Goal: Task Accomplishment & Management: Complete application form

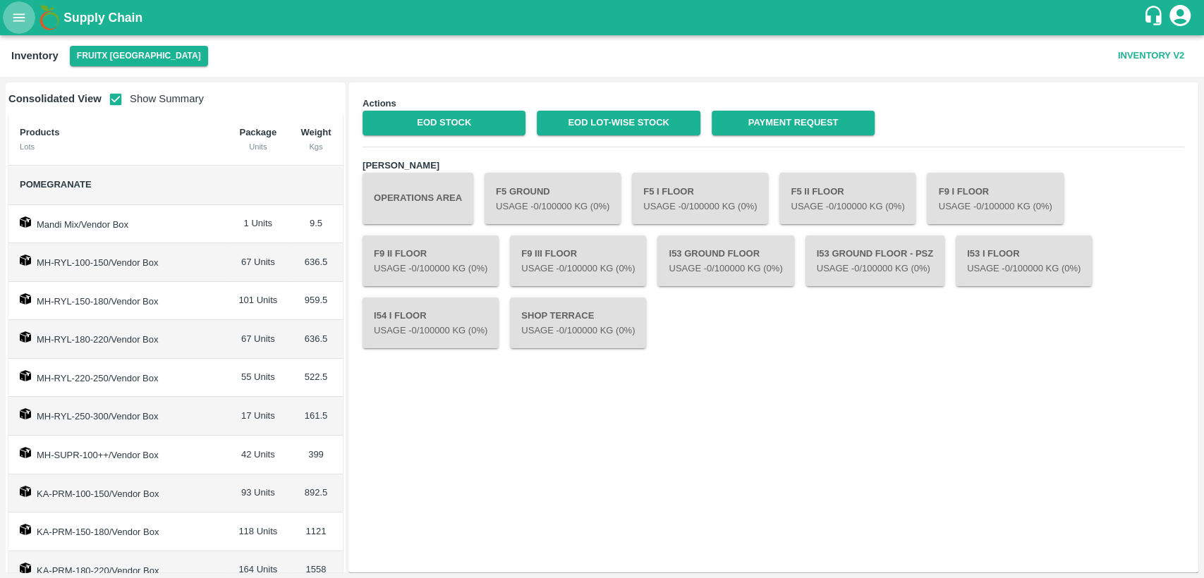
click at [20, 16] on icon "open drawer" at bounding box center [19, 18] width 16 height 16
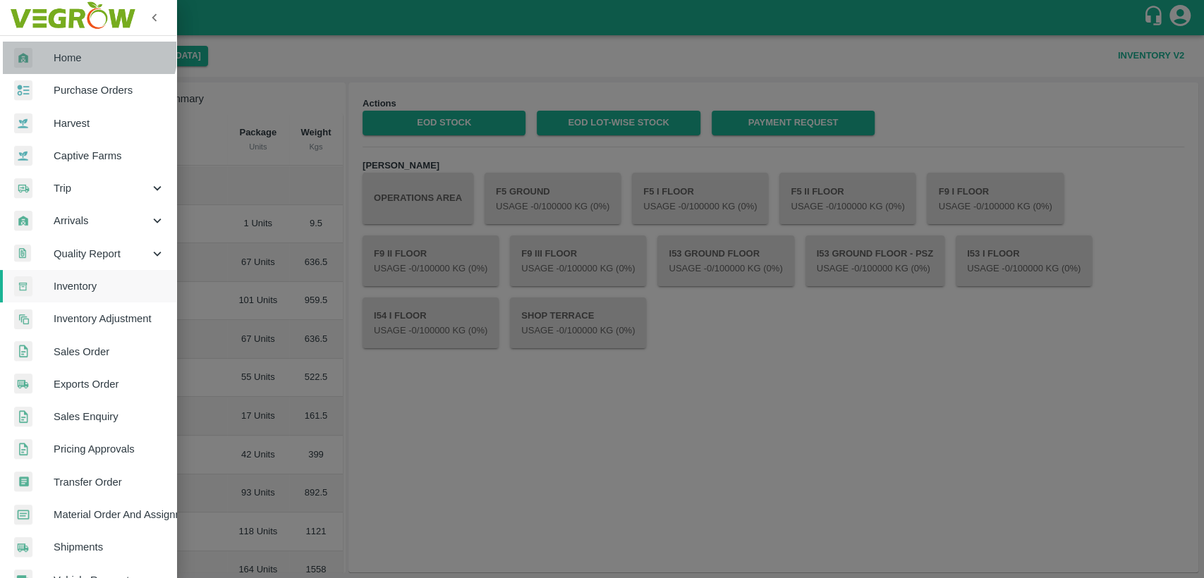
click at [52, 44] on link "Home" at bounding box center [88, 58] width 176 height 32
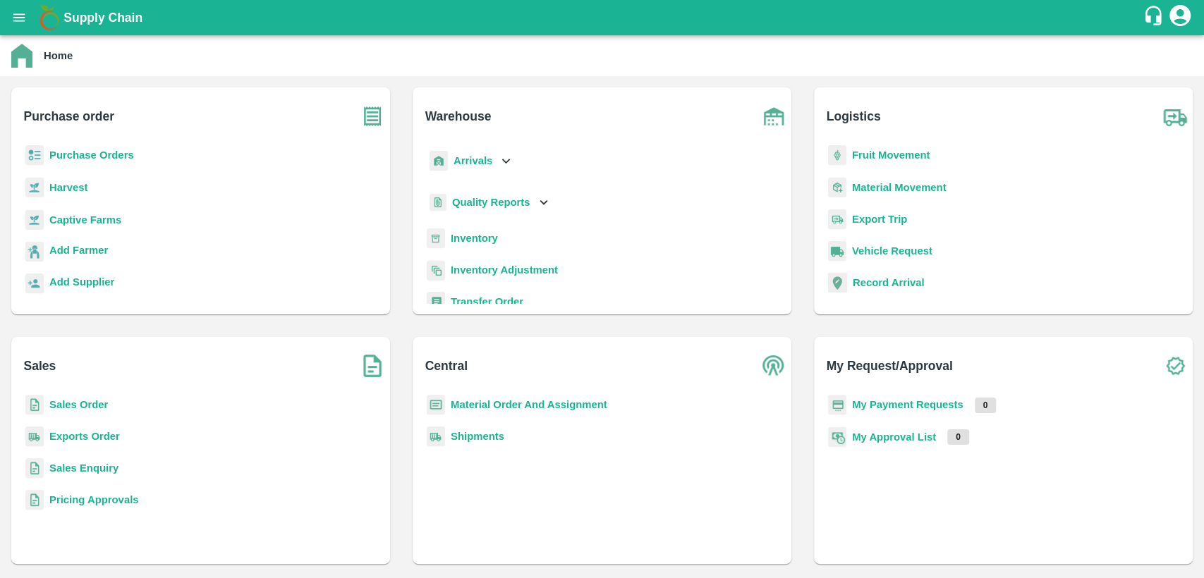
click at [56, 410] on p "Sales Order" at bounding box center [78, 405] width 59 height 16
click at [68, 159] on b "Purchase Orders" at bounding box center [91, 154] width 85 height 11
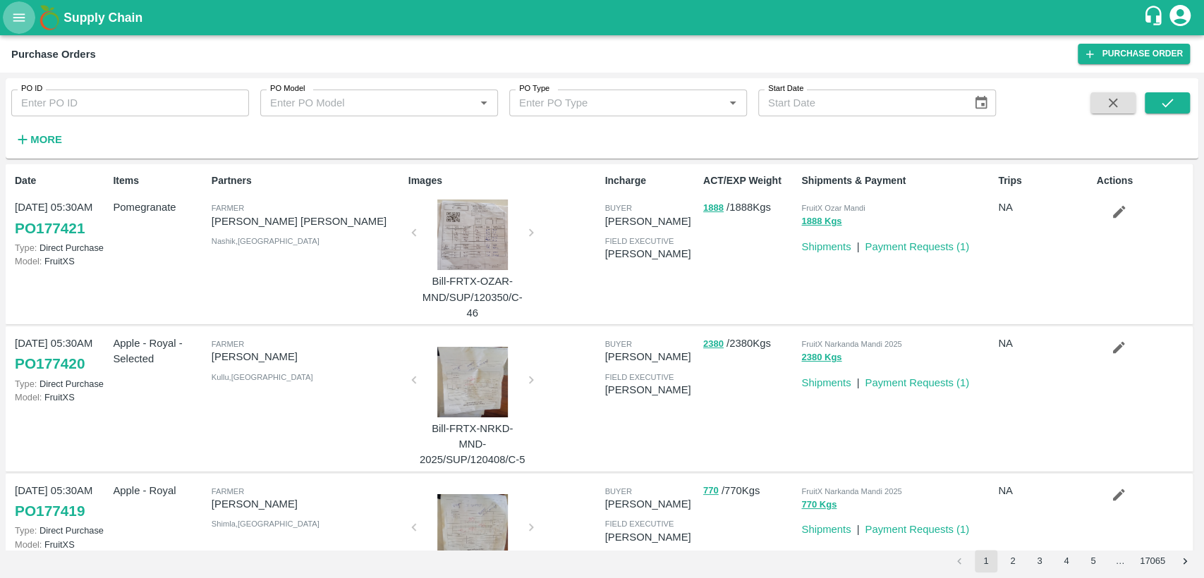
click at [23, 22] on icon "open drawer" at bounding box center [19, 18] width 16 height 16
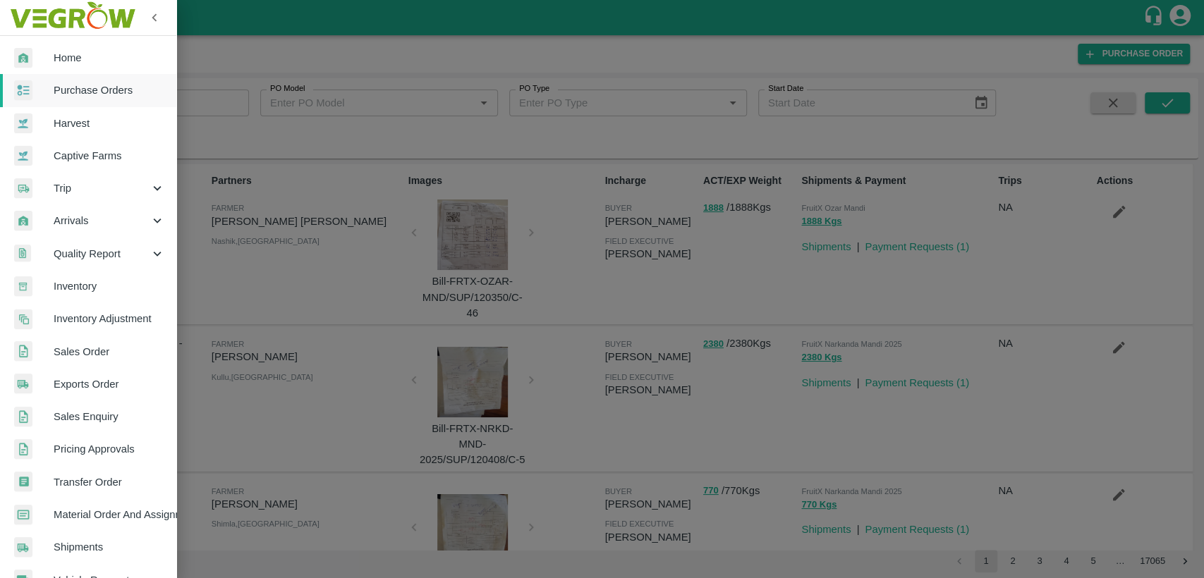
click at [1095, 58] on div at bounding box center [602, 289] width 1204 height 578
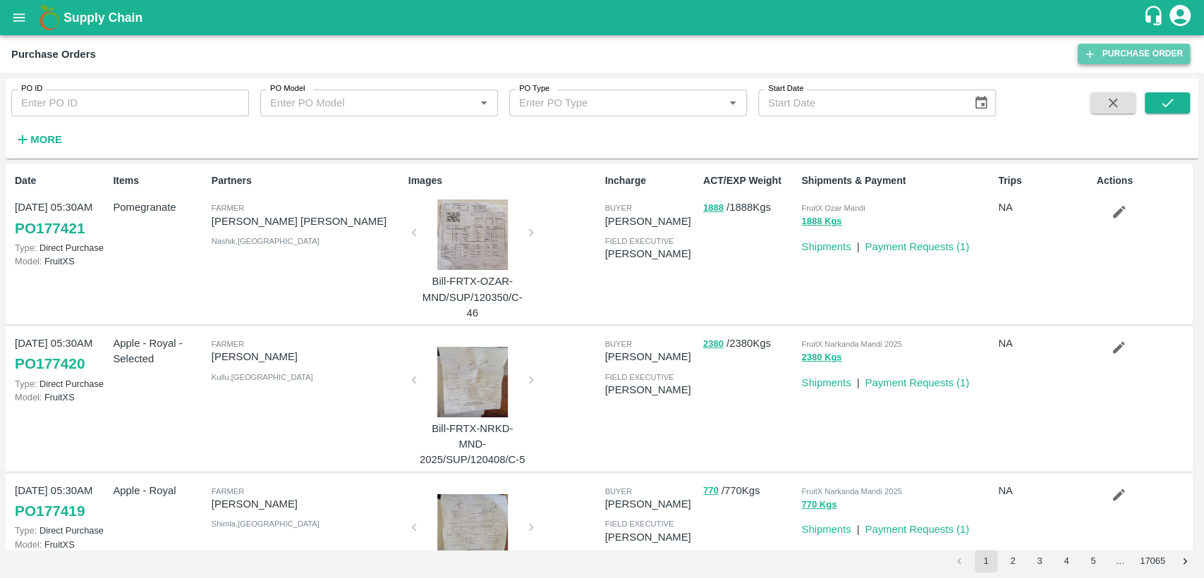
click at [1110, 58] on link "Purchase Order" at bounding box center [1133, 54] width 112 height 20
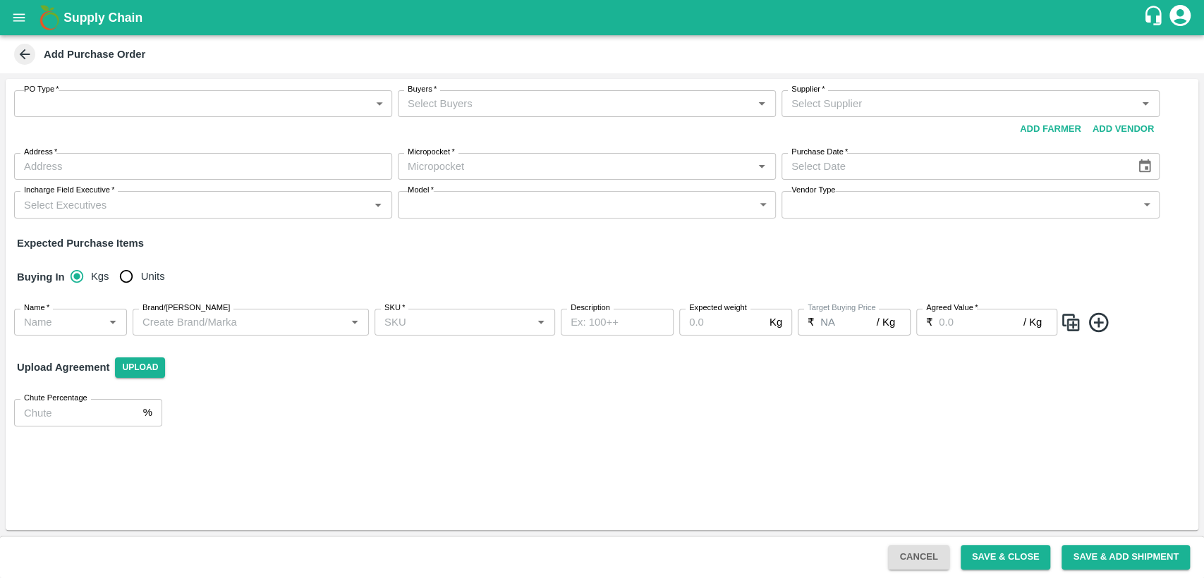
click at [269, 109] on body "Supply Chain Add Purchase Order PO Type   * ​ PO Type Buyers   * Buyers   * Sup…" at bounding box center [602, 289] width 1204 height 578
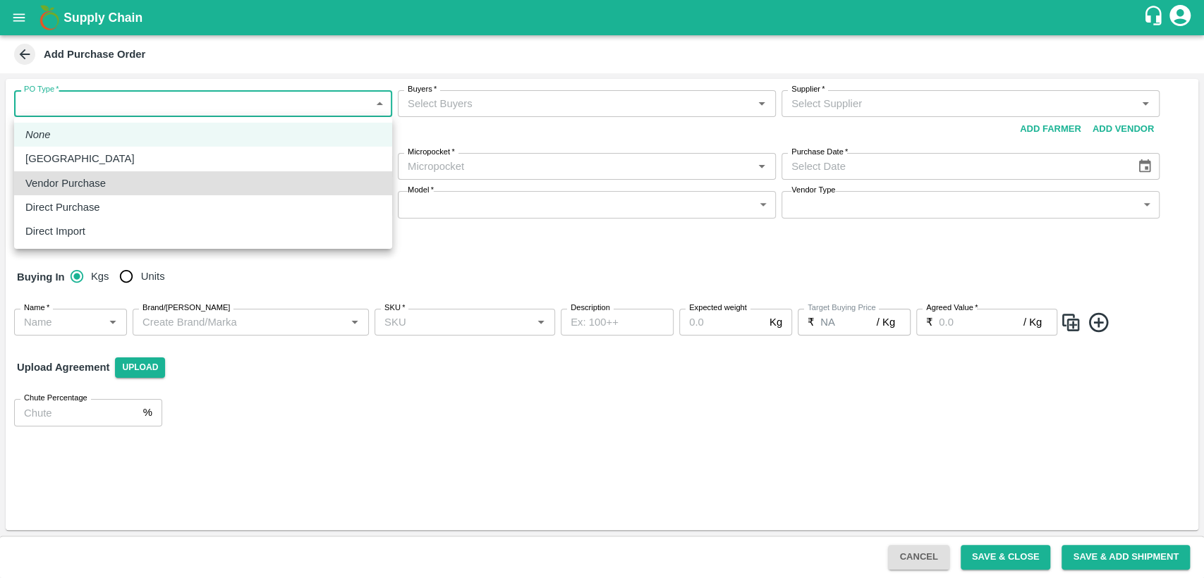
type input "2"
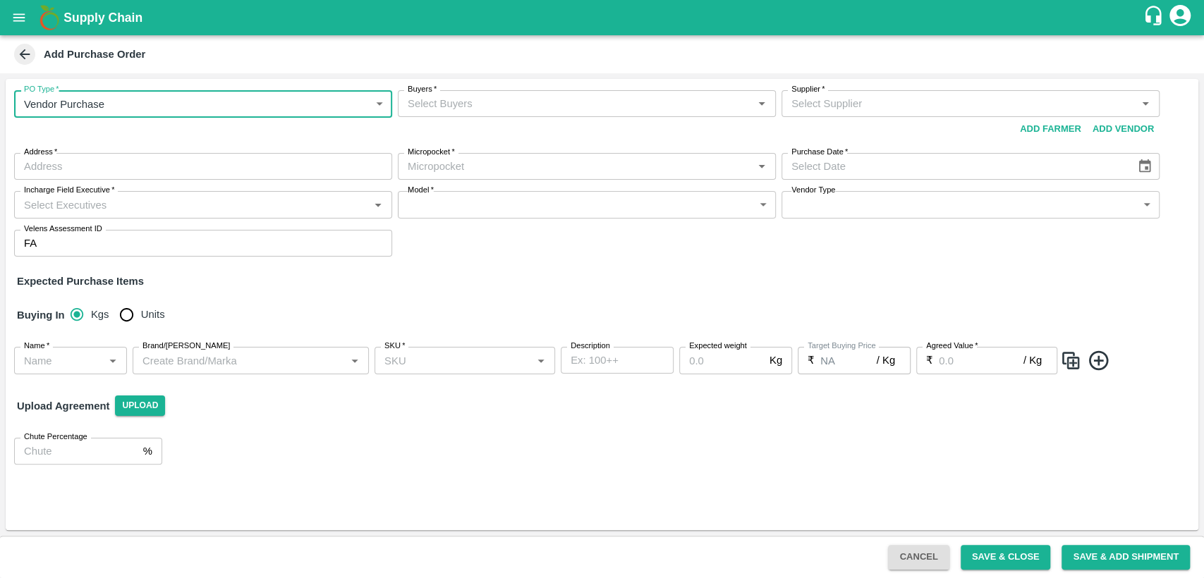
click at [439, 102] on input "Buyers   *" at bounding box center [575, 103] width 346 height 18
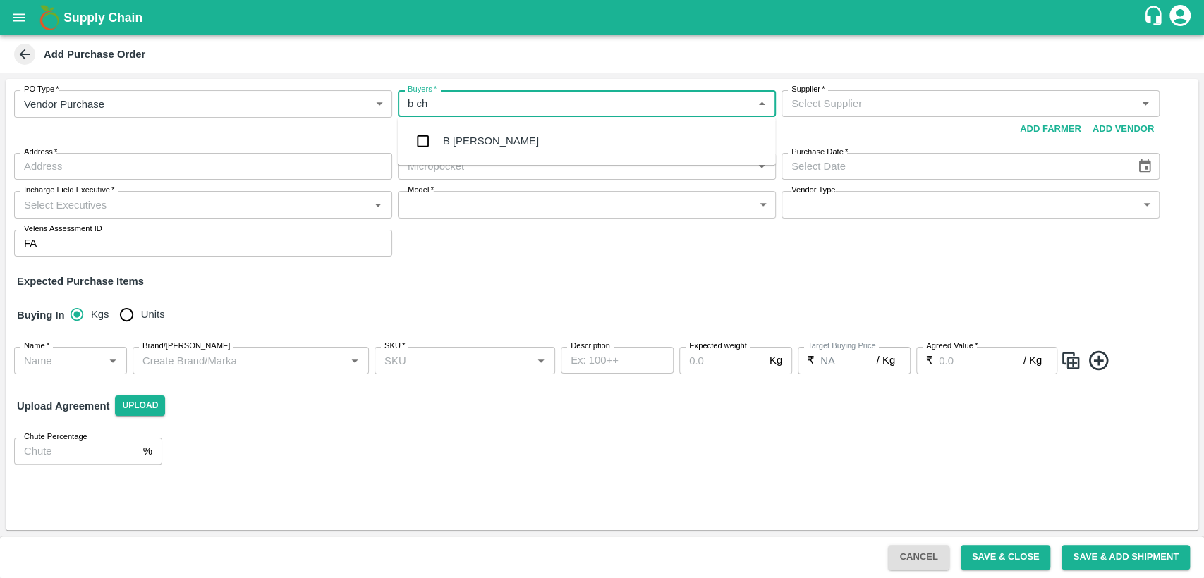
type input "b ch"
click at [500, 148] on div "B [PERSON_NAME]" at bounding box center [491, 141] width 96 height 16
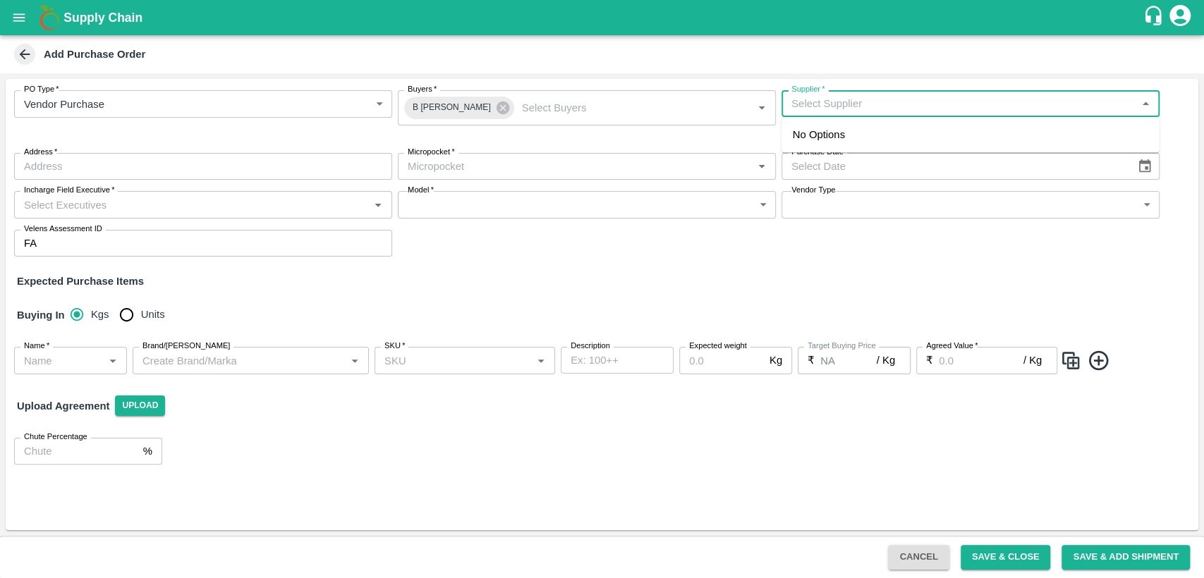
click at [862, 106] on input "Supplier   *" at bounding box center [958, 103] width 346 height 18
click at [884, 136] on div "Gopi Shanmugam (NGR Fruits)-chennai, Chennai-9840839795(Supplier)" at bounding box center [969, 143] width 355 height 32
type input "Gopi Shanmugam (NGR Fruits)-chennai, Chennai-9840839795(Supplier)"
type input "chennai, Chennai, , Tamil Nadu"
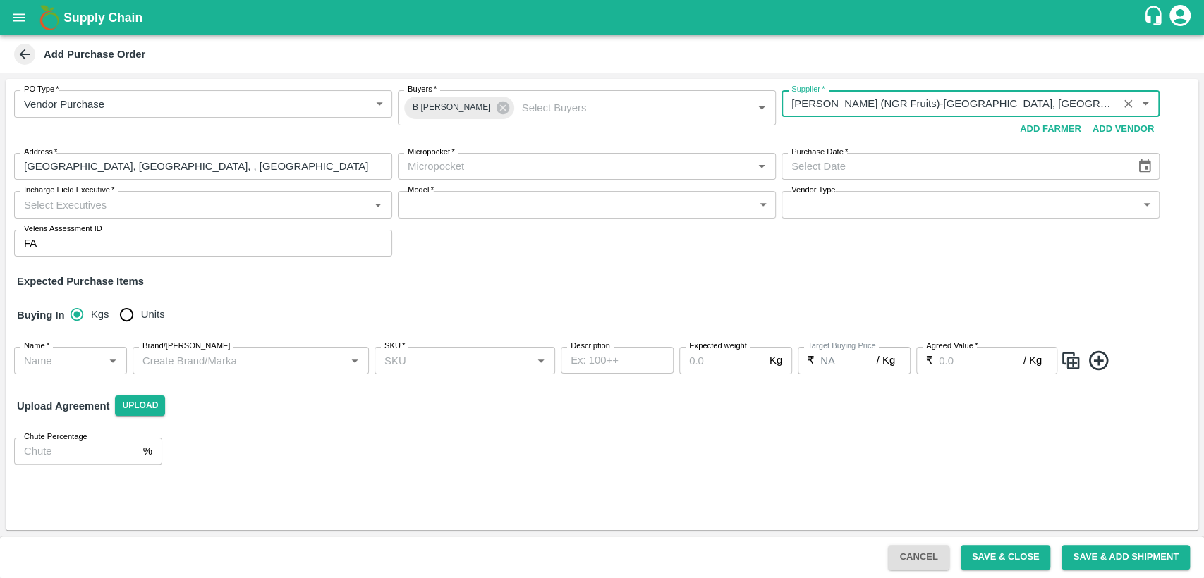
type input "Gopi Shanmugam (NGR Fruits)-chennai, Chennai-9840839795(Supplier)"
click at [1098, 100] on input "Supplier   *" at bounding box center [949, 103] width 328 height 18
click at [107, 171] on input "chennai, Chennai, , Tamil Nadu" at bounding box center [203, 166] width 378 height 27
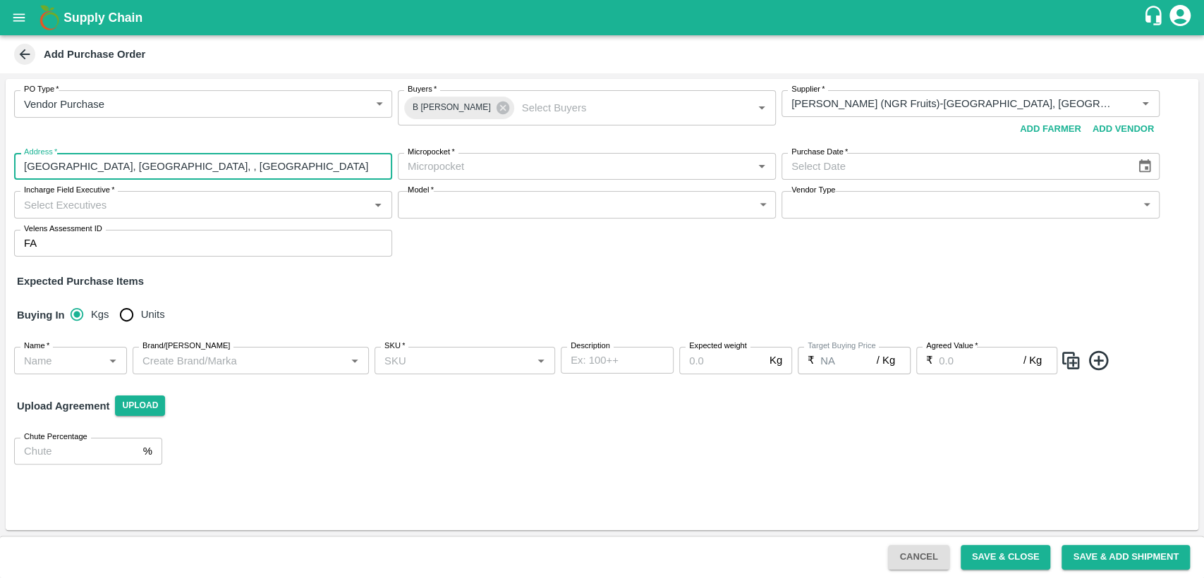
click at [429, 168] on input "Micropocket   *" at bounding box center [575, 166] width 346 height 18
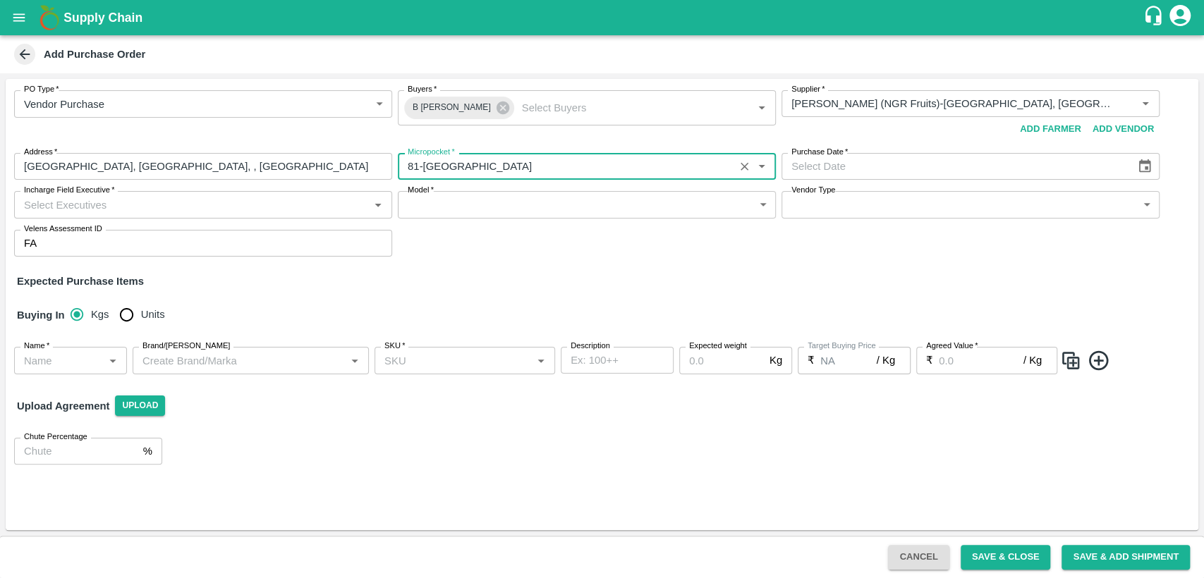
type input "81-Bangalore"
type input "DD/MM/YYYY"
click at [919, 173] on input "DD/MM/YYYY" at bounding box center [953, 166] width 344 height 27
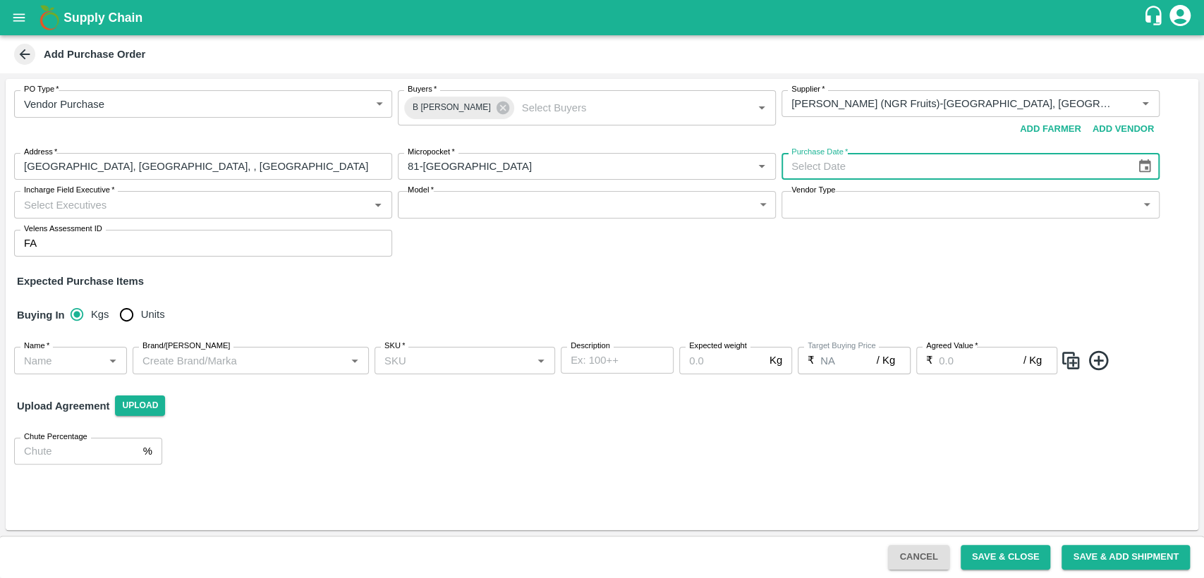
click at [1149, 167] on icon "Choose date" at bounding box center [1145, 167] width 16 height 16
click at [946, 317] on button "19" at bounding box center [950, 314] width 25 height 25
type input "19/09/2025"
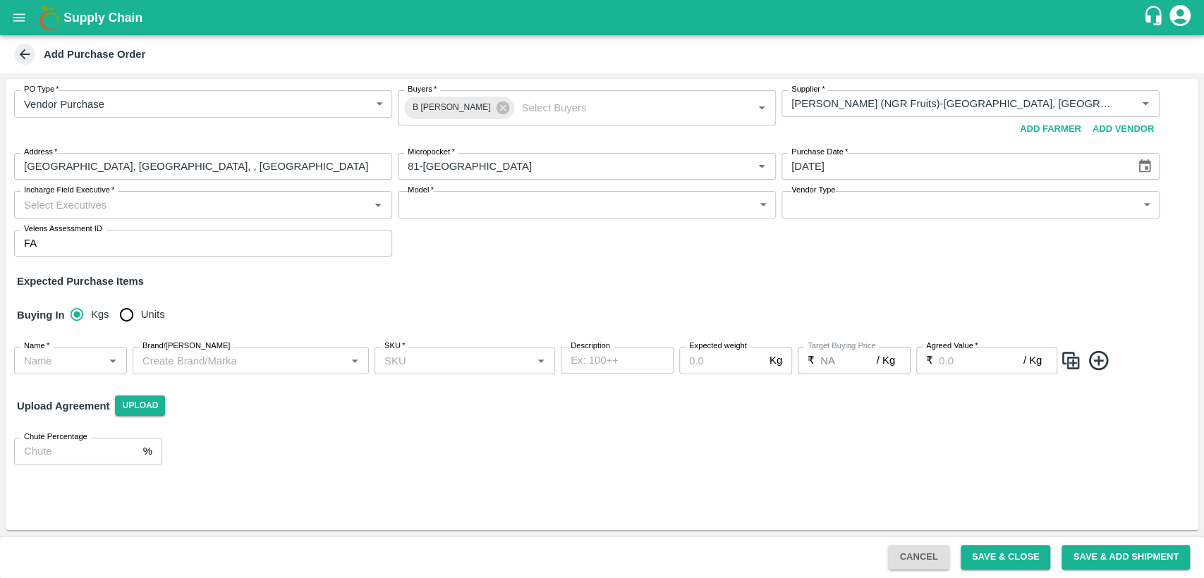
click at [82, 214] on input "Incharge Field Executive   *" at bounding box center [191, 204] width 346 height 18
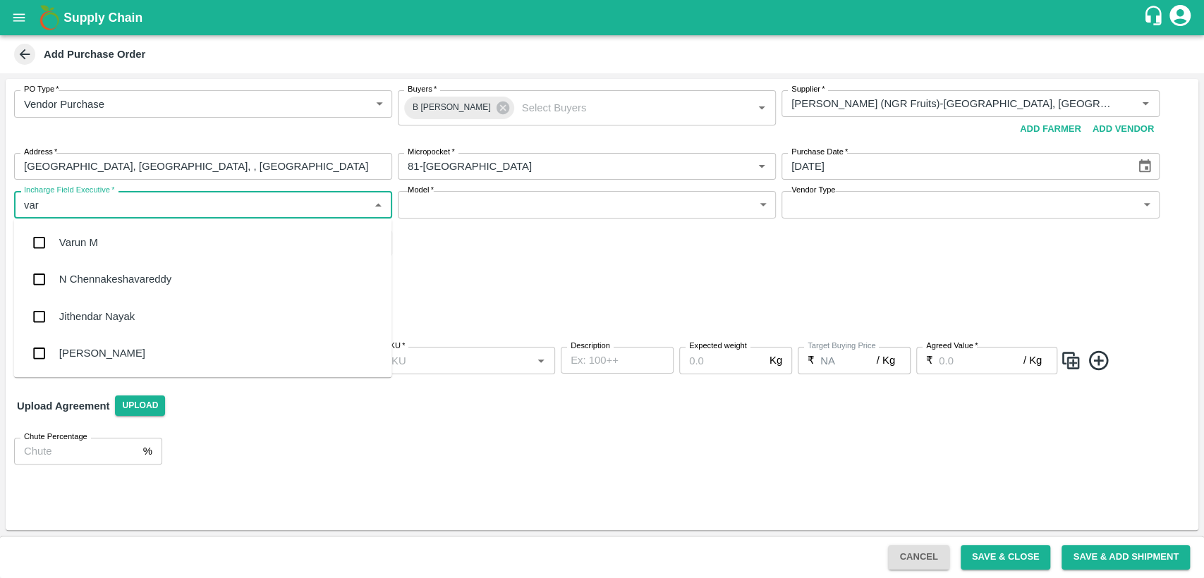
type input "varu"
click at [102, 244] on div "Varun M" at bounding box center [203, 242] width 378 height 37
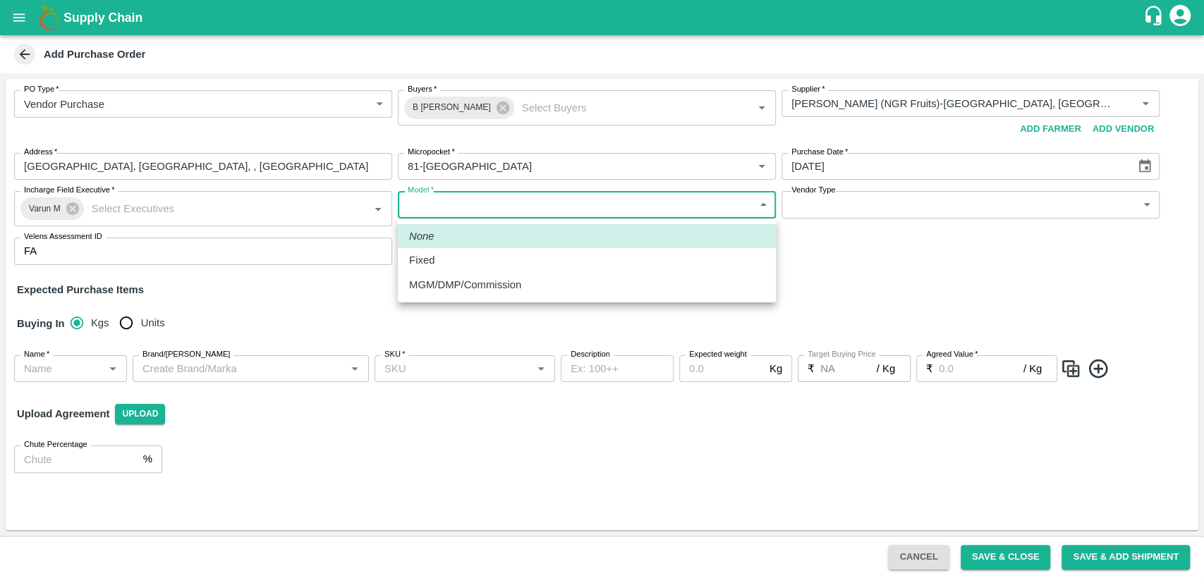
click at [439, 204] on body "Supply Chain Add Purchase Order PO Type   * Vendor Purchase 2 PO Type Buyers   …" at bounding box center [602, 289] width 1204 height 578
click at [479, 258] on div "Fixed" at bounding box center [586, 260] width 355 height 16
type input "Fixed"
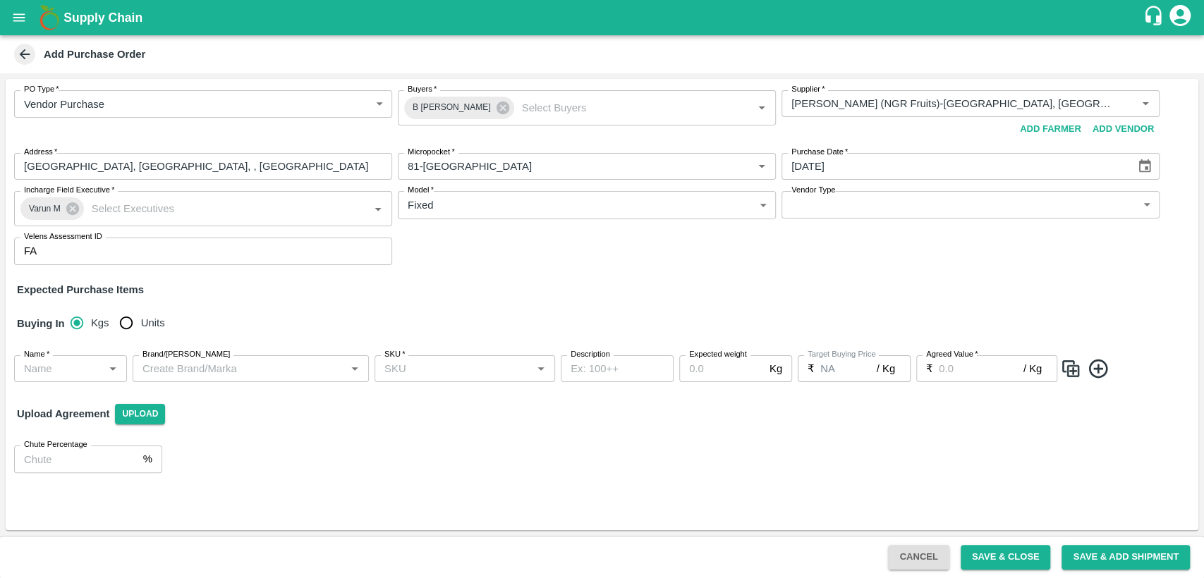
click at [871, 273] on div "PO Type   * Vendor Purchase 2 PO Type Buyers   * B Chandra Sekhar Buyers   * Su…" at bounding box center [602, 177] width 1192 height 197
click at [124, 324] on input "Units" at bounding box center [126, 323] width 28 height 28
radio input "true"
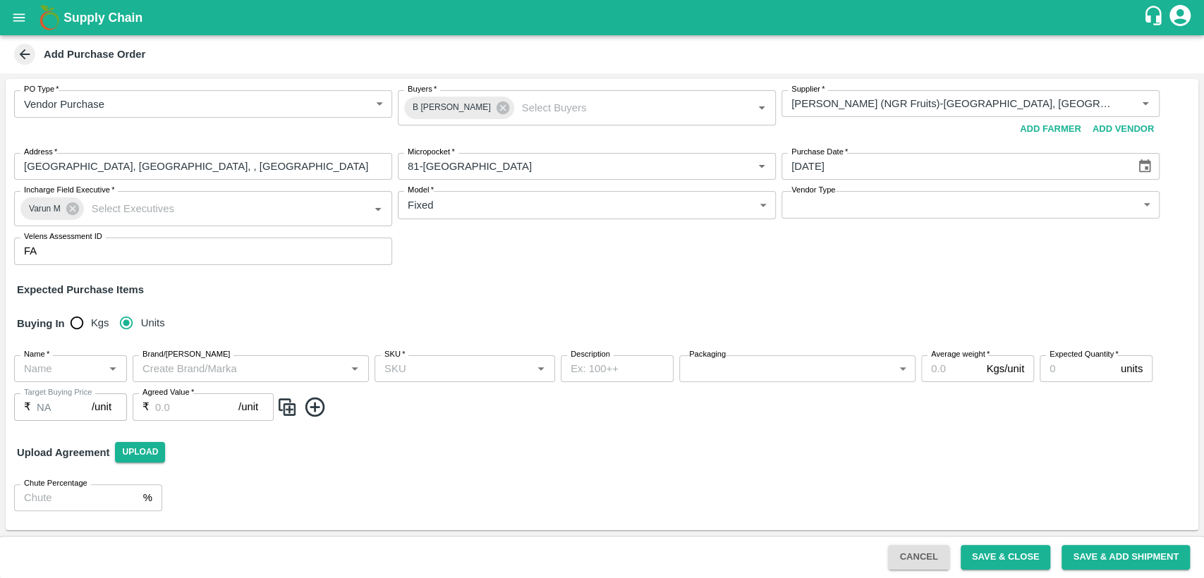
click at [59, 368] on input "Name   *" at bounding box center [58, 369] width 81 height 18
click at [73, 412] on div "Indian Dragon fruit -White" at bounding box center [70, 408] width 90 height 32
type input "Indian Dragon fruit -White"
click at [276, 367] on input "Brand/Marka" at bounding box center [239, 369] width 204 height 18
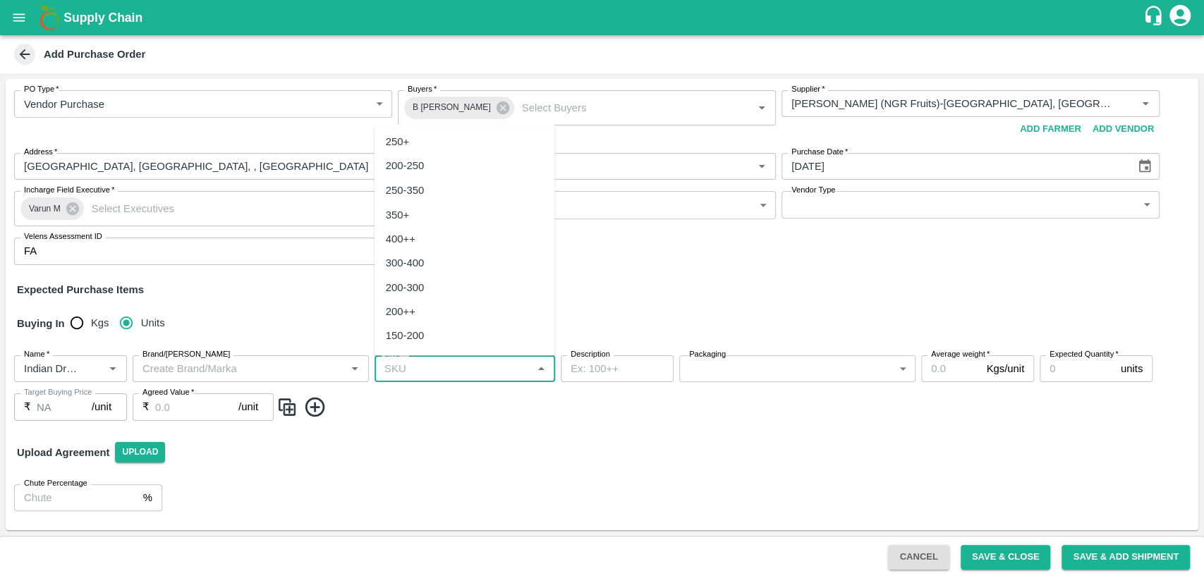
click at [469, 366] on input "SKU   *" at bounding box center [453, 369] width 149 height 18
click at [415, 343] on div "22" at bounding box center [464, 338] width 180 height 24
type input "22"
click at [738, 374] on body "Supply Chain Add Purchase Order PO Type   * Vendor Purchase 2 PO Type Buyers   …" at bounding box center [602, 289] width 1204 height 578
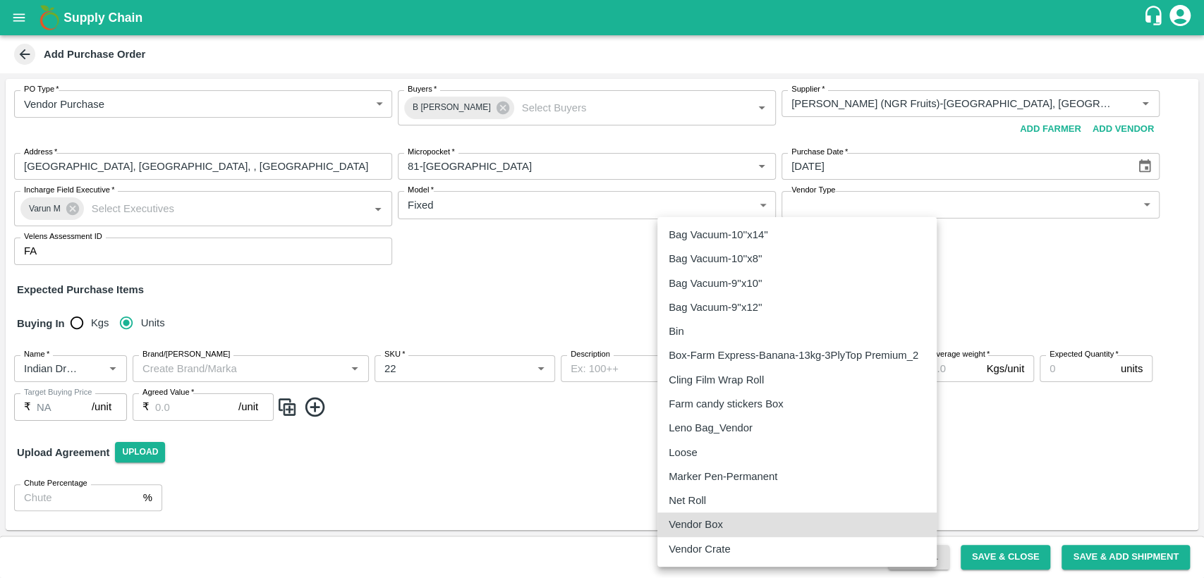
type input "276"
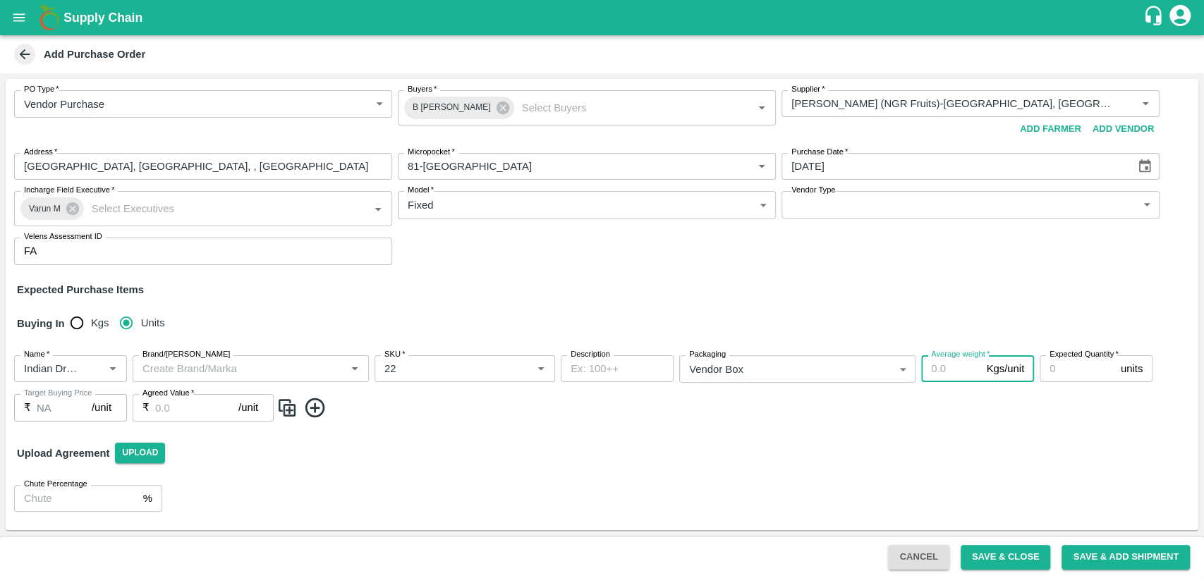
click at [951, 372] on input "Average weight   *" at bounding box center [950, 368] width 59 height 27
type input "19"
click at [1058, 367] on input "Expected Quantity   *" at bounding box center [1076, 368] width 75 height 27
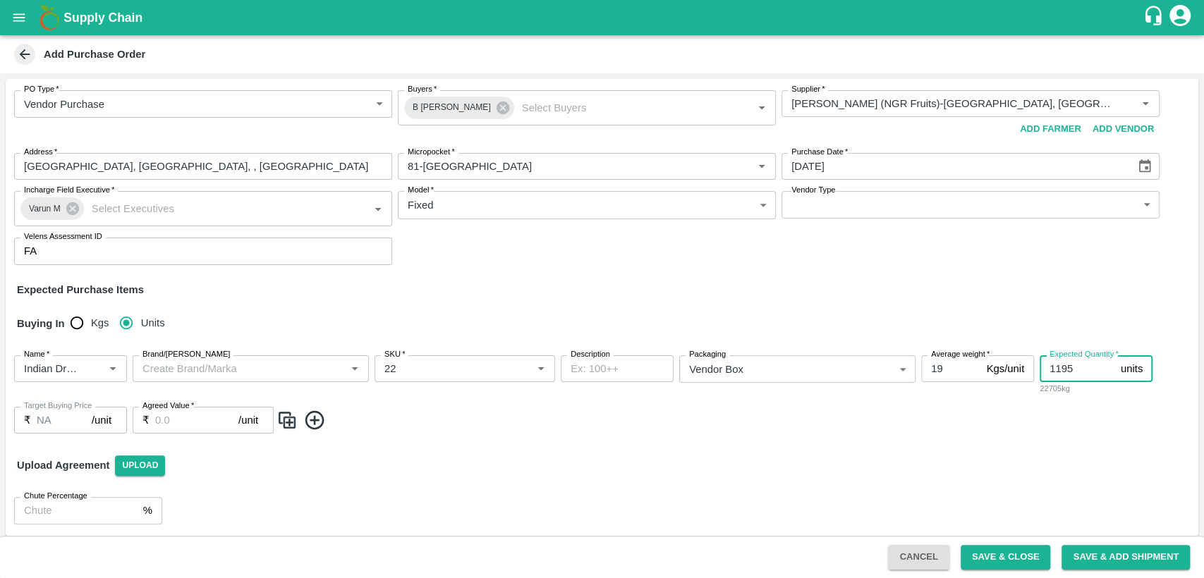
type input "1195"
click at [200, 420] on input "Agreed Value   *" at bounding box center [196, 420] width 83 height 27
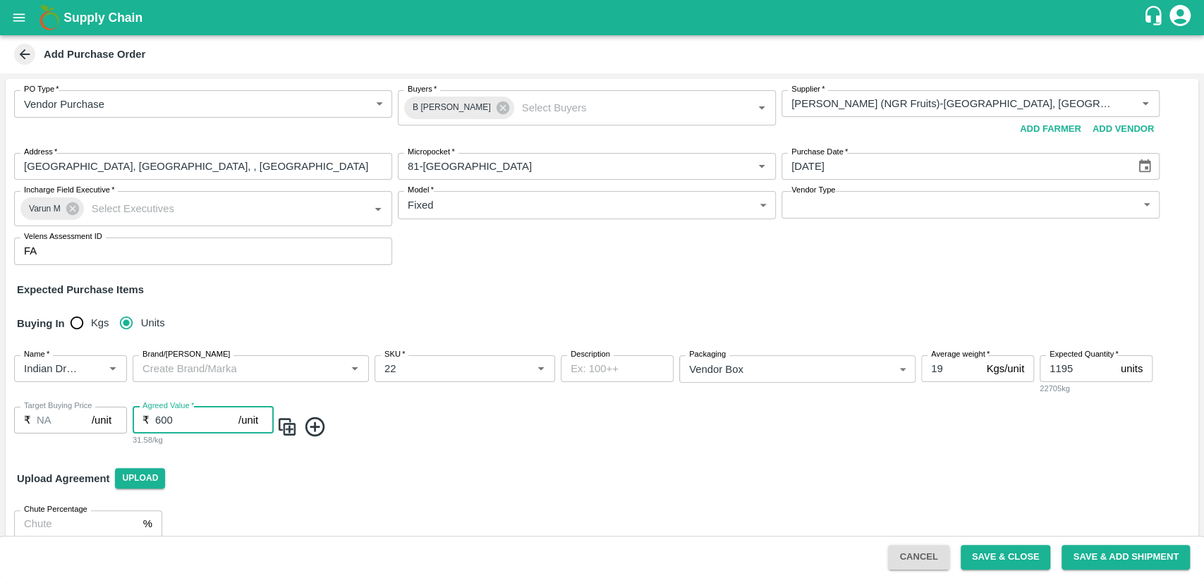
type input "600"
click at [416, 461] on div "Upload Agreement Upload" at bounding box center [602, 478] width 1192 height 41
click at [91, 367] on icon "Clear" at bounding box center [95, 368] width 13 height 13
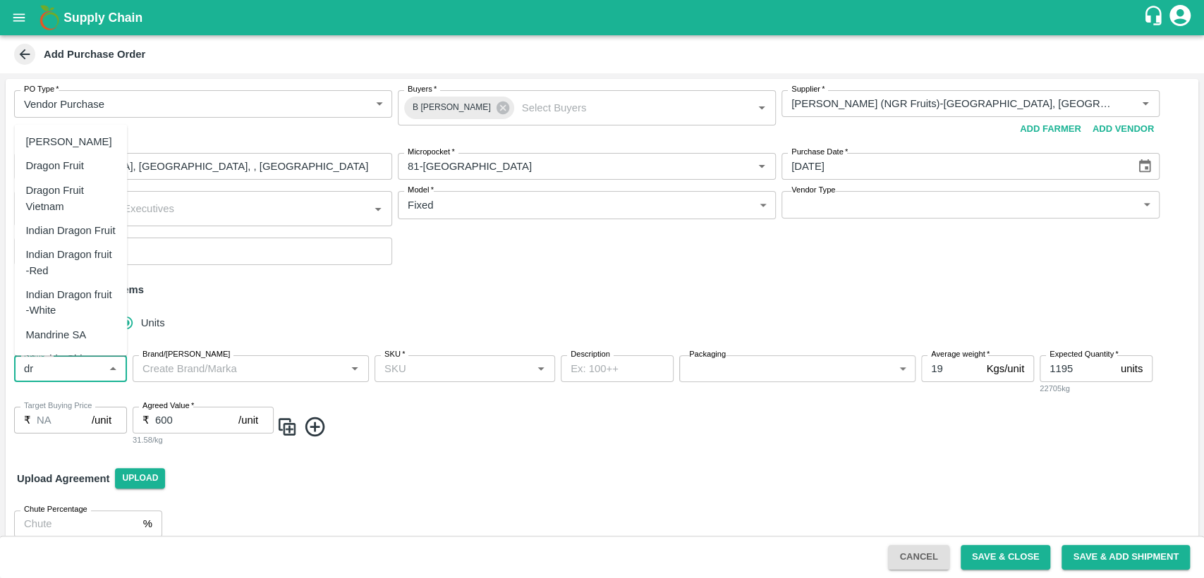
type input "d"
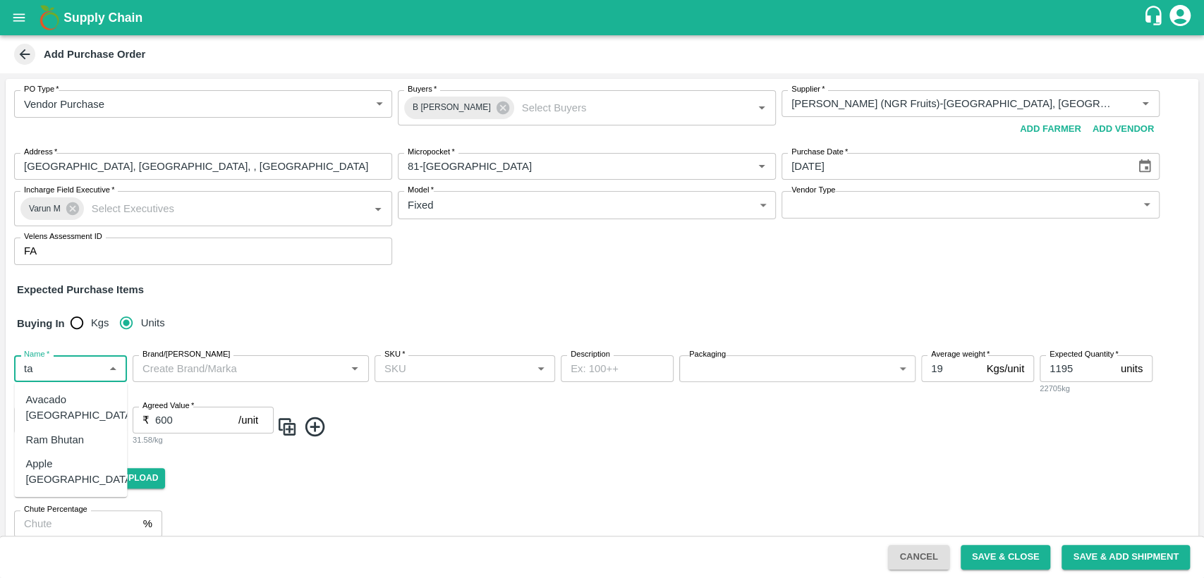
type input "t"
type input "i"
click at [72, 533] on div "Indian Dragon fruit -White" at bounding box center [70, 536] width 90 height 32
type input "Indian Dragon fruit -White"
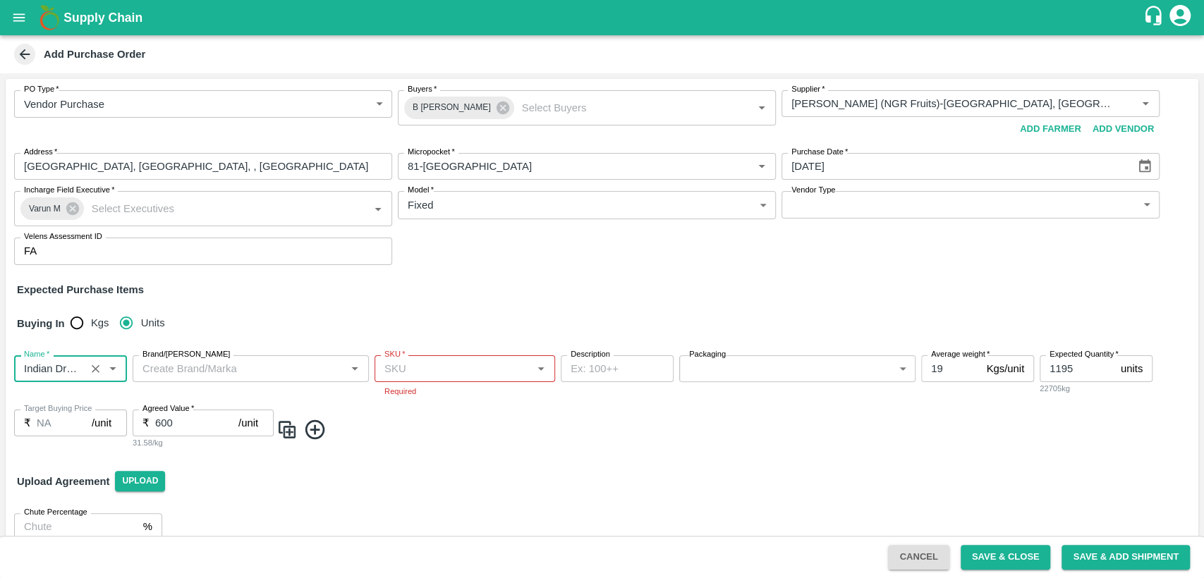
click at [406, 368] on input "SKU   *" at bounding box center [453, 369] width 149 height 18
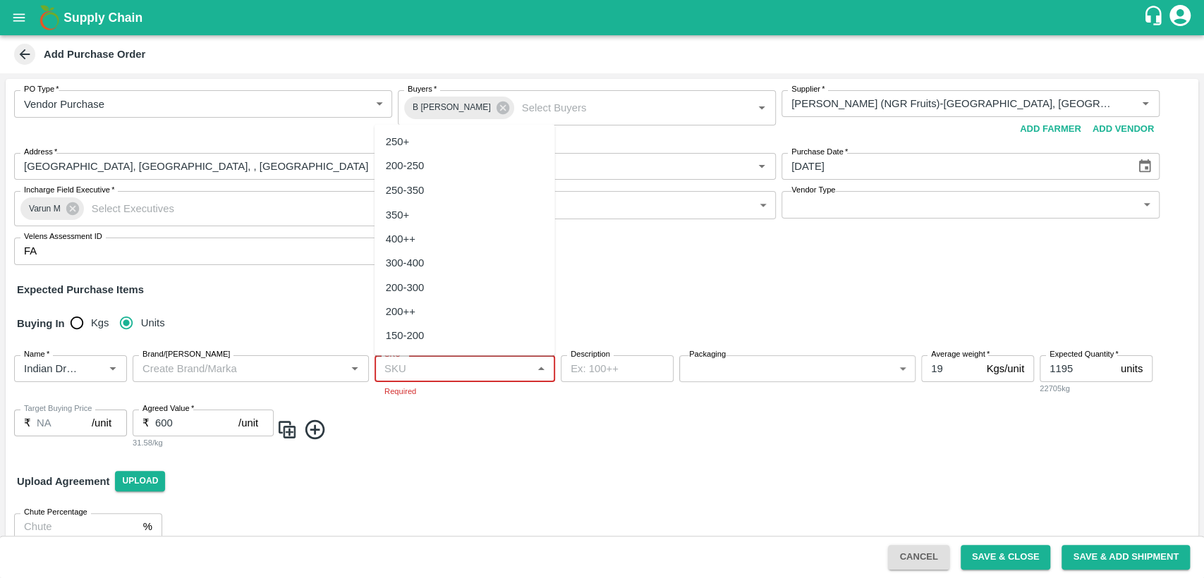
scroll to position [70, 0]
click at [410, 336] on div "22" at bounding box center [464, 338] width 180 height 24
click at [465, 447] on div "Name   * Name   * Brand/Marka Brand/Marka SKU   * SKU   * Required Description …" at bounding box center [602, 402] width 1192 height 117
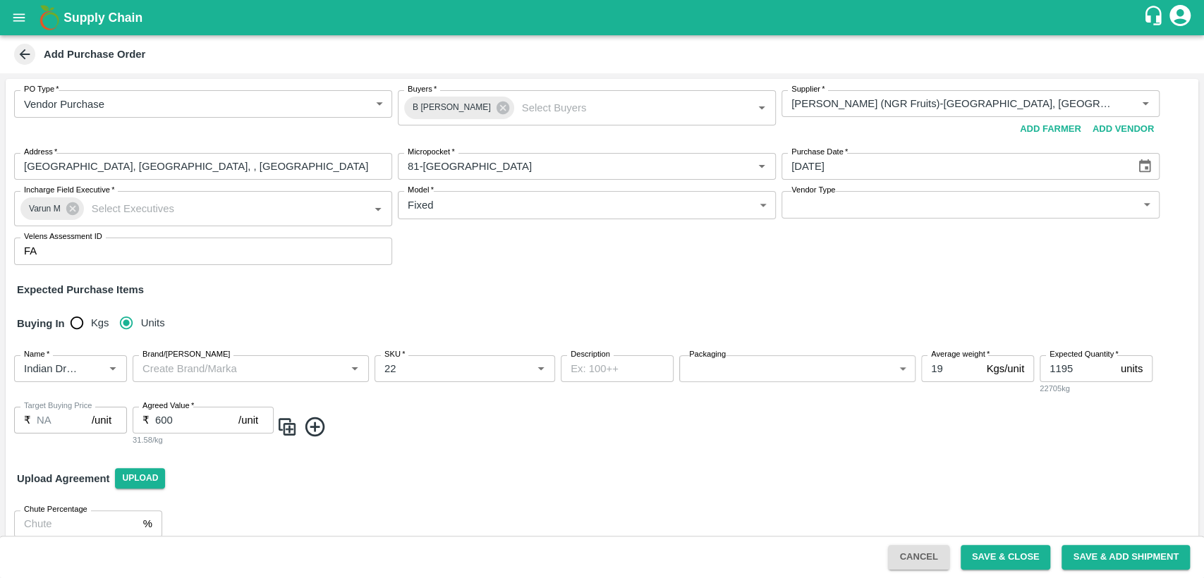
click at [470, 300] on div "PO Type   * Vendor Purchase 2 PO Type Buyers   * B Chandra Sekhar Buyers   * Su…" at bounding box center [602, 314] width 1192 height 470
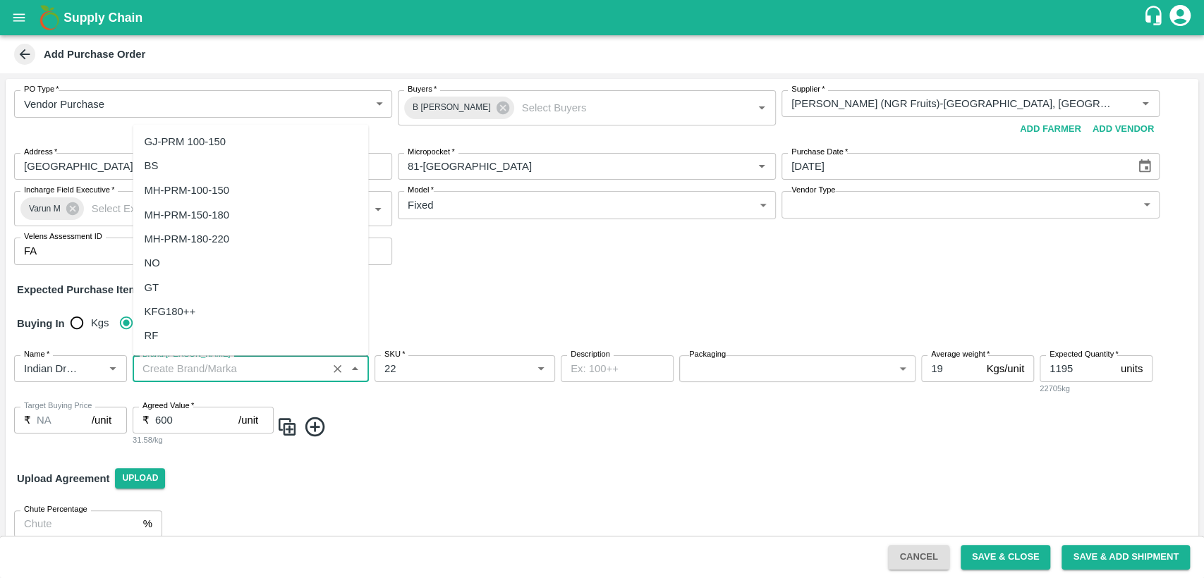
click at [214, 369] on input "Brand/Marka" at bounding box center [230, 369] width 186 height 18
click at [475, 479] on div "Upload Agreement Upload" at bounding box center [602, 478] width 1192 height 41
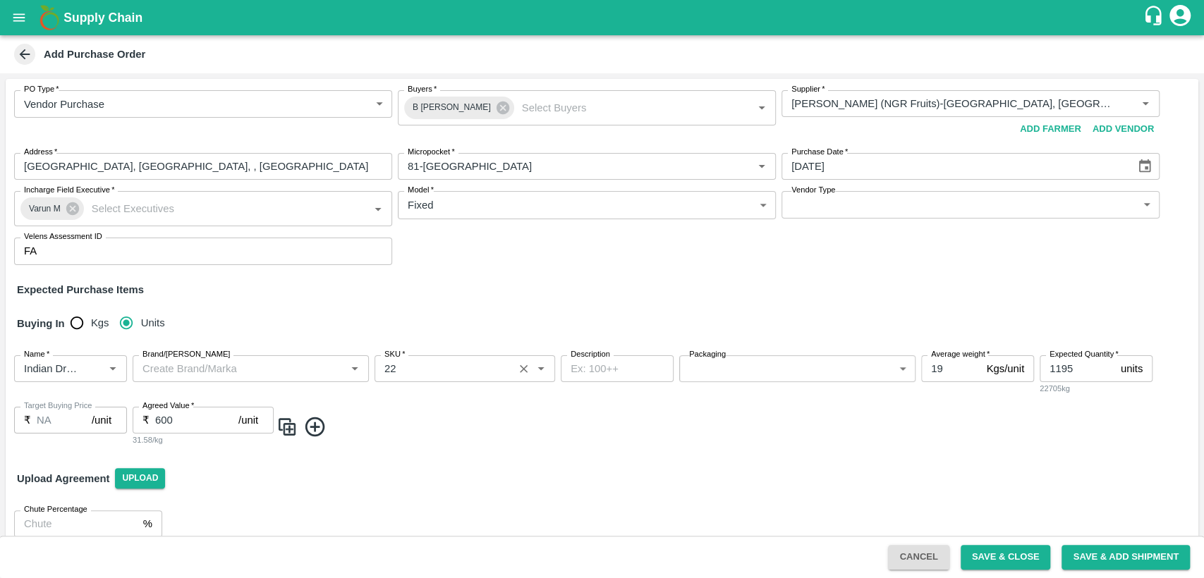
click at [404, 372] on input "SKU   *" at bounding box center [444, 369] width 130 height 18
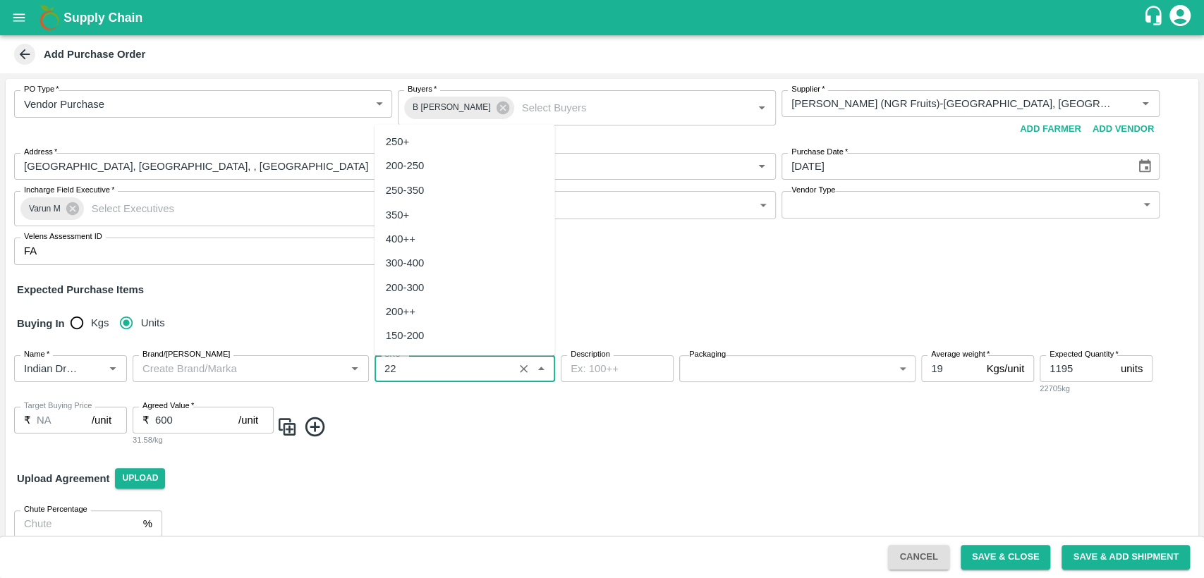
scroll to position [63, 0]
click at [407, 323] on div "20" at bounding box center [464, 320] width 180 height 24
type input "20"
click at [952, 371] on input "19" at bounding box center [950, 368] width 59 height 27
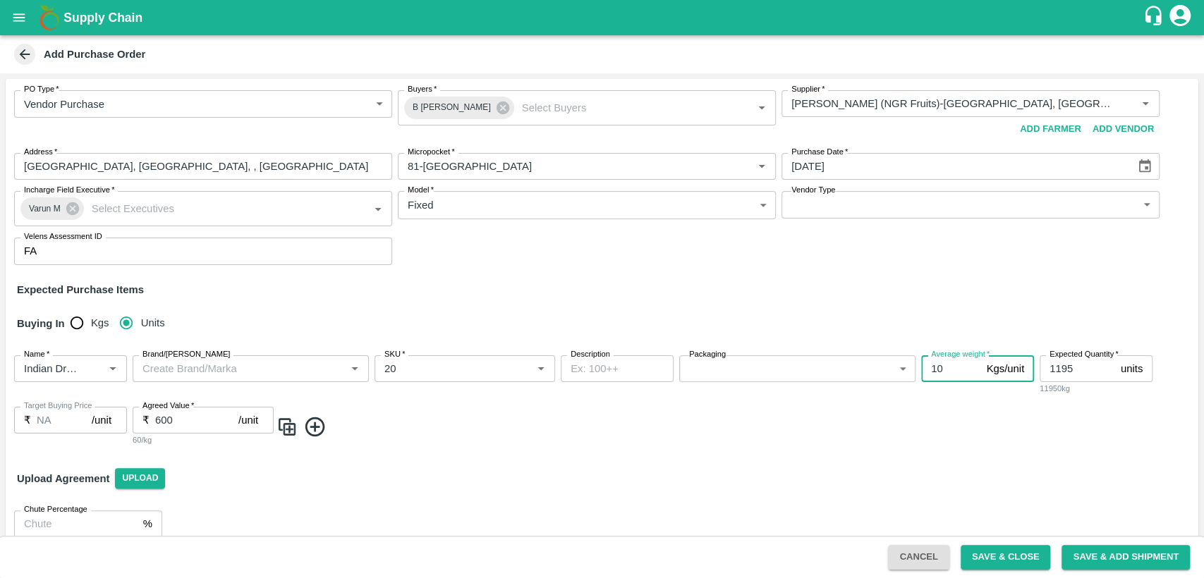
type input "10"
click at [933, 412] on div "Name   * Name   * Brand/Marka Brand/Marka SKU   * SKU   * Description x Descrip…" at bounding box center [602, 401] width 1192 height 114
click at [1111, 556] on button "Save & Add Shipment" at bounding box center [1125, 557] width 128 height 25
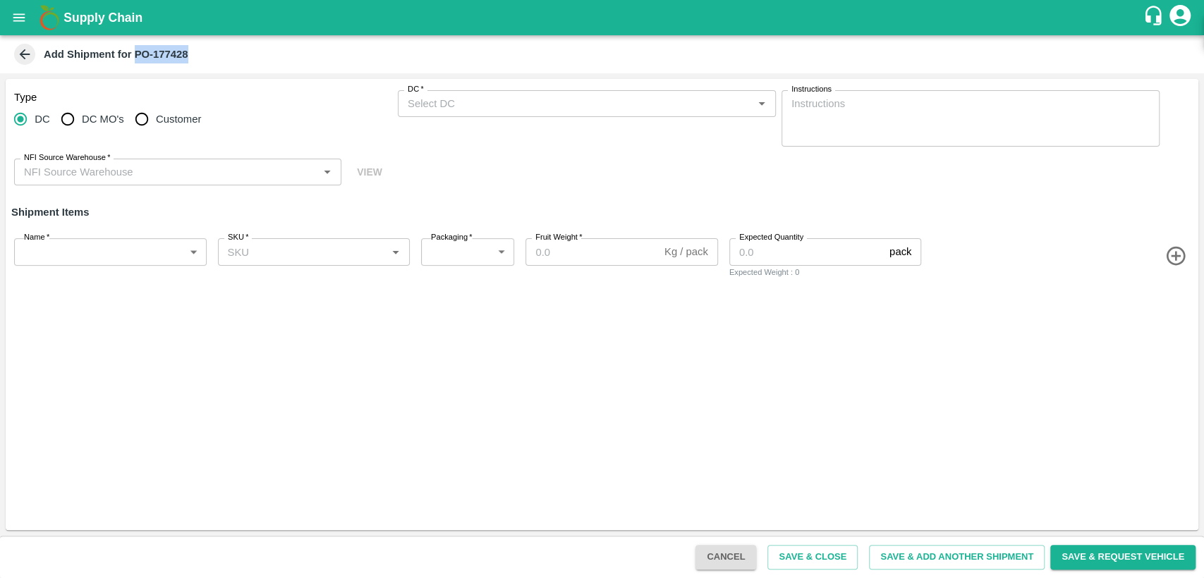
drag, startPoint x: 135, startPoint y: 50, endPoint x: 190, endPoint y: 63, distance: 56.6
click at [190, 63] on div "Add Shipment for PO-177428" at bounding box center [600, 54] width 1178 height 21
copy b "PO-177428"
click at [24, 49] on icon at bounding box center [25, 54] width 11 height 11
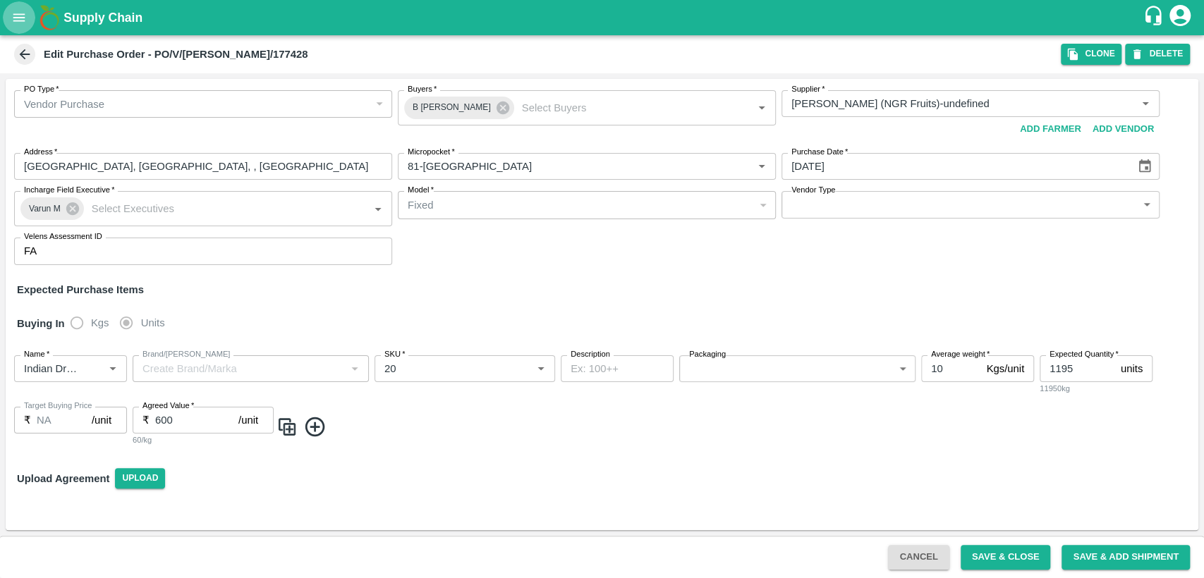
click at [16, 24] on icon "open drawer" at bounding box center [19, 18] width 16 height 16
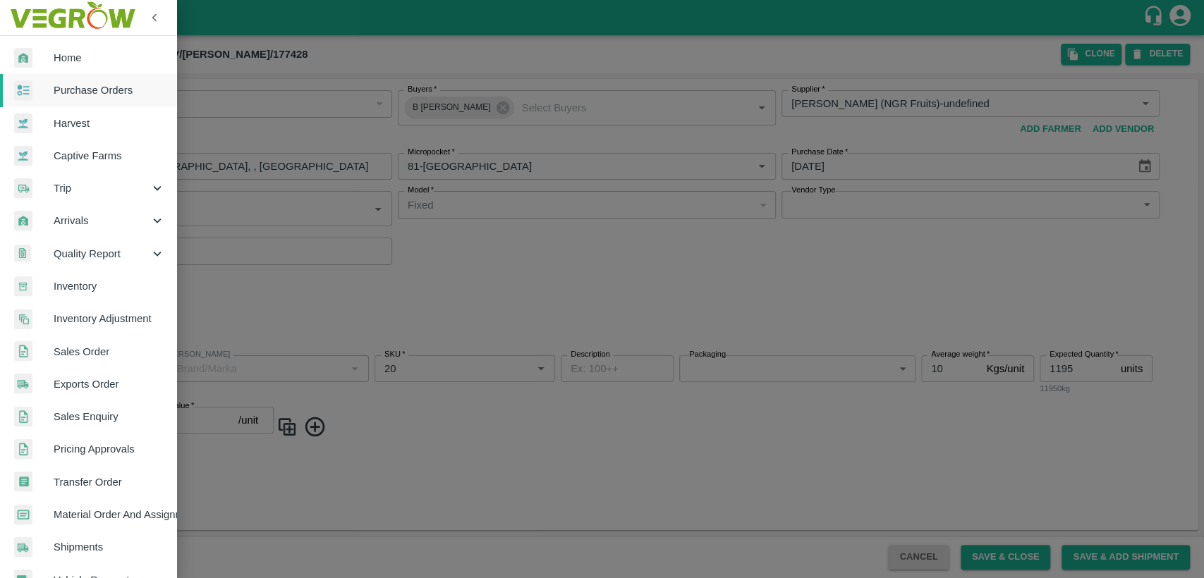
click at [71, 97] on span "Purchase Orders" at bounding box center [109, 90] width 111 height 16
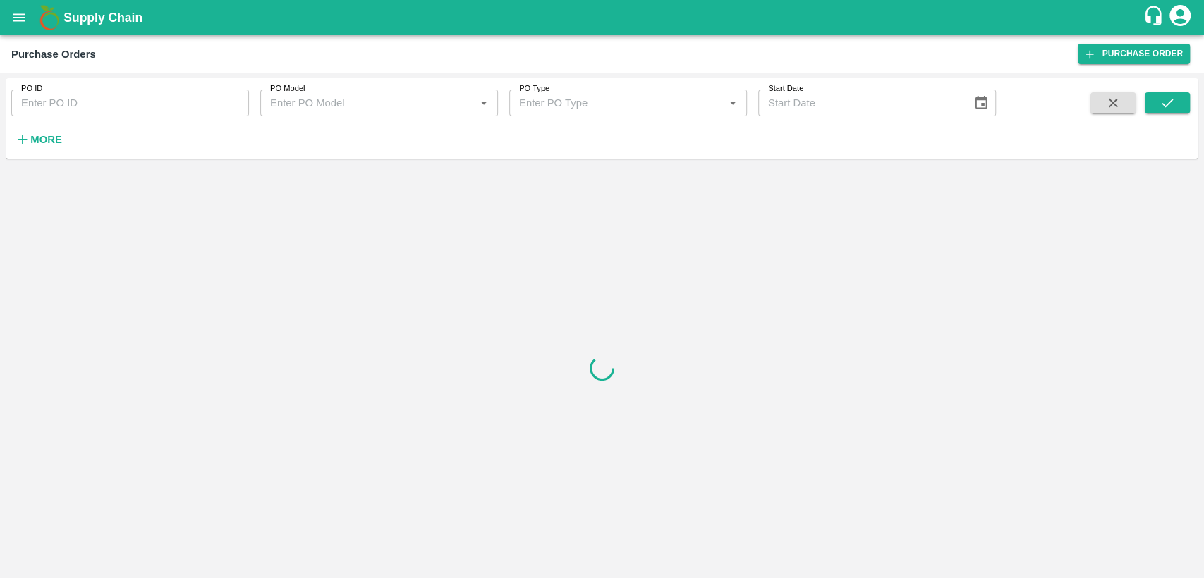
click at [39, 104] on input "PO ID" at bounding box center [130, 103] width 238 height 27
click at [40, 104] on input "PO ID" at bounding box center [130, 103] width 238 height 27
click at [44, 148] on h6 "More" at bounding box center [46, 139] width 32 height 18
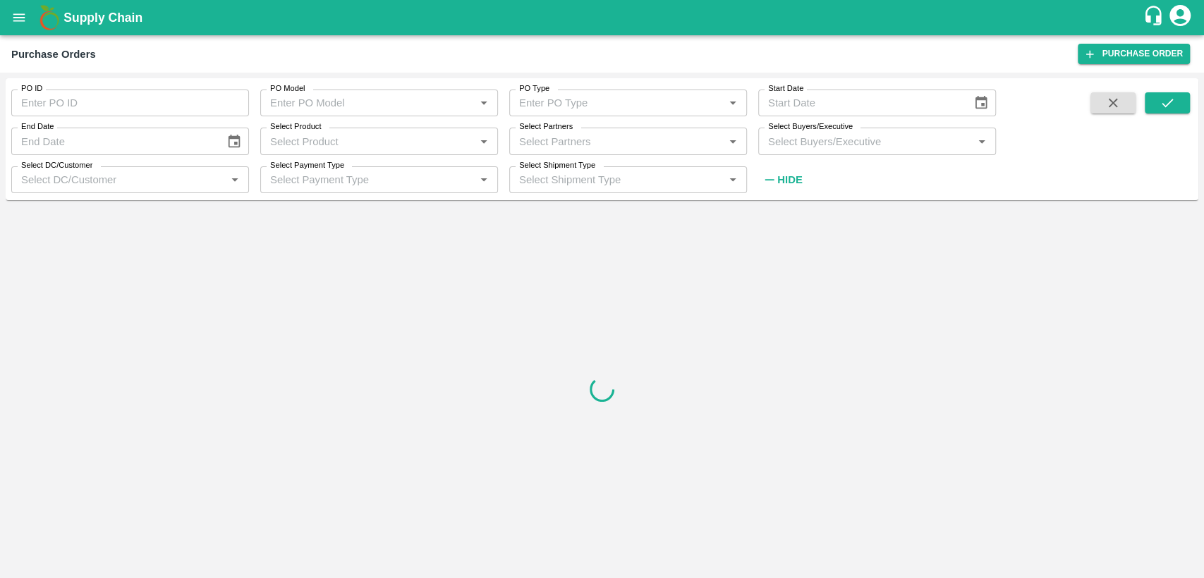
click at [812, 148] on input "Select Buyers/Executive" at bounding box center [865, 141] width 206 height 18
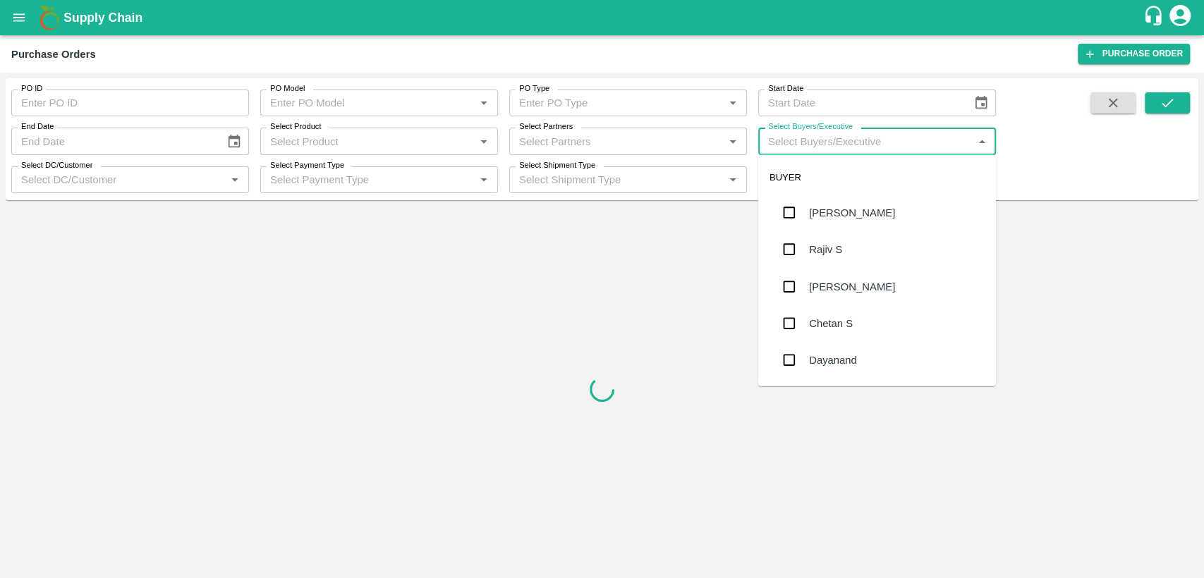
click at [773, 128] on label "Select Buyers/Executive" at bounding box center [810, 126] width 85 height 11
click at [773, 132] on input "Select Buyers/Executive" at bounding box center [865, 141] width 206 height 18
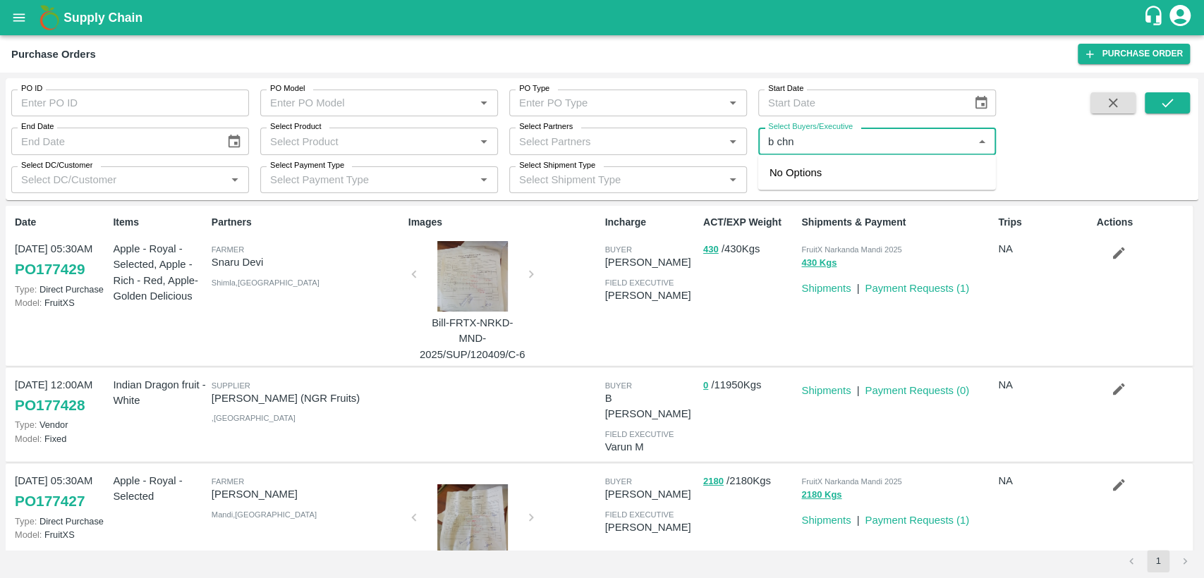
type input "b ch"
click at [826, 215] on div "B Chandra Sekhar" at bounding box center [857, 213] width 96 height 16
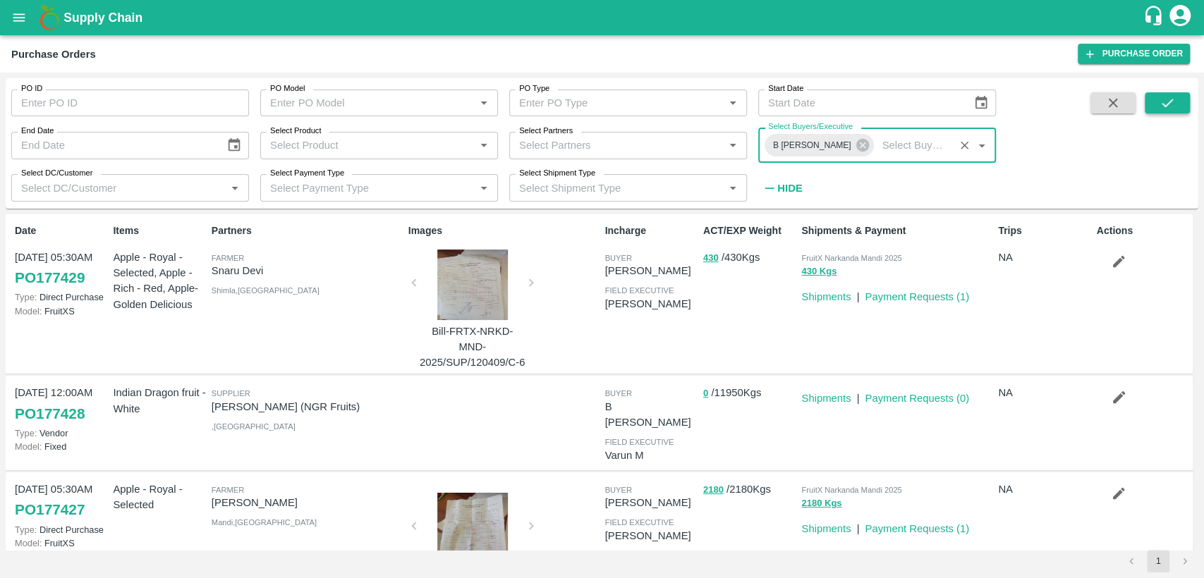
click at [1166, 105] on icon "submit" at bounding box center [1166, 103] width 11 height 8
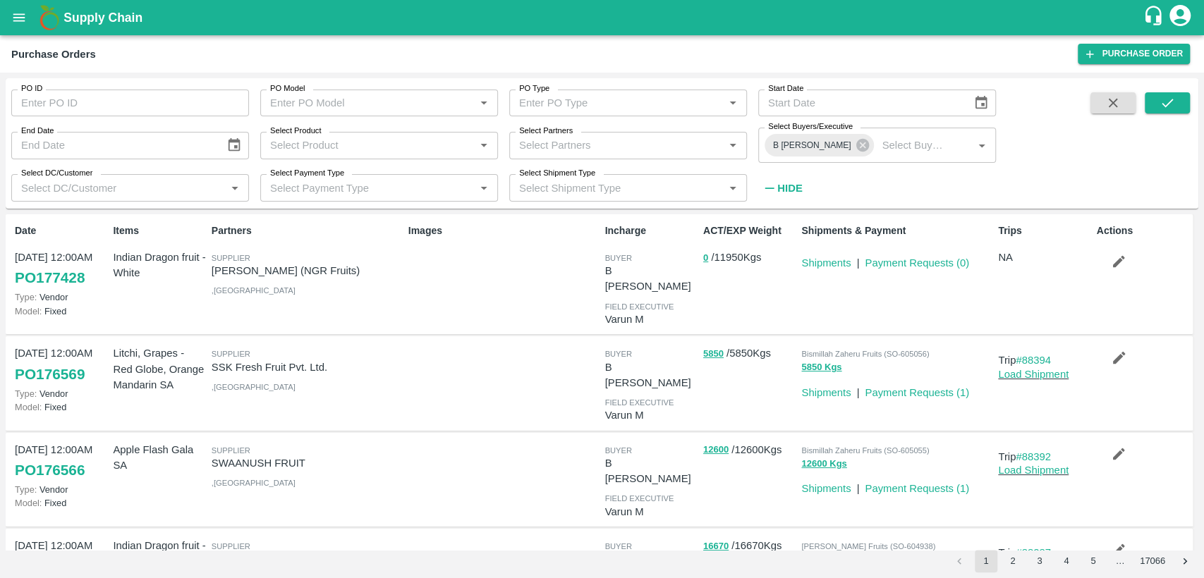
click at [47, 274] on link "PO 177428" at bounding box center [50, 277] width 70 height 25
drag, startPoint x: 90, startPoint y: 277, endPoint x: 18, endPoint y: 283, distance: 72.2
click at [18, 283] on div "Date 19 Sep, 12:00AM PO 177428 Type: Vendor Model: Fixed" at bounding box center [58, 274] width 98 height 113
drag, startPoint x: 11, startPoint y: 274, endPoint x: 136, endPoint y: 279, distance: 124.9
click at [136, 279] on div "Date 19 Sep, 12:00AM PO 177428 Type: Vendor Model: Fixed Items Indian Dragon fr…" at bounding box center [599, 274] width 1187 height 121
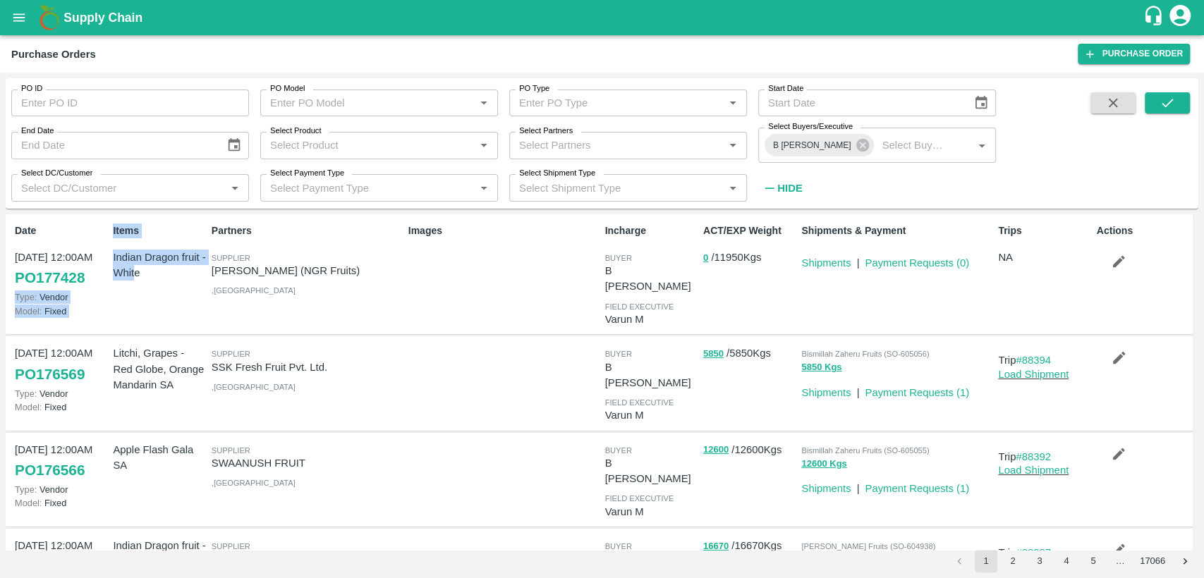
click at [113, 286] on div "Items Indian Dragon fruit -White" at bounding box center [156, 274] width 98 height 113
click at [58, 275] on link "PO 177428" at bounding box center [50, 277] width 70 height 25
click at [14, 15] on icon "open drawer" at bounding box center [19, 18] width 16 height 16
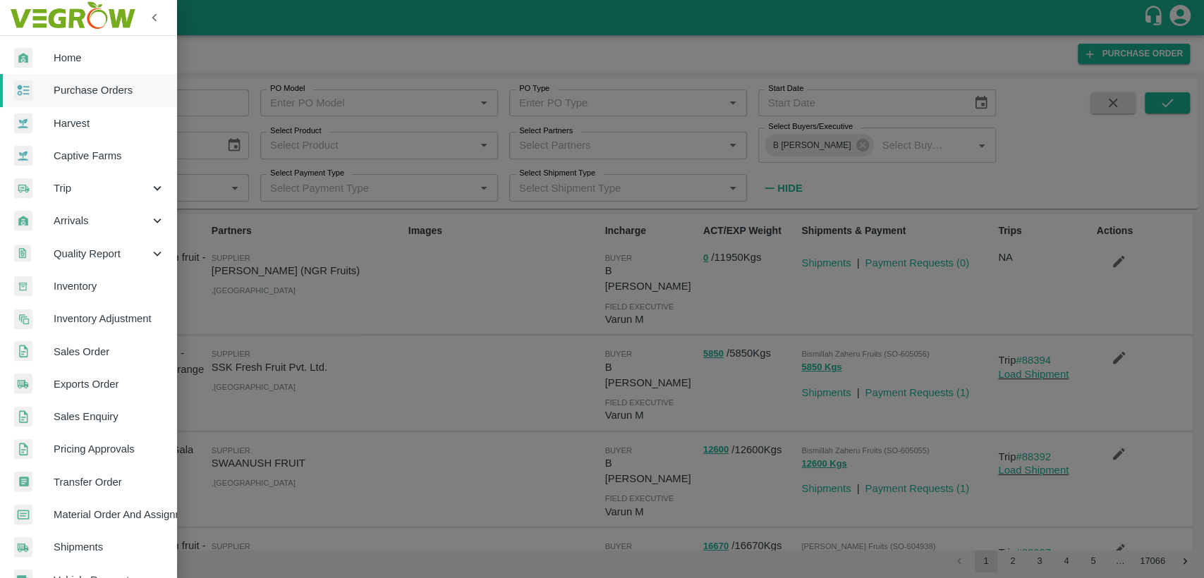
click at [64, 355] on span "Sales Order" at bounding box center [109, 352] width 111 height 16
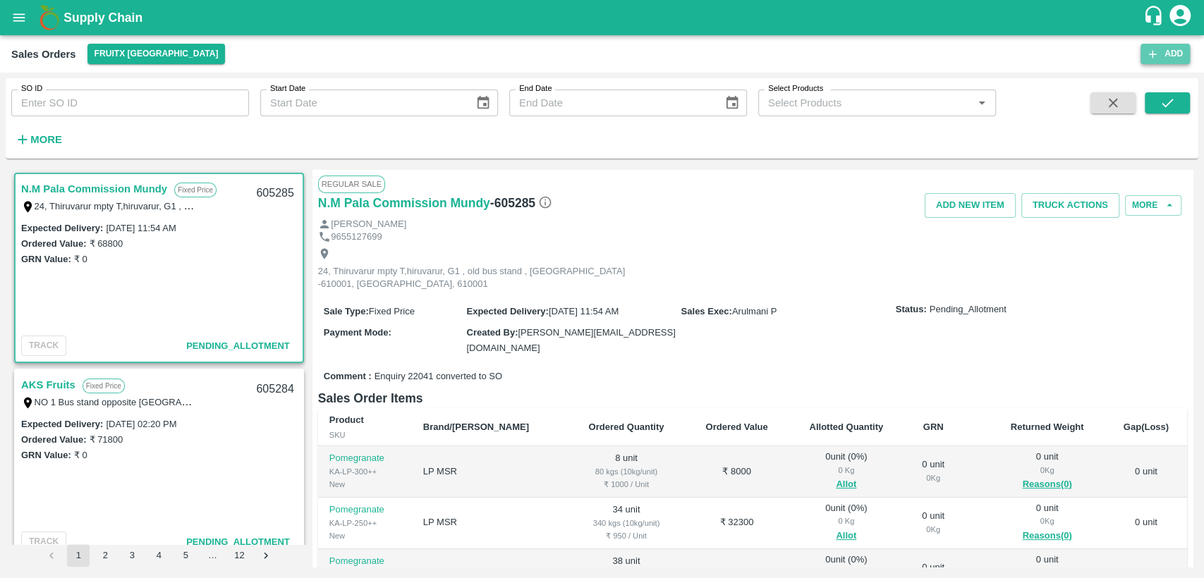
click at [1168, 59] on button "Add" at bounding box center [1164, 54] width 49 height 20
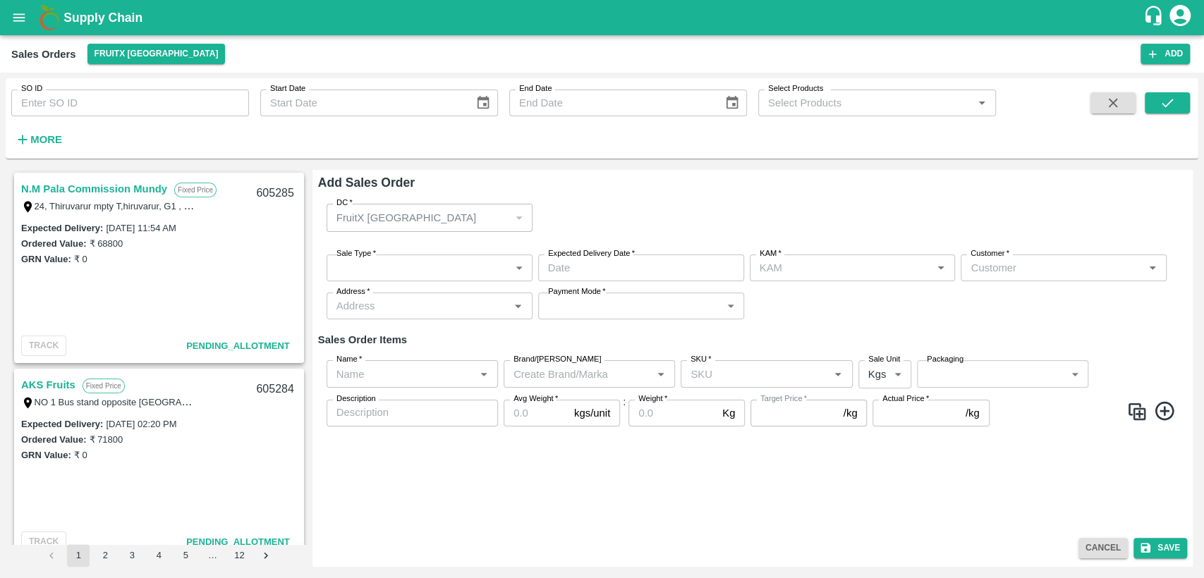
click at [378, 374] on input "Name   *" at bounding box center [401, 374] width 140 height 18
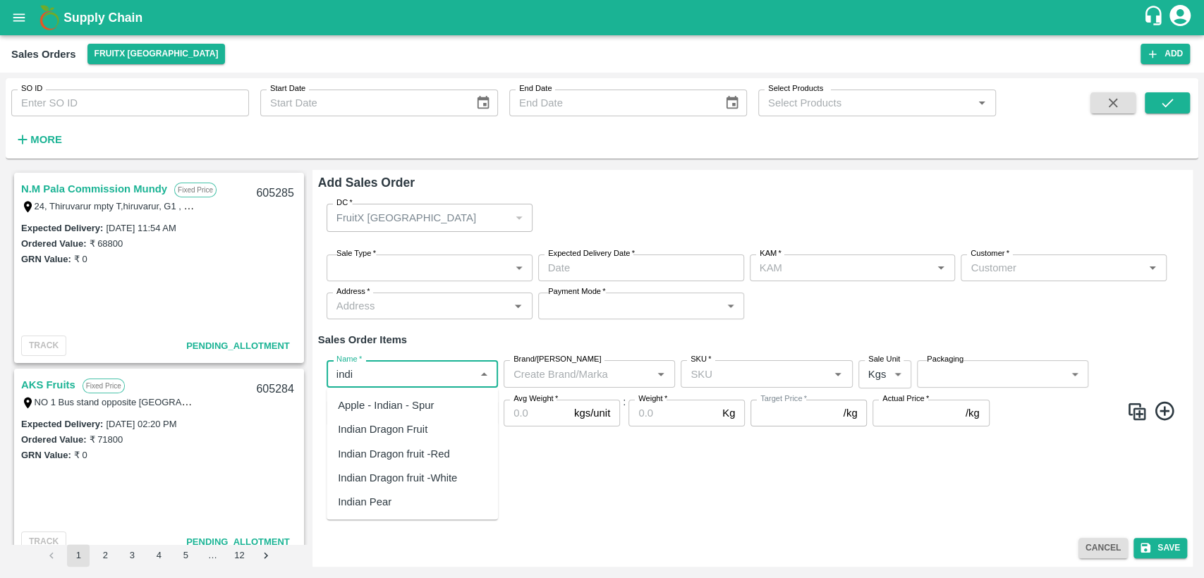
type input "indi"
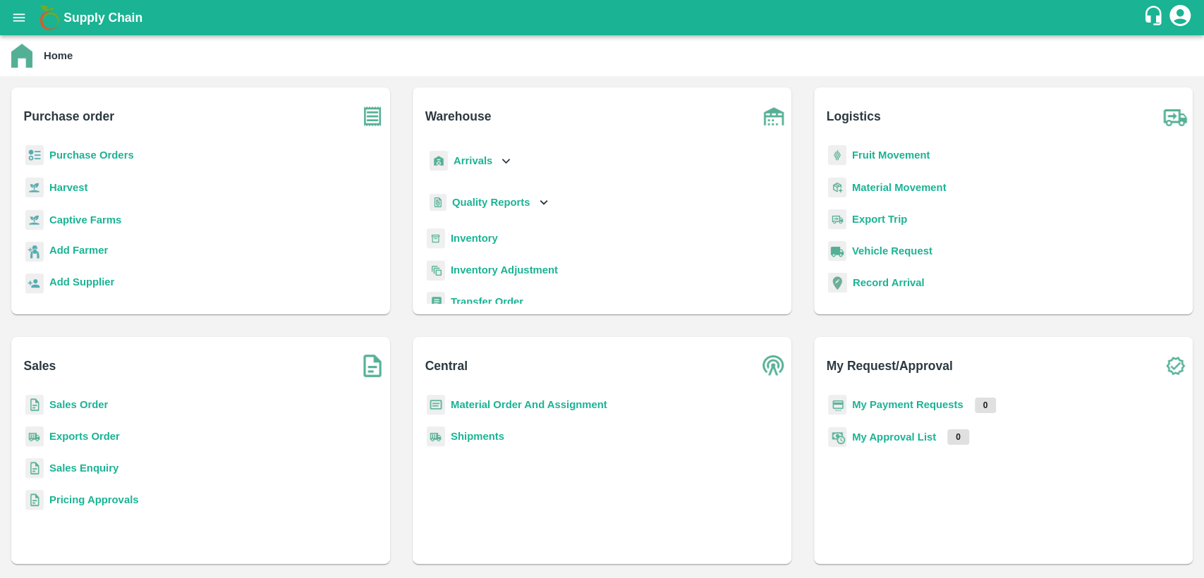
click at [78, 157] on b "Purchase Orders" at bounding box center [91, 154] width 85 height 11
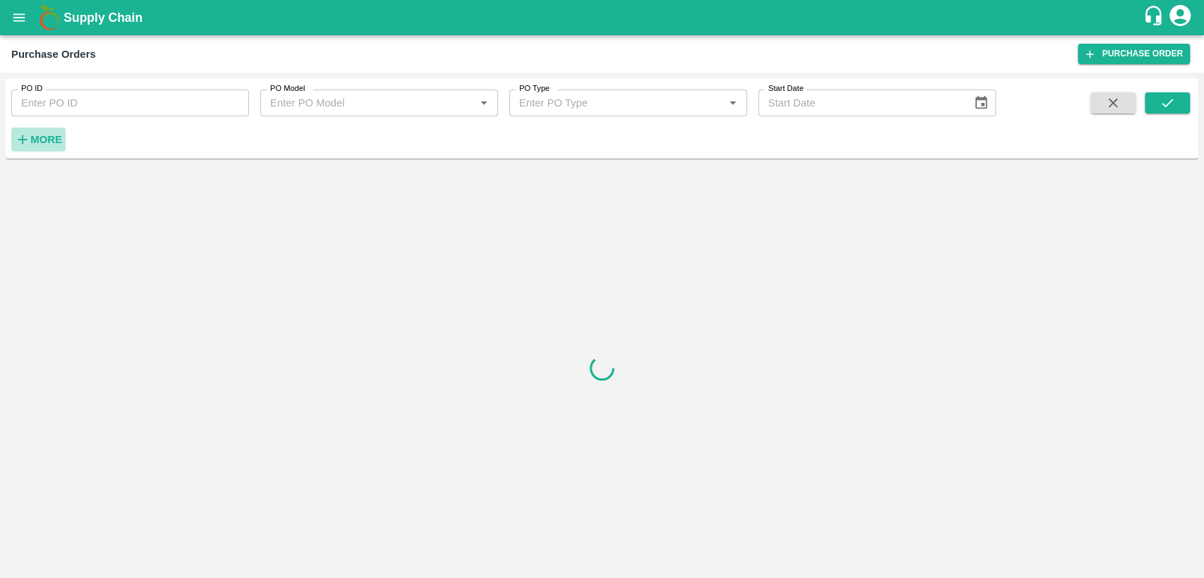
click at [43, 140] on strong "More" at bounding box center [46, 139] width 32 height 11
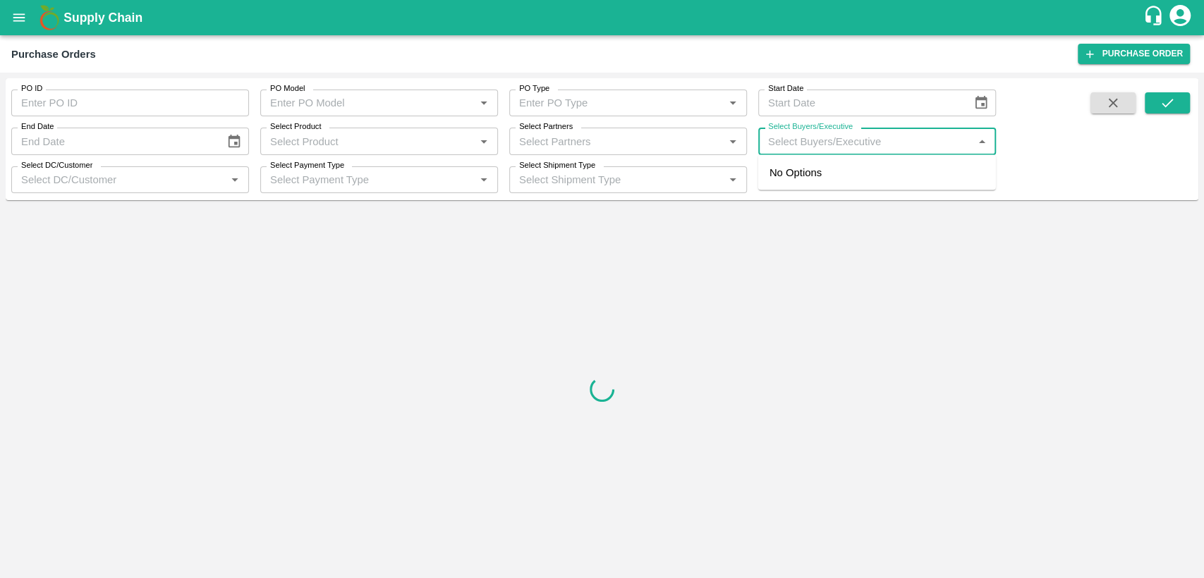
click at [789, 146] on input "Select Buyers/Executive" at bounding box center [865, 141] width 206 height 18
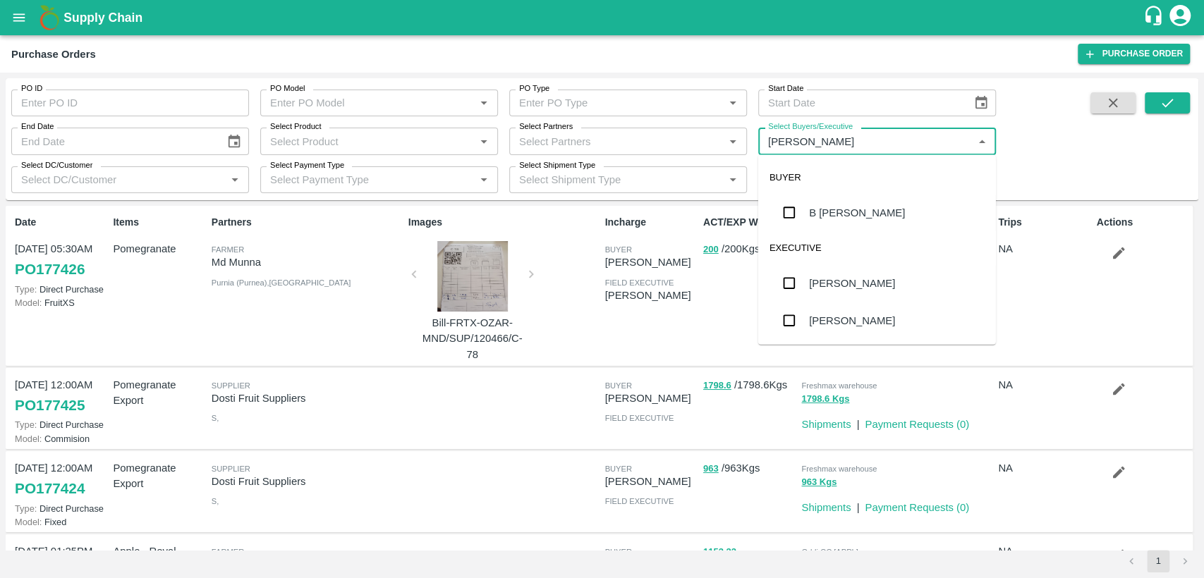
type input "chandra"
click at [889, 216] on div "B Chandra Sekhar" at bounding box center [857, 213] width 96 height 16
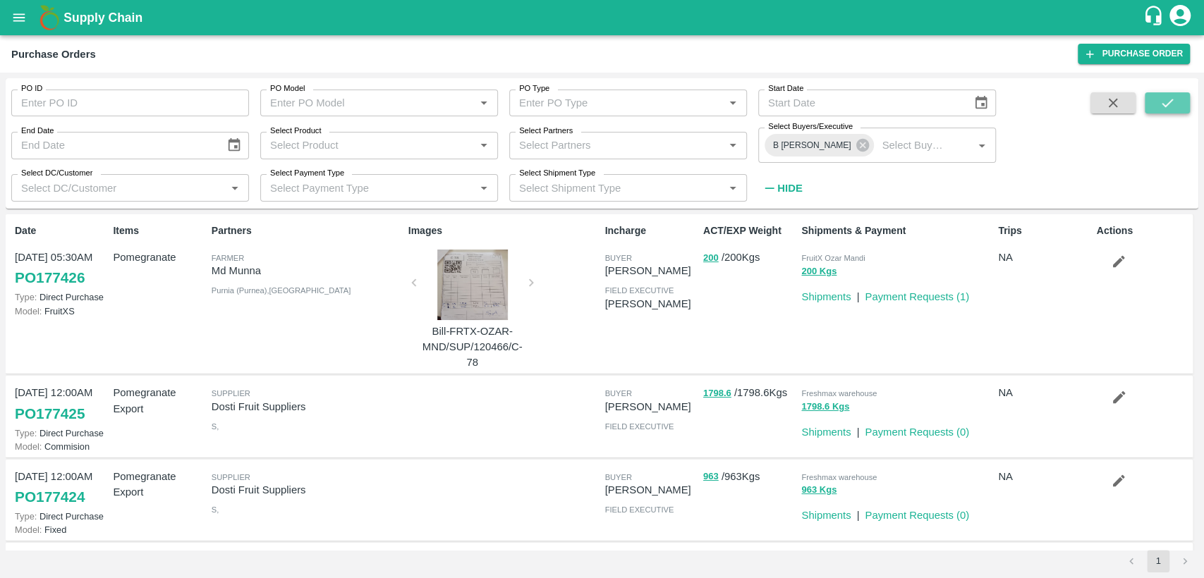
click at [1161, 107] on icon "submit" at bounding box center [1167, 103] width 16 height 16
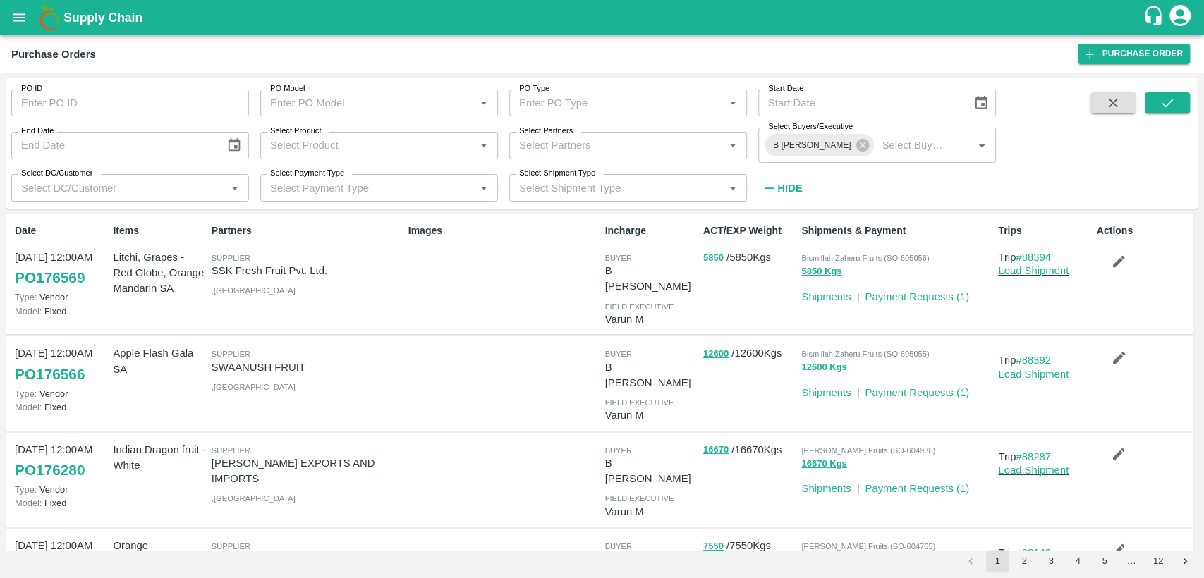
click at [71, 458] on link "PO 176280" at bounding box center [50, 470] width 70 height 25
click at [27, 7] on button "open drawer" at bounding box center [19, 17] width 32 height 32
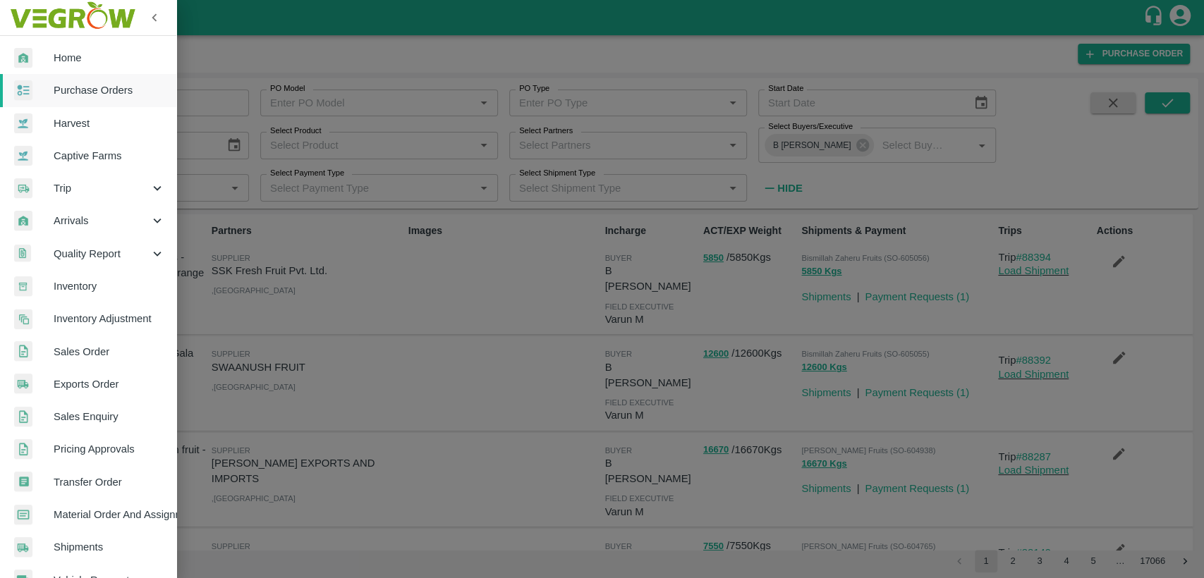
click at [51, 50] on div at bounding box center [33, 58] width 39 height 20
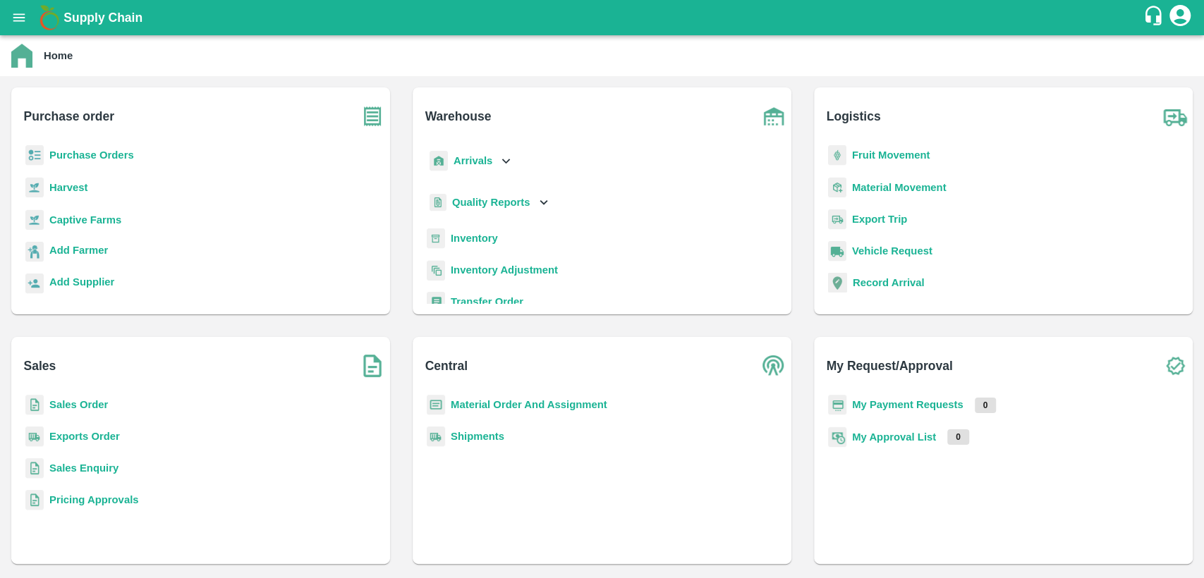
click at [80, 402] on b "Sales Order" at bounding box center [78, 404] width 59 height 11
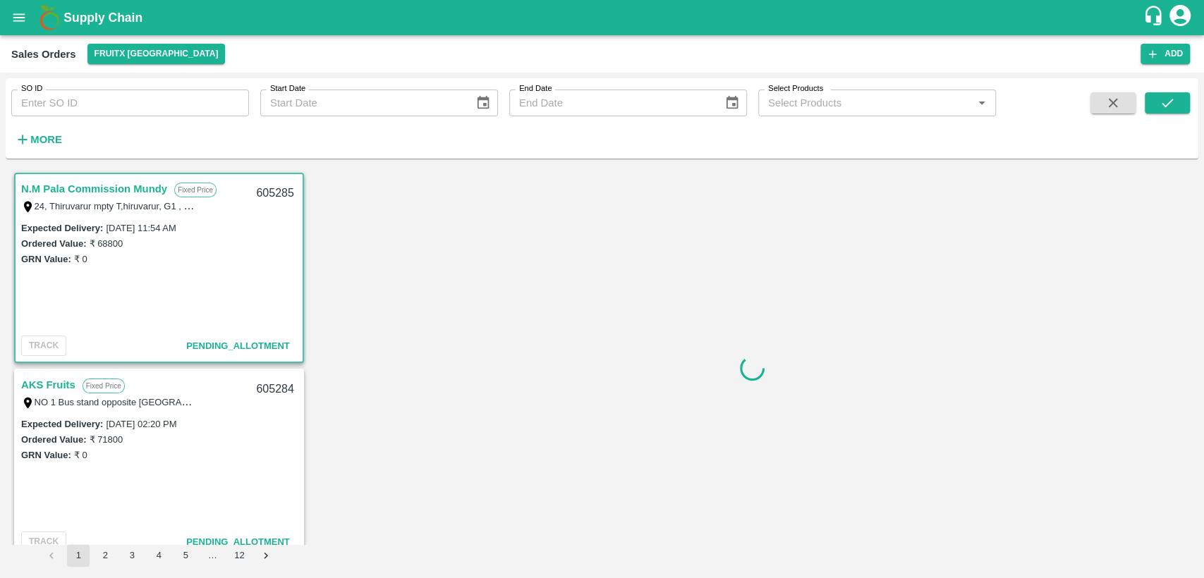
click at [73, 109] on input "SO ID" at bounding box center [130, 103] width 238 height 27
paste input "603857"
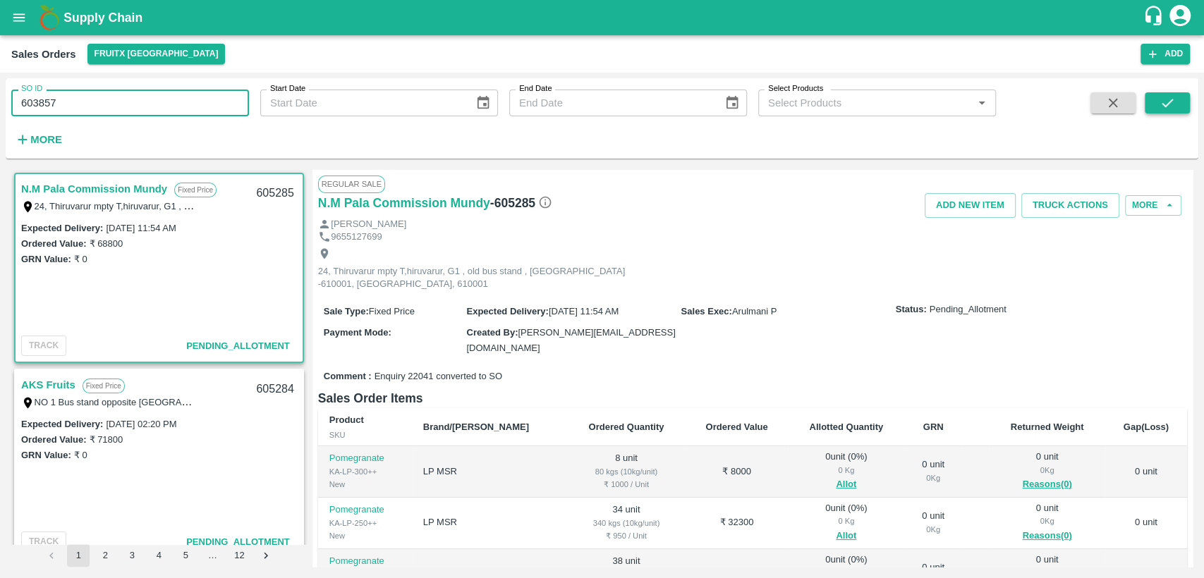
type input "603857"
click at [1164, 105] on icon "submit" at bounding box center [1167, 103] width 16 height 16
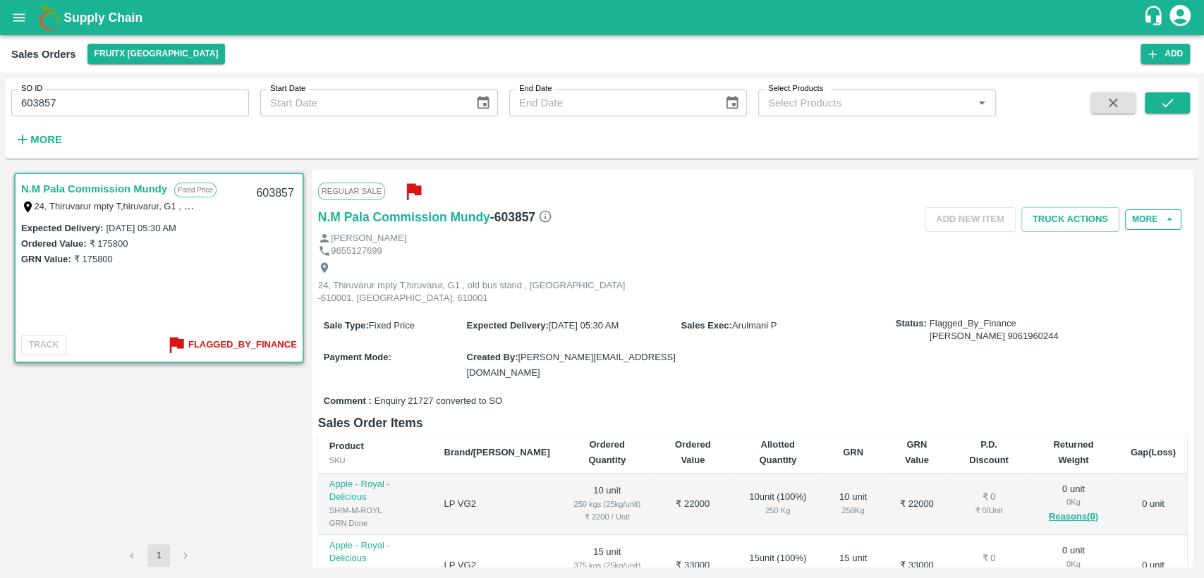
click at [1142, 219] on button "More" at bounding box center [1153, 219] width 56 height 20
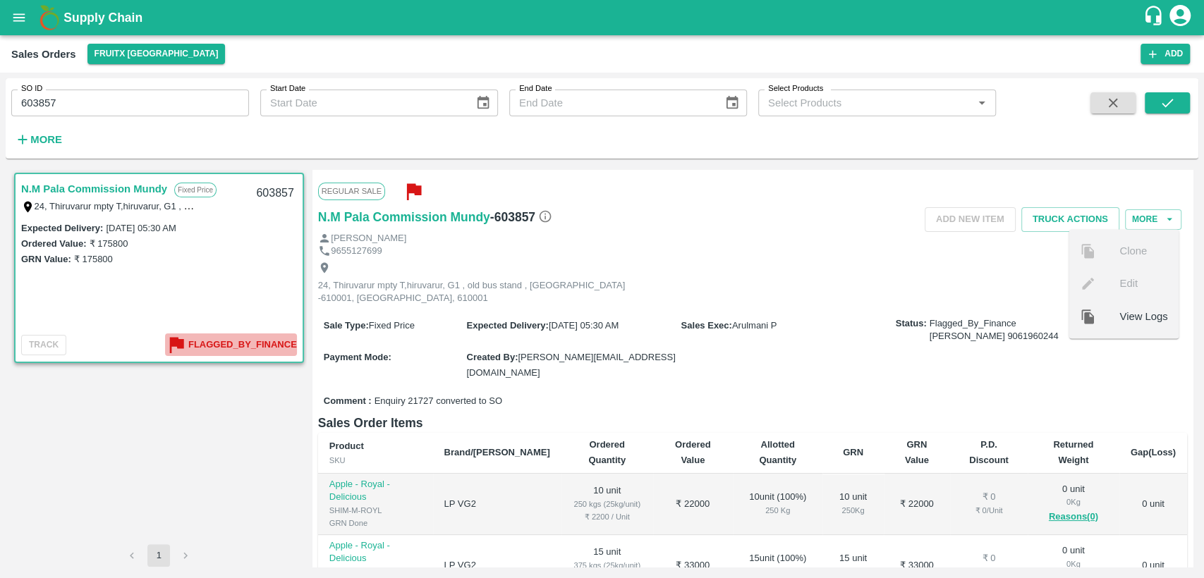
click at [226, 338] on b "Flagged_By_Finance" at bounding box center [242, 345] width 109 height 16
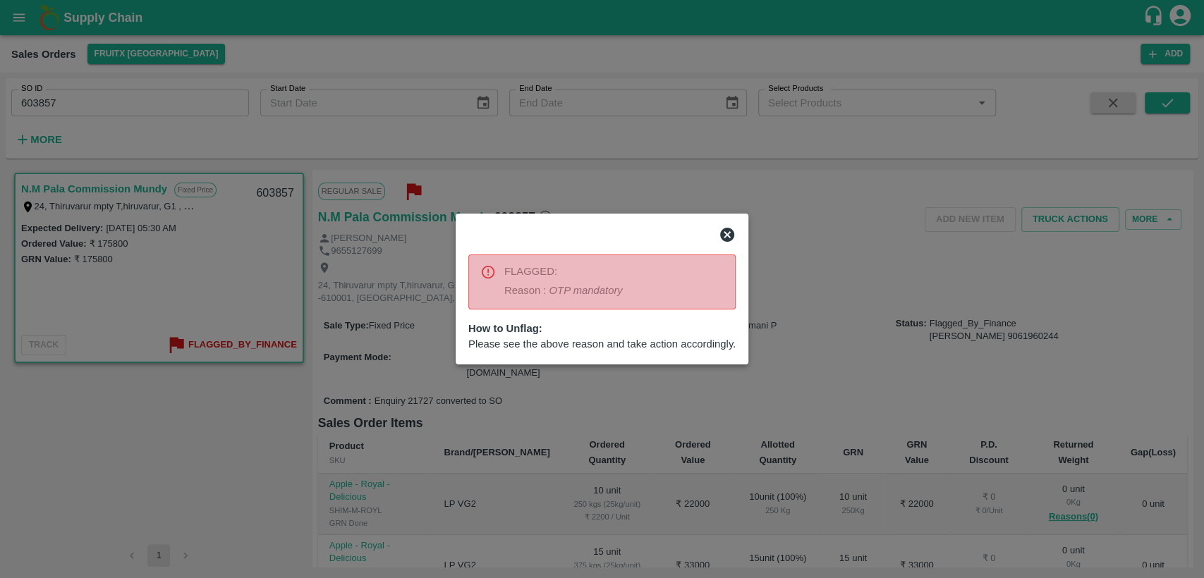
click at [723, 238] on icon at bounding box center [727, 235] width 14 height 14
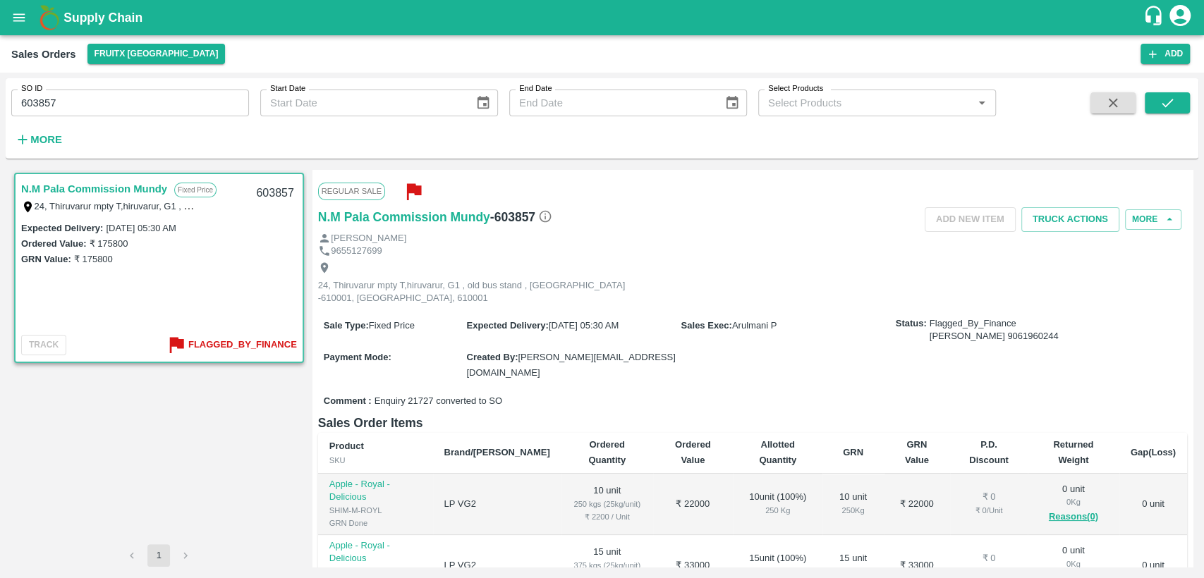
click at [773, 27] on h1 "Supply Chain" at bounding box center [602, 18] width 1079 height 20
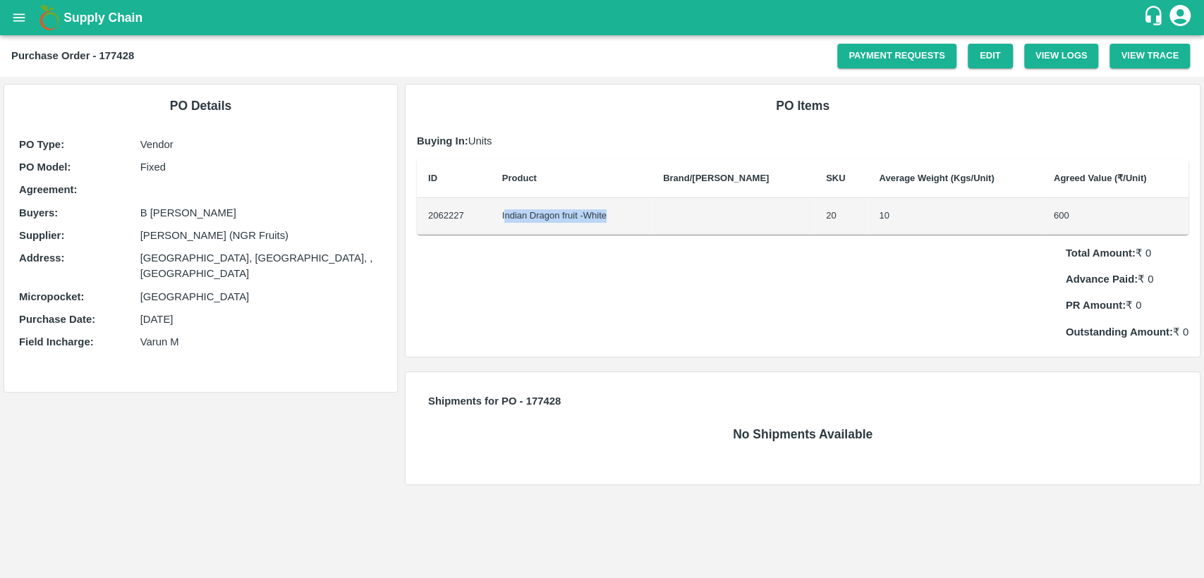
drag, startPoint x: 511, startPoint y: 216, endPoint x: 621, endPoint y: 207, distance: 110.3
click at [621, 207] on td "Indian Dragon fruit -White" at bounding box center [571, 216] width 161 height 37
click at [514, 210] on td "Indian Dragon fruit -White" at bounding box center [571, 216] width 161 height 37
drag, startPoint x: 505, startPoint y: 214, endPoint x: 616, endPoint y: 219, distance: 111.5
click at [616, 219] on td "Indian Dragon fruit -White" at bounding box center [571, 216] width 161 height 37
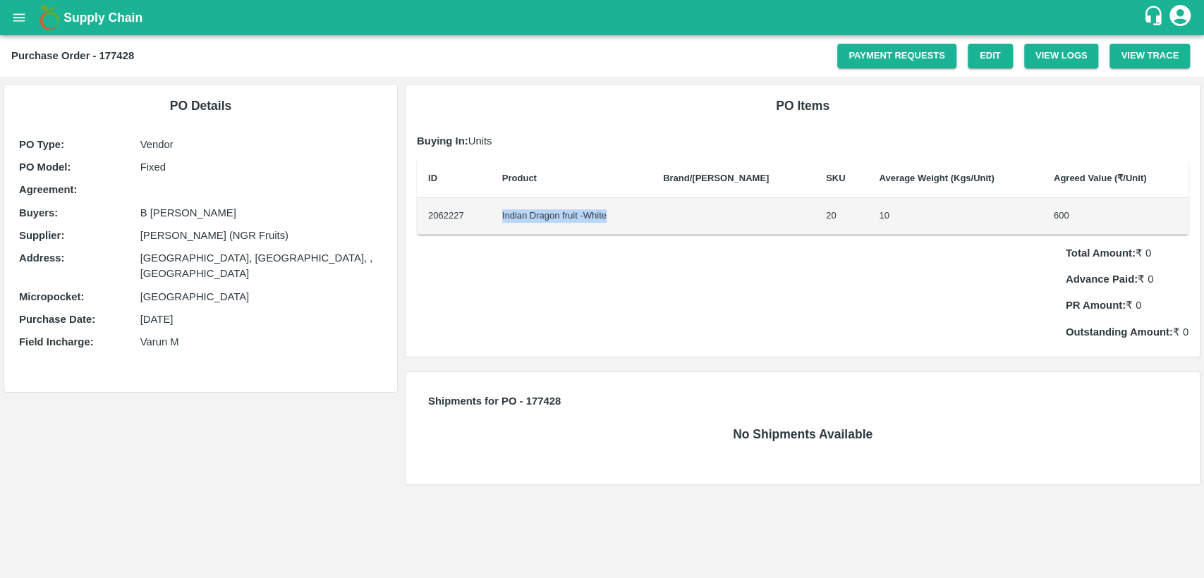
copy td "Indian Dragon fruit -White"
drag, startPoint x: 99, startPoint y: 56, endPoint x: 147, endPoint y: 58, distance: 47.3
click at [147, 58] on div "Purchase Order - 177428" at bounding box center [424, 56] width 826 height 18
copy b "177428"
click at [17, 14] on icon "open drawer" at bounding box center [19, 17] width 12 height 8
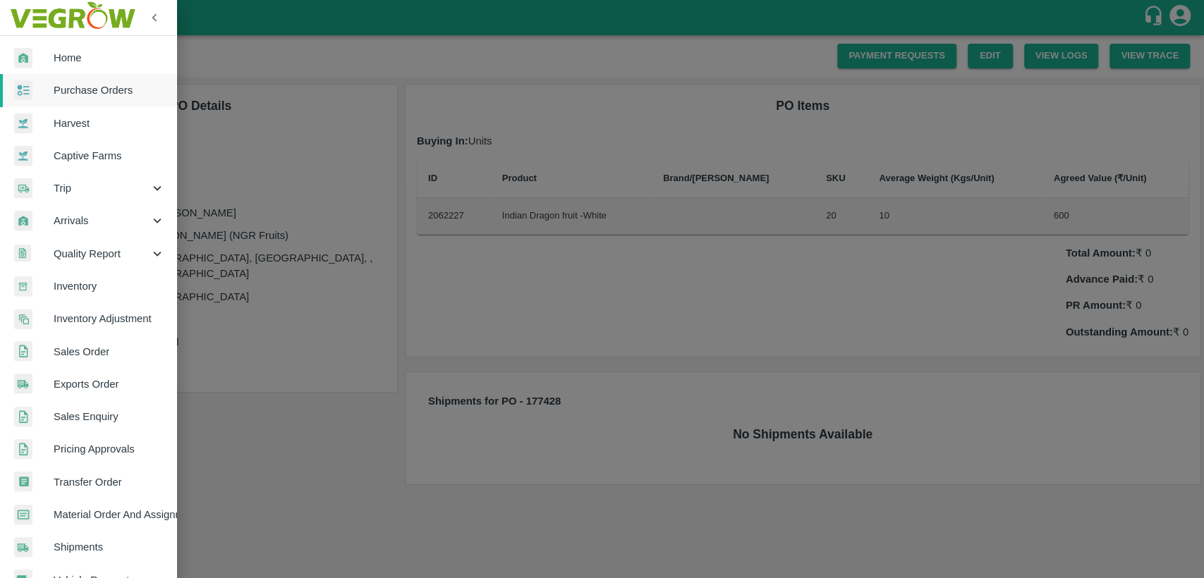
click at [80, 59] on span "Home" at bounding box center [109, 58] width 111 height 16
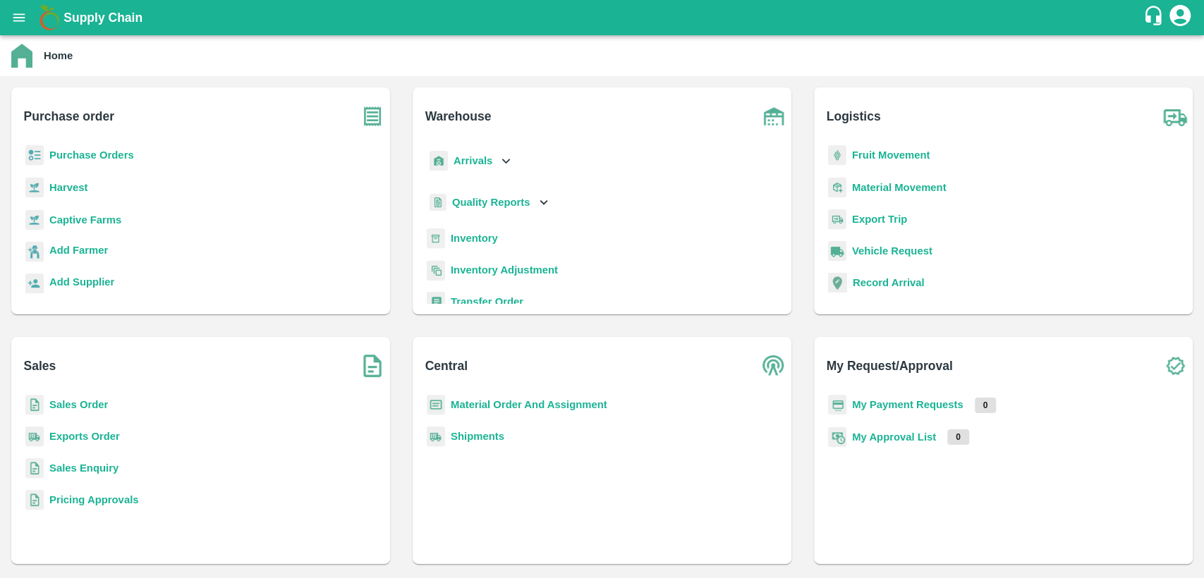
click at [86, 401] on b "Sales Order" at bounding box center [78, 404] width 59 height 11
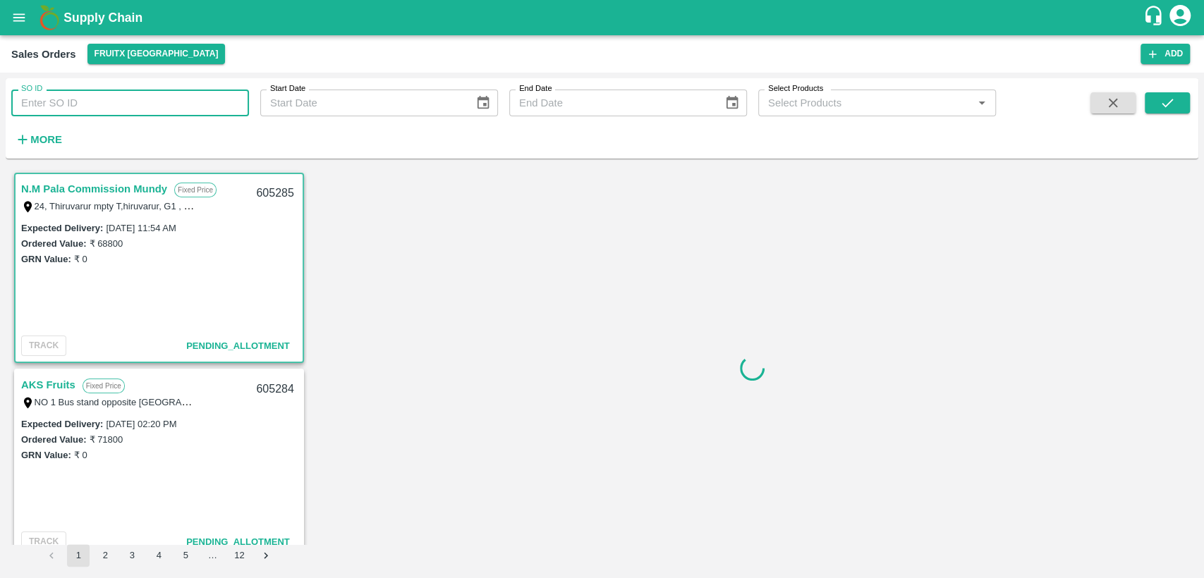
click at [90, 101] on input "SO ID" at bounding box center [130, 103] width 238 height 27
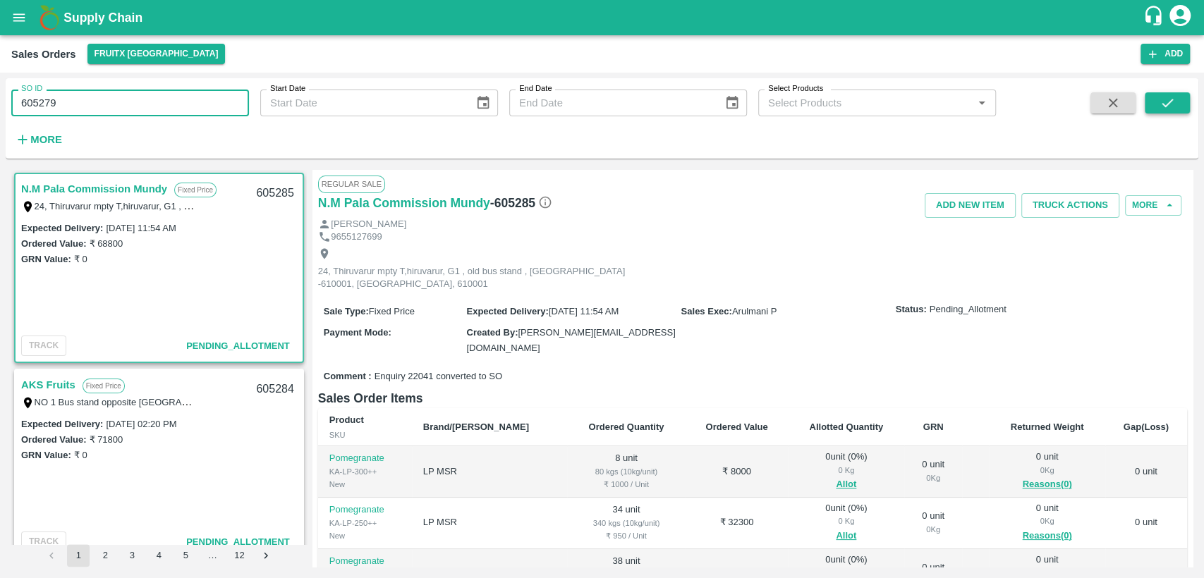
click at [1152, 102] on button "submit" at bounding box center [1166, 102] width 45 height 21
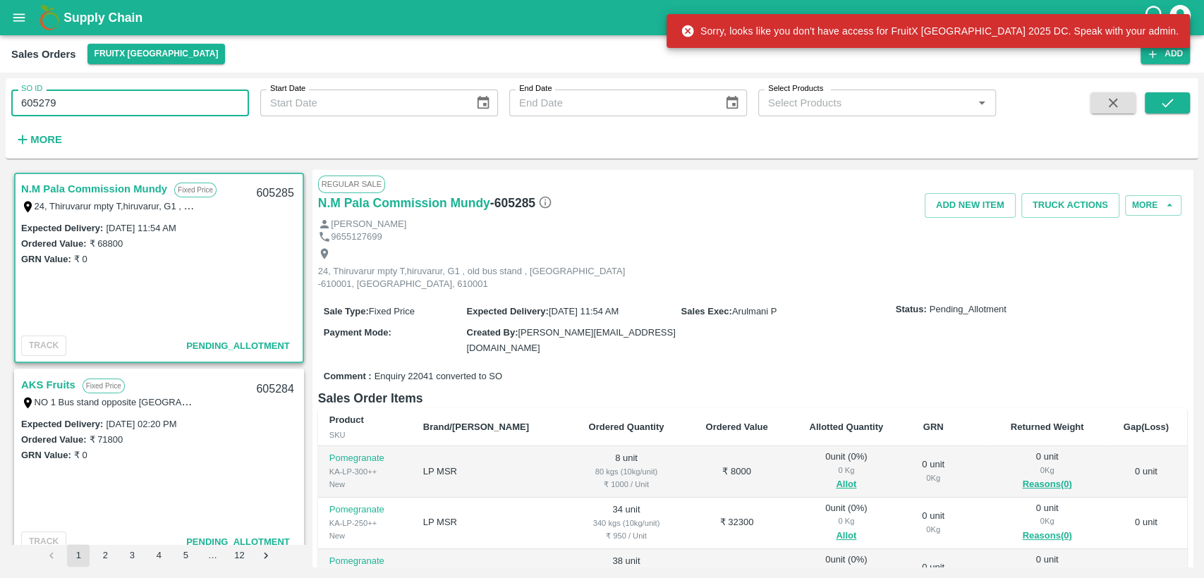
click at [96, 109] on input "605279" at bounding box center [130, 103] width 238 height 27
click at [54, 102] on input "605279" at bounding box center [130, 103] width 238 height 27
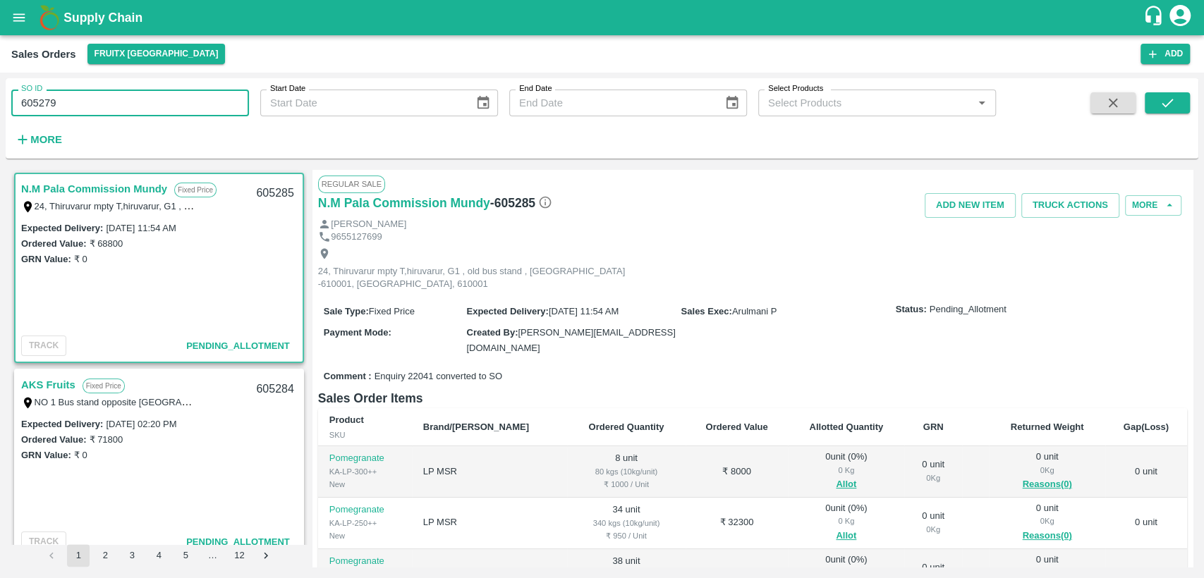
click at [47, 97] on input "605279" at bounding box center [130, 103] width 238 height 27
click at [50, 98] on input "605279" at bounding box center [130, 103] width 238 height 27
click at [104, 100] on input "605298" at bounding box center [130, 103] width 238 height 27
type input "605289"
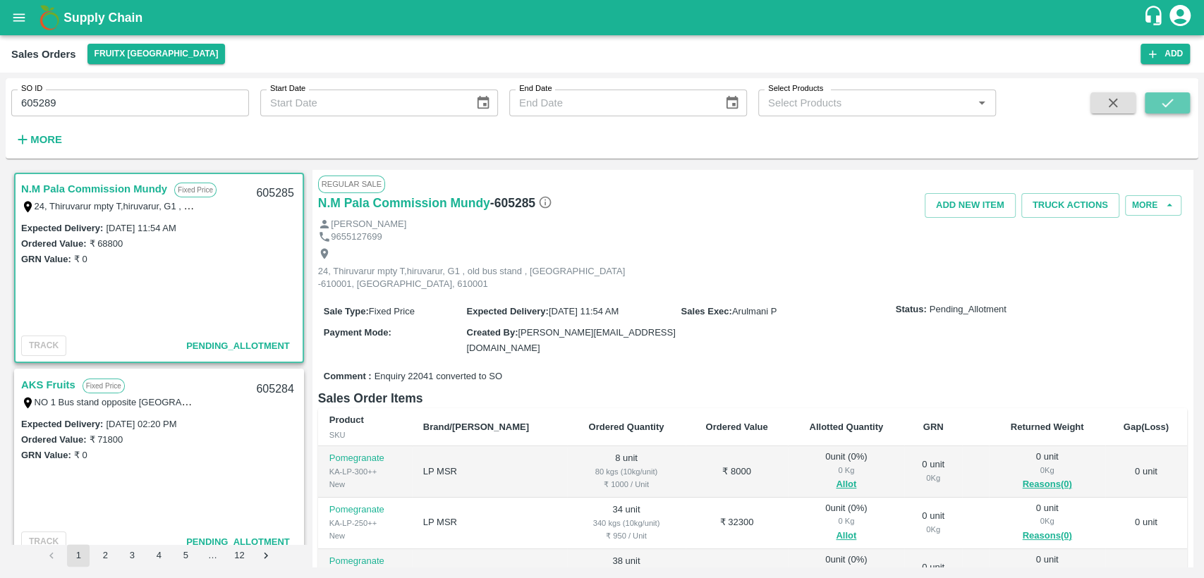
click at [1187, 104] on button "submit" at bounding box center [1166, 102] width 45 height 21
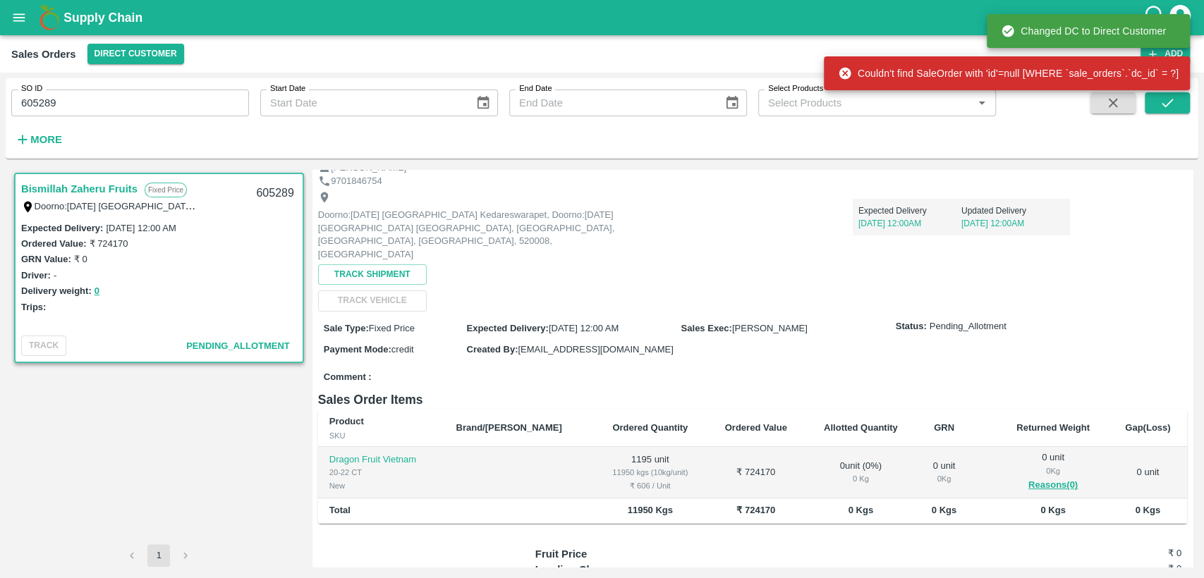
scroll to position [78, 0]
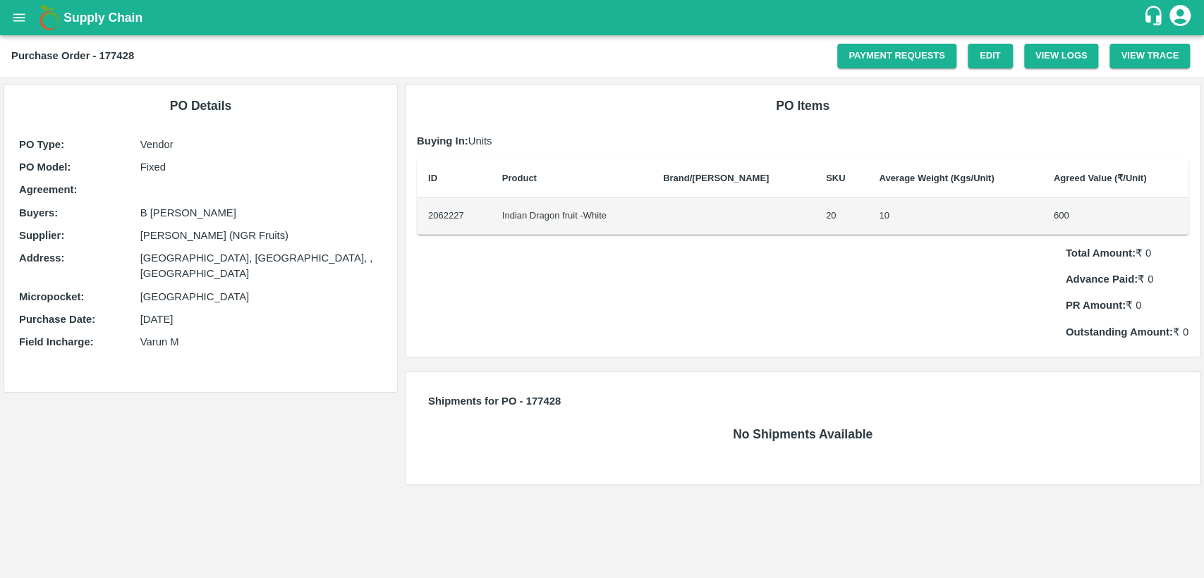
drag, startPoint x: 142, startPoint y: 233, endPoint x: 296, endPoint y: 232, distance: 154.4
click at [296, 232] on p "[PERSON_NAME] (NGR Fruits)" at bounding box center [261, 236] width 242 height 16
copy p "[PERSON_NAME] (NGR Fruits)"
click at [989, 52] on link "Edit" at bounding box center [989, 56] width 45 height 25
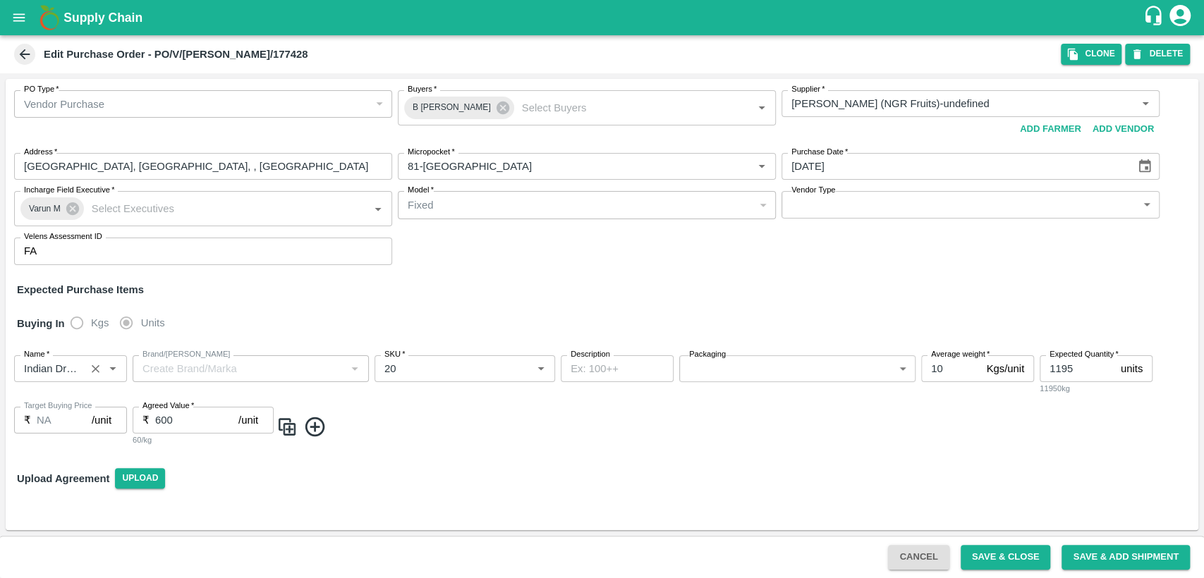
click at [78, 367] on input "Name   *" at bounding box center [49, 369] width 63 height 18
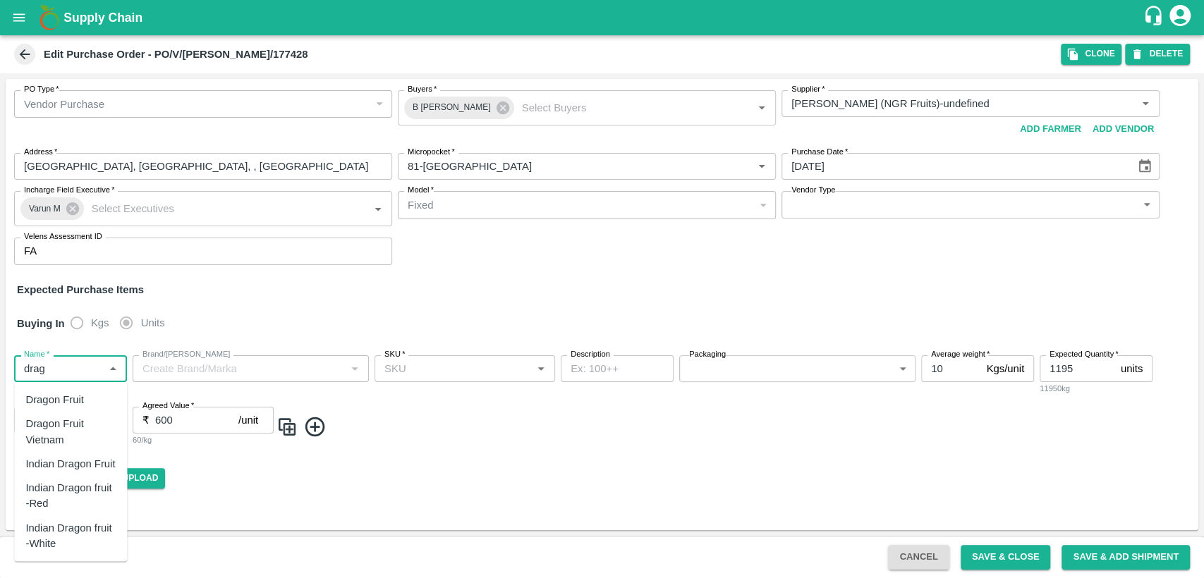
click at [81, 431] on div "Dragon Fruit Vietnam" at bounding box center [70, 433] width 90 height 32
type input "Dragon Fruit Vietnam"
click at [446, 372] on input "SKU   *" at bounding box center [453, 369] width 149 height 18
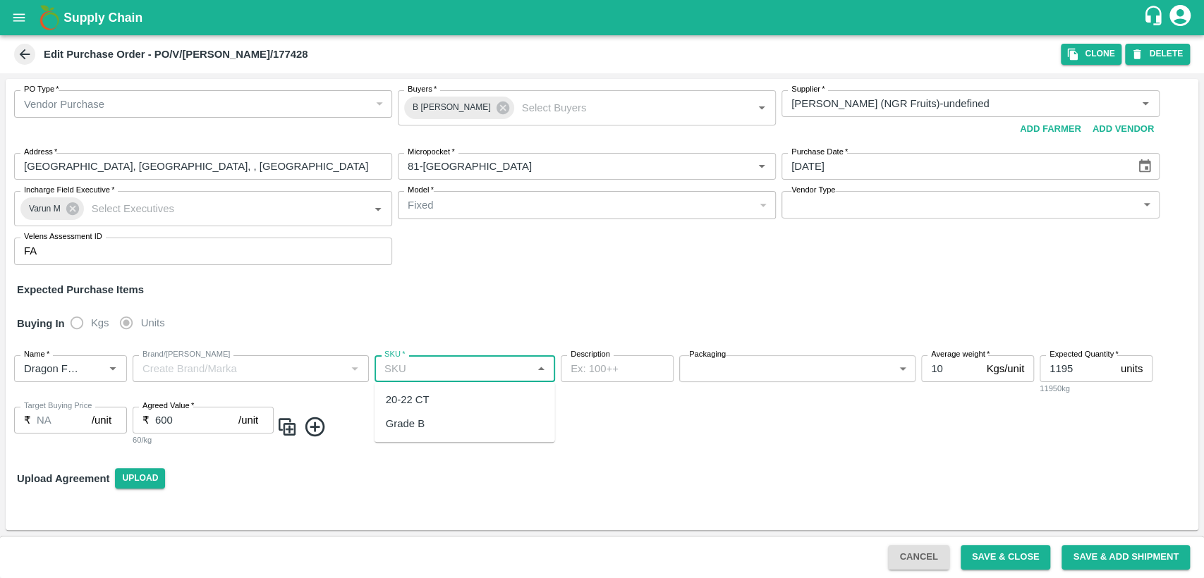
click at [435, 401] on div "20-22 CT" at bounding box center [464, 400] width 180 height 24
type input "20-22 CT"
click at [850, 364] on body "Supply Chain Edit Purchase Order - PO/V/GOPISH/177428 Clone DELETE PO Type   * …" at bounding box center [602, 289] width 1204 height 578
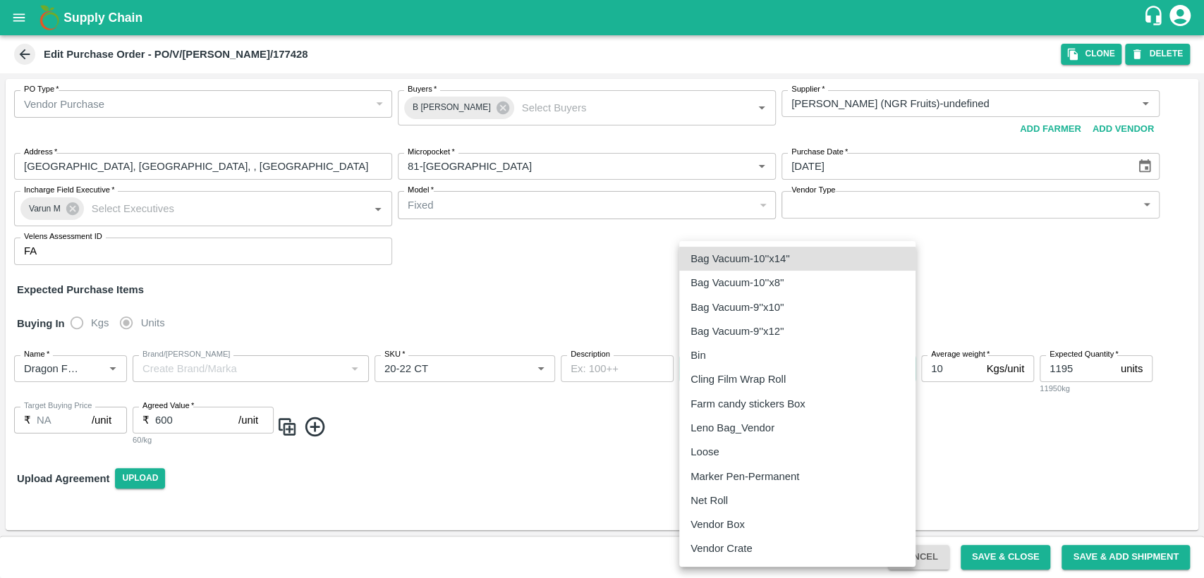
click at [743, 525] on p "Vendor Box" at bounding box center [717, 525] width 54 height 16
type input "276"
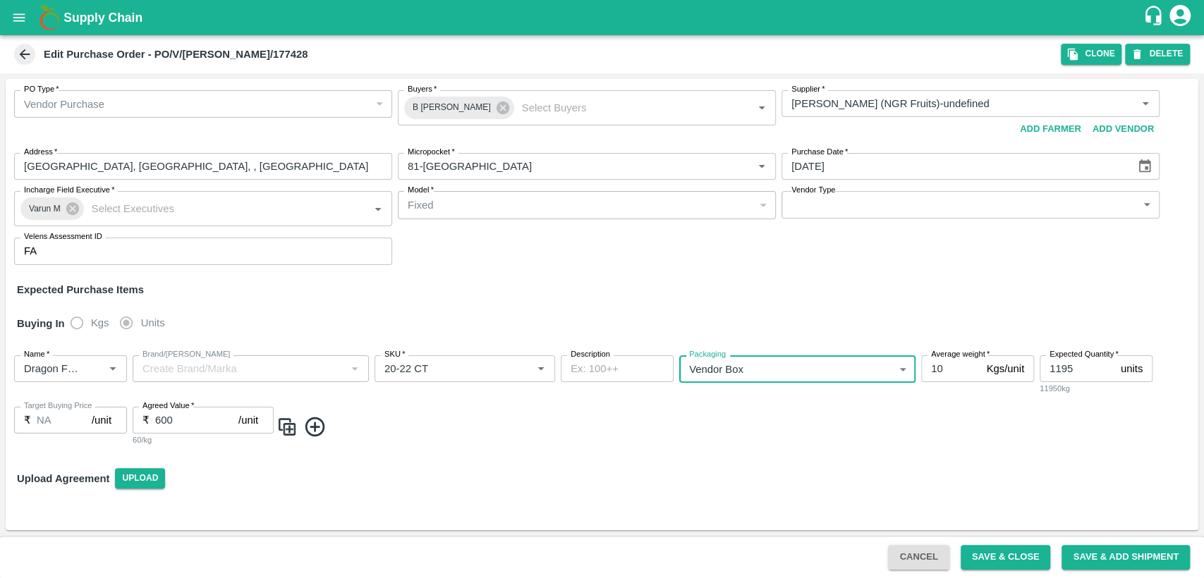
click at [954, 365] on input "10" at bounding box center [950, 368] width 59 height 27
click at [1003, 556] on button "Save & Close" at bounding box center [1005, 557] width 90 height 25
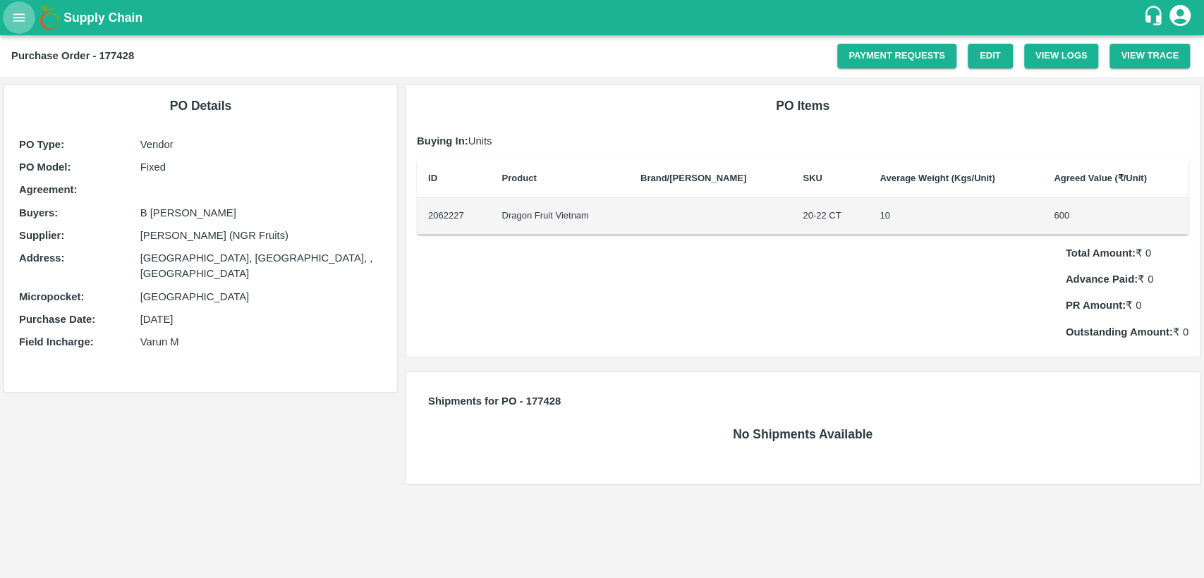
click at [17, 16] on icon "open drawer" at bounding box center [19, 18] width 16 height 16
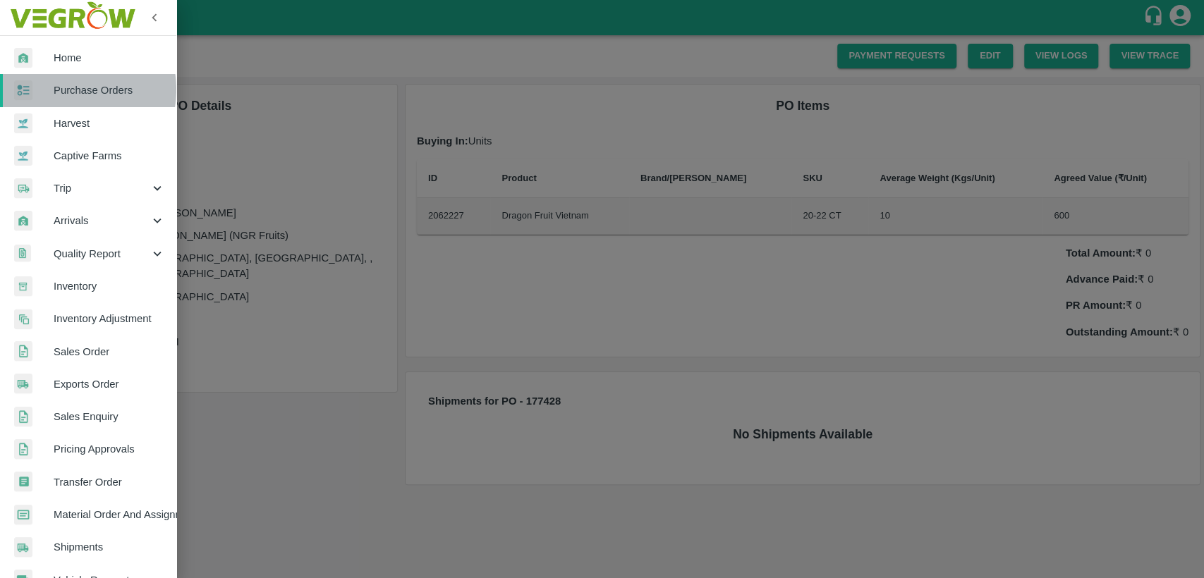
click at [68, 90] on span "Purchase Orders" at bounding box center [109, 90] width 111 height 16
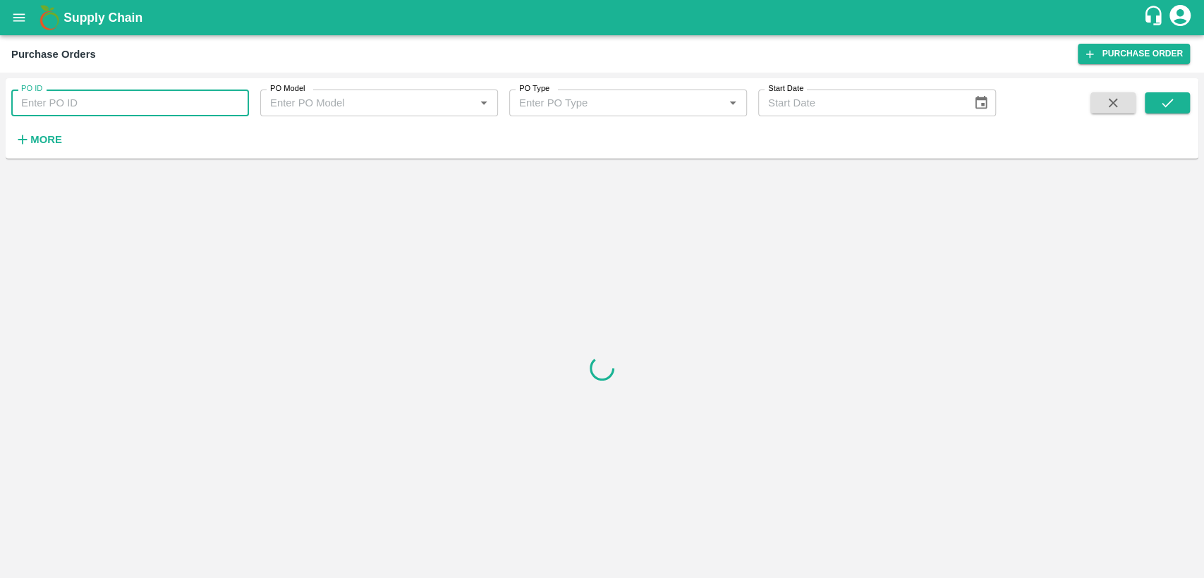
click at [76, 103] on input "PO ID" at bounding box center [130, 103] width 238 height 27
click at [61, 109] on input "PO ID" at bounding box center [130, 103] width 238 height 27
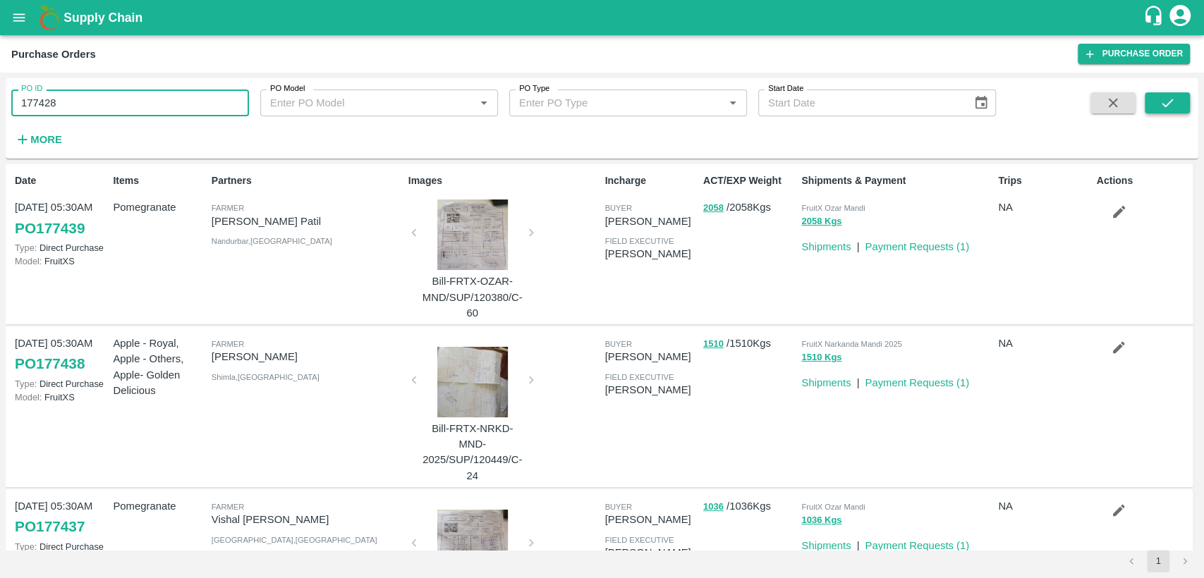
type input "177428"
click at [1181, 103] on button "submit" at bounding box center [1166, 102] width 45 height 21
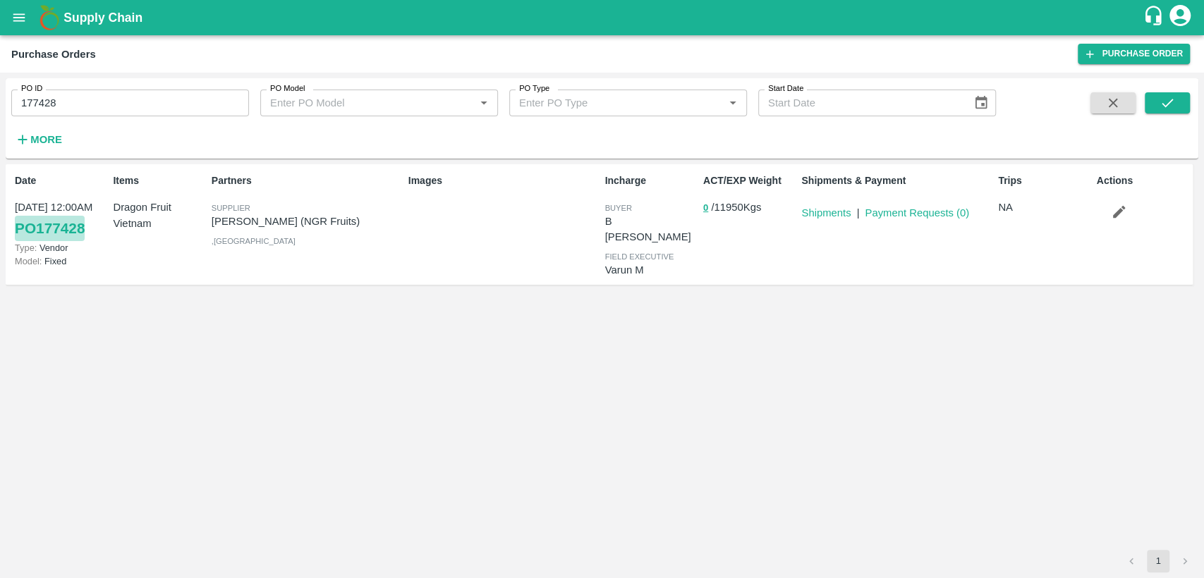
click at [66, 227] on link "PO 177428" at bounding box center [50, 228] width 70 height 25
click at [807, 211] on link "Shipments" at bounding box center [825, 212] width 49 height 11
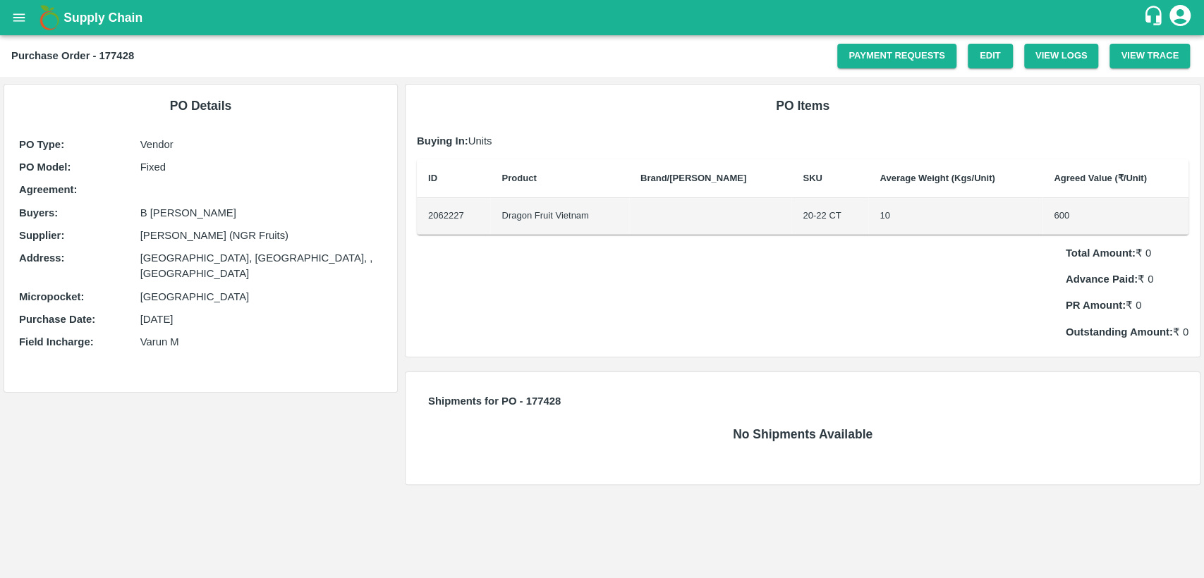
click at [12, 14] on icon "open drawer" at bounding box center [19, 18] width 16 height 16
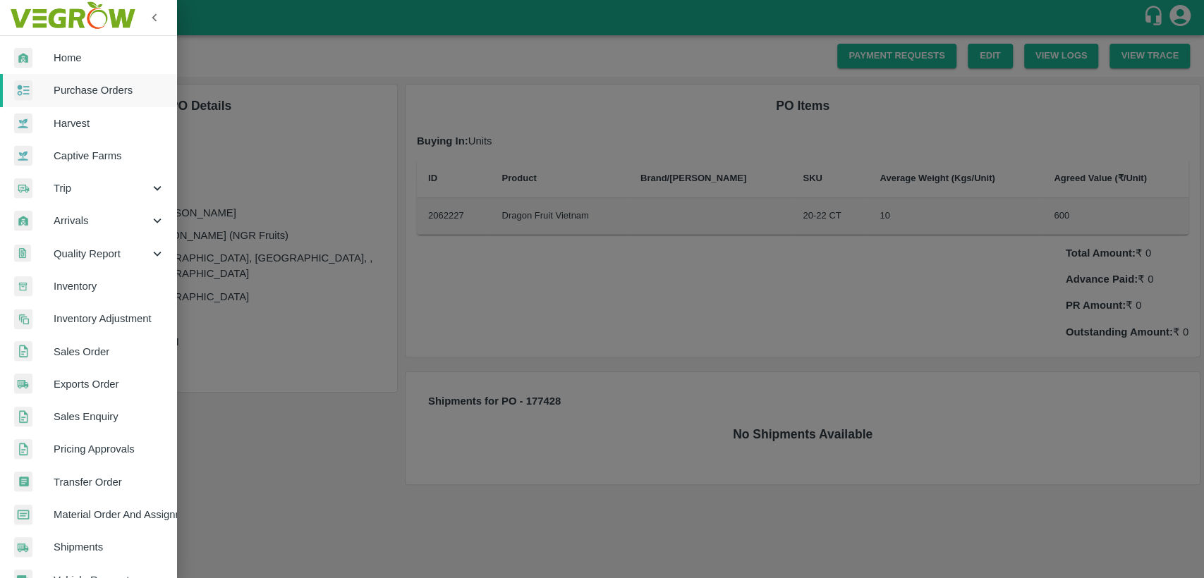
click at [56, 62] on span "Home" at bounding box center [109, 58] width 111 height 16
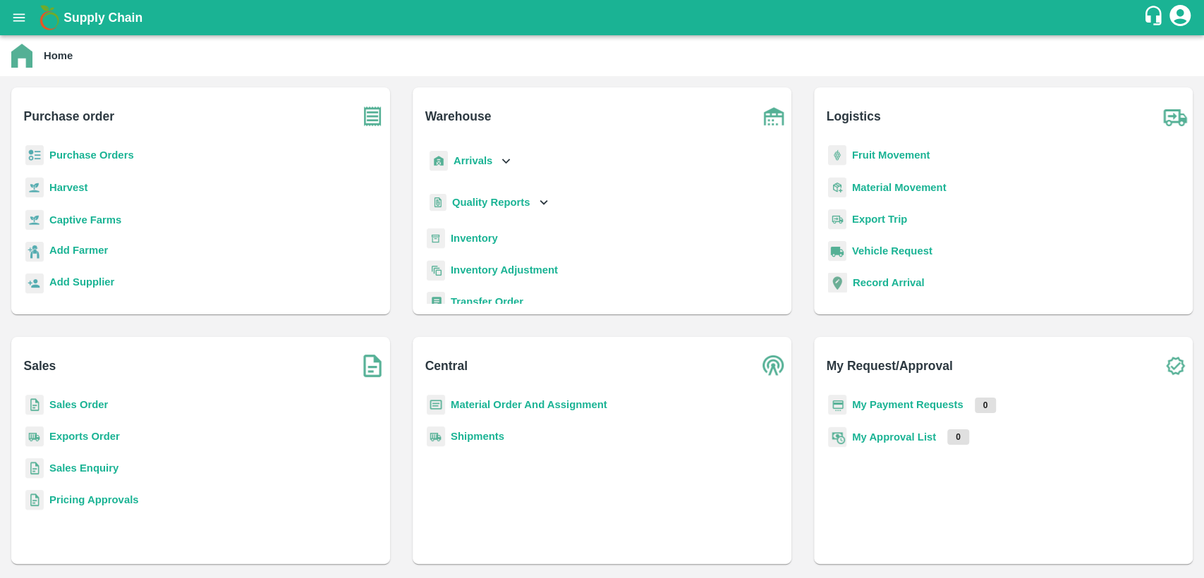
click at [73, 402] on b "Sales Order" at bounding box center [78, 404] width 59 height 11
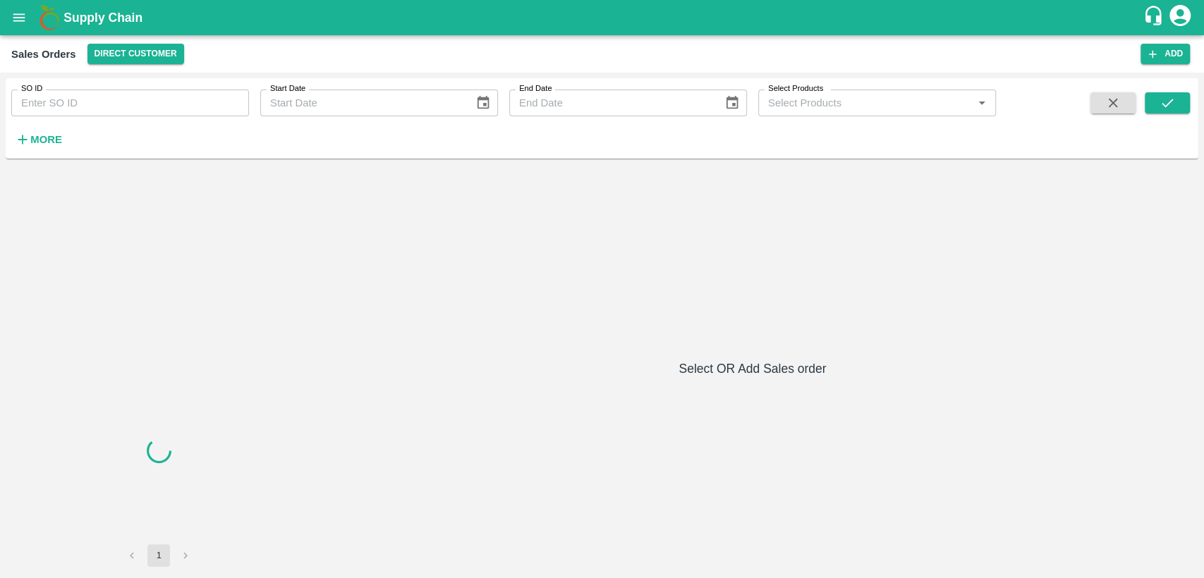
click at [79, 100] on input "SO ID" at bounding box center [130, 103] width 238 height 27
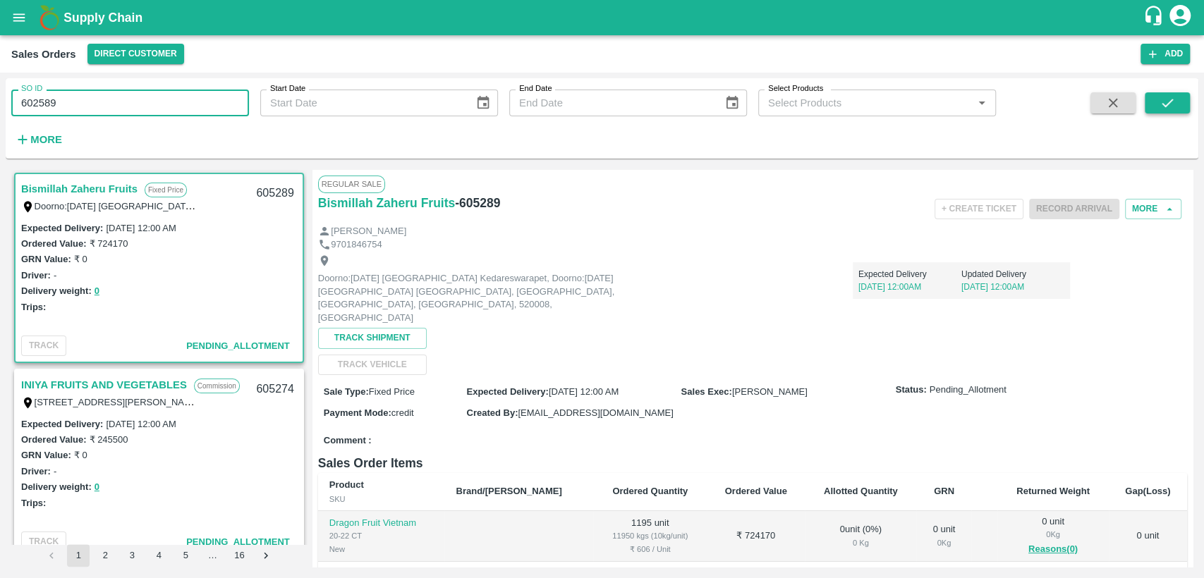
type input "602589"
click at [1161, 107] on icon "submit" at bounding box center [1167, 103] width 16 height 16
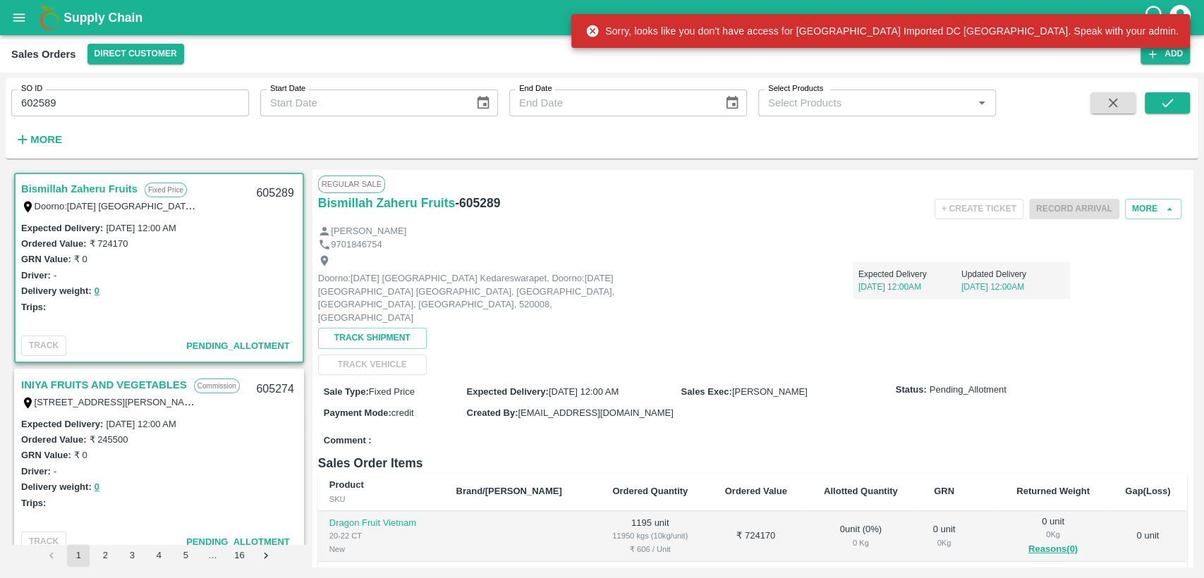
click at [18, 30] on button "open drawer" at bounding box center [19, 17] width 32 height 32
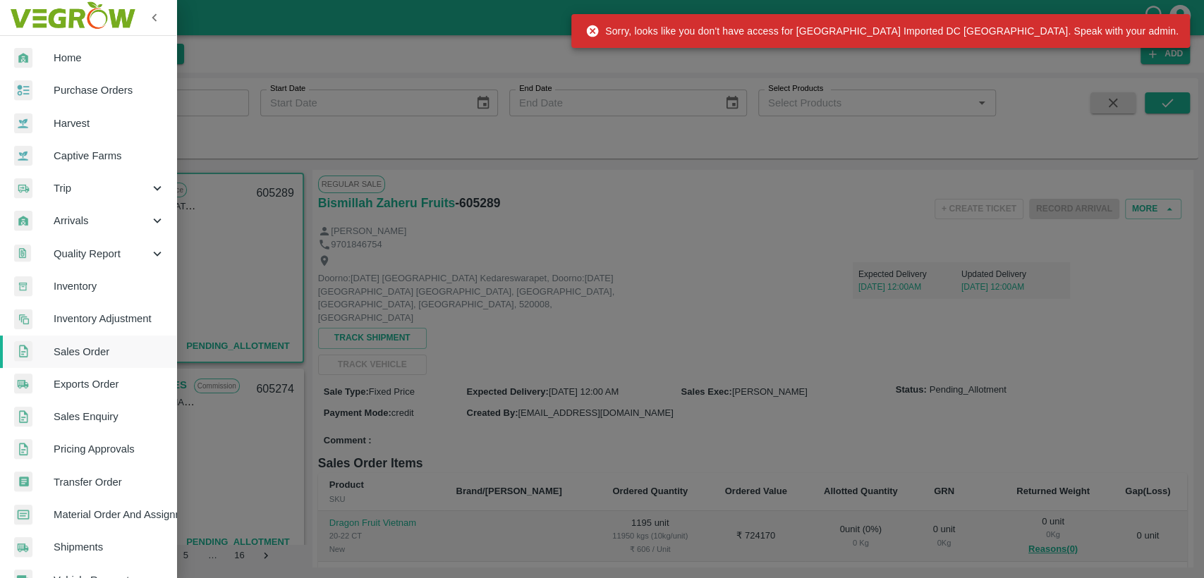
click at [98, 321] on span "Inventory Adjustment" at bounding box center [109, 319] width 111 height 16
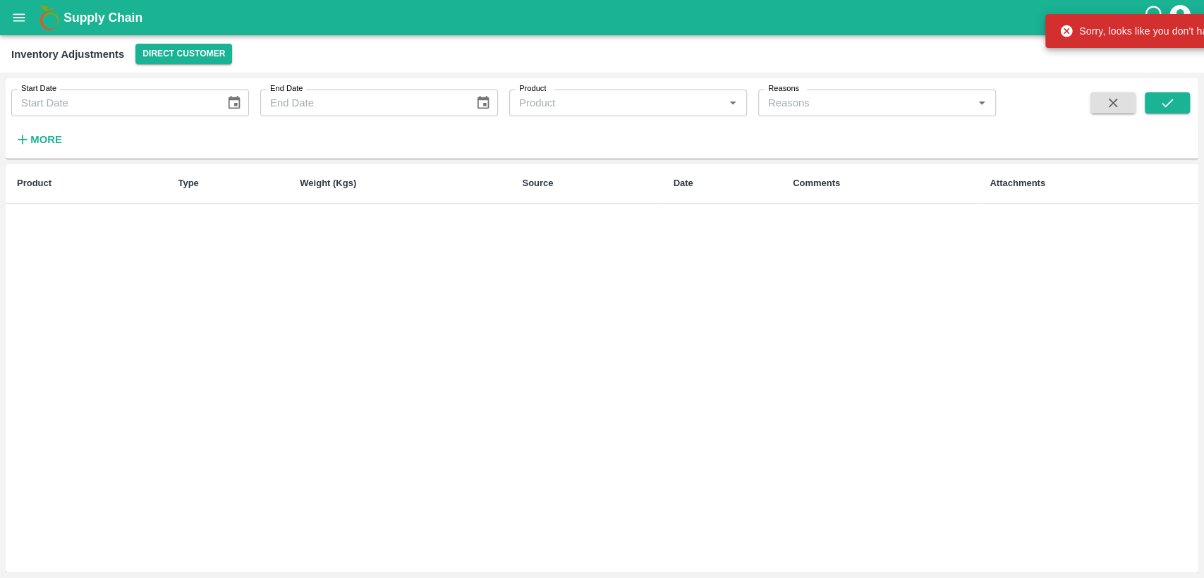
type input "DD/MM/YYYY"
click at [75, 104] on input "DD/MM/YYYY" at bounding box center [113, 103] width 204 height 27
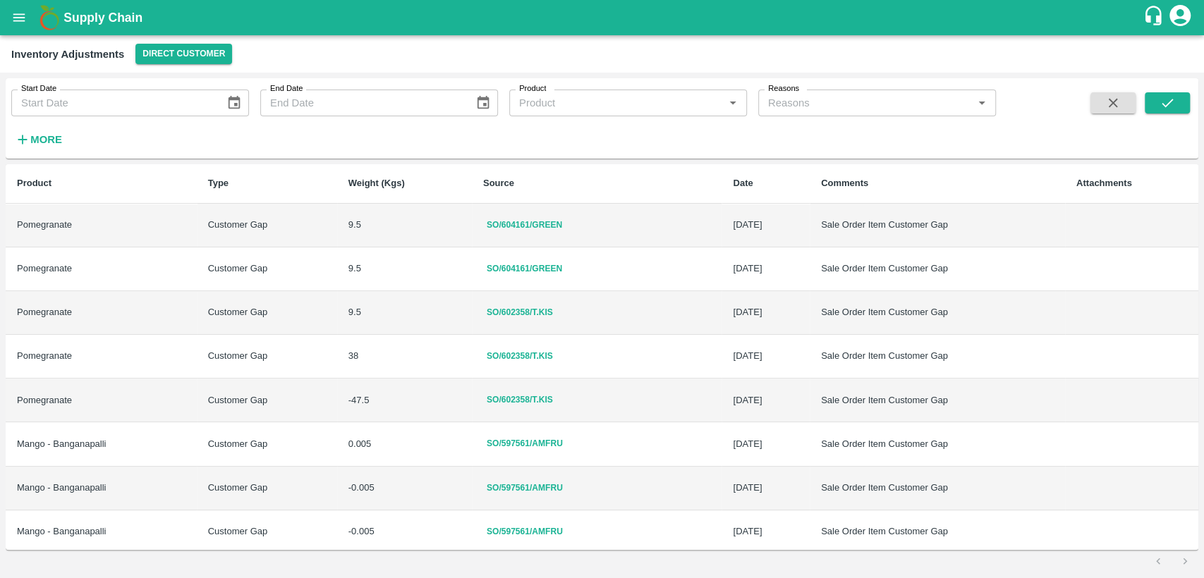
click at [314, 26] on h1 "Supply Chain" at bounding box center [602, 18] width 1079 height 20
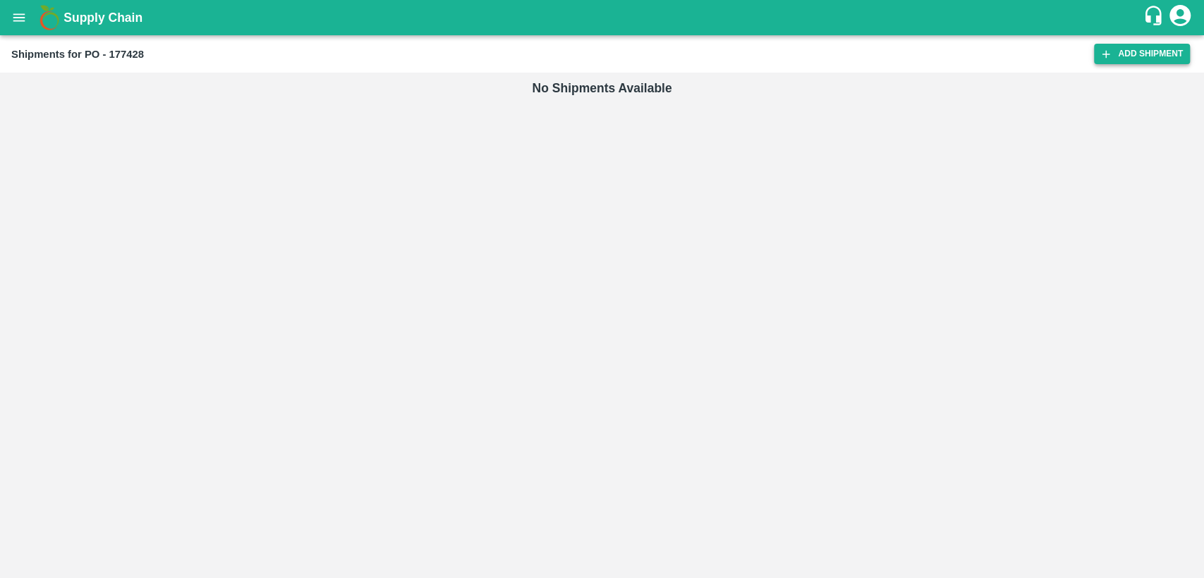
click at [1149, 56] on link "Add Shipment" at bounding box center [1142, 54] width 96 height 20
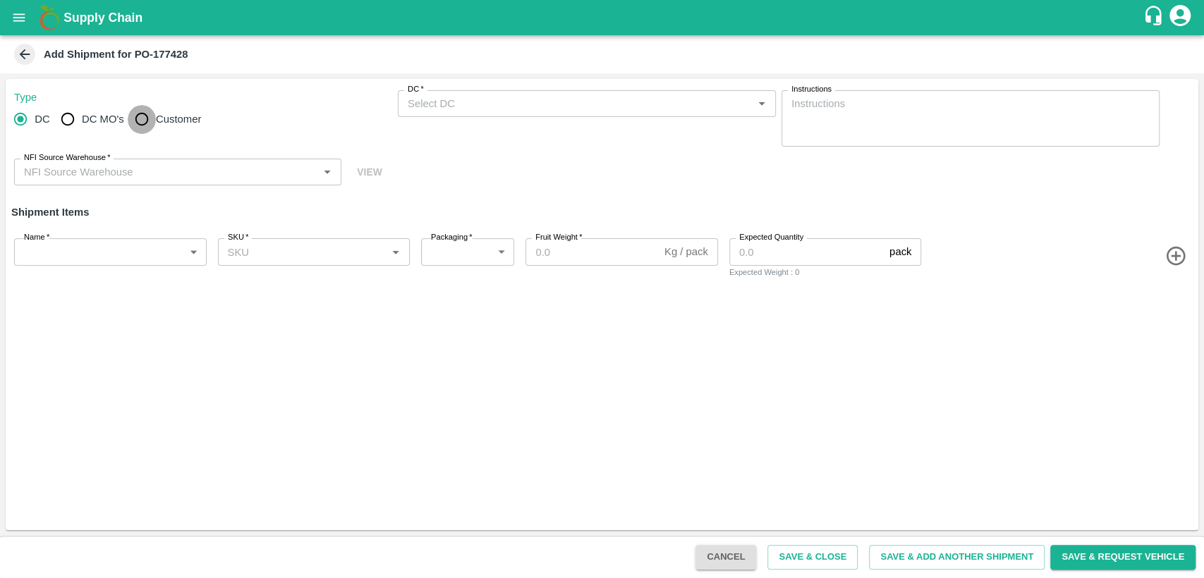
click at [147, 120] on input "Customer" at bounding box center [142, 119] width 28 height 28
radio input "true"
click at [473, 106] on input "Customer (Material Orders)   *" at bounding box center [575, 103] width 346 height 18
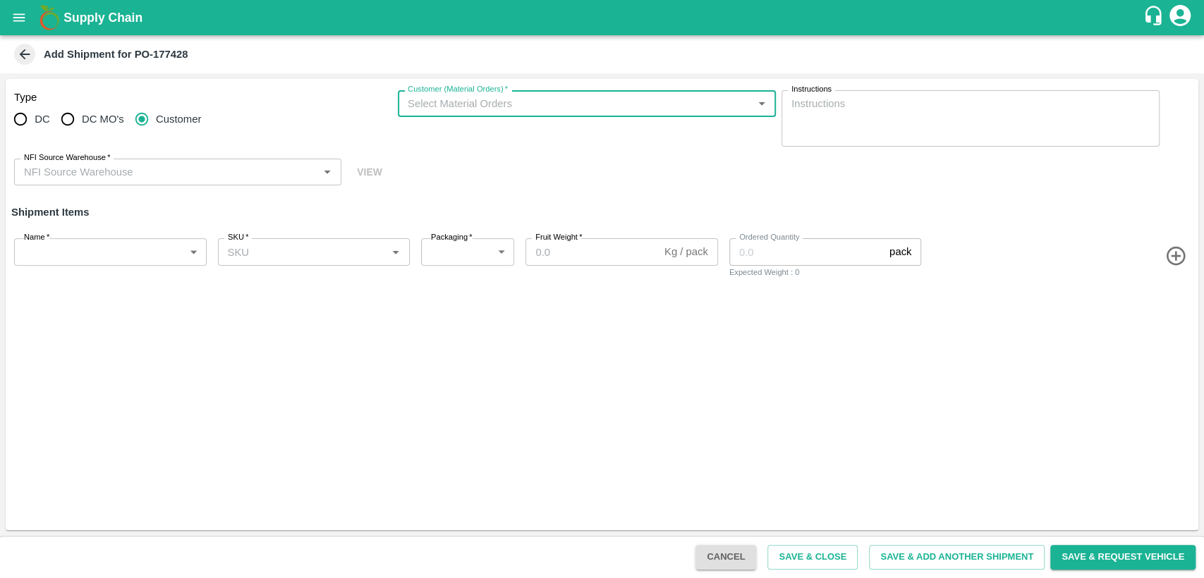
click at [231, 180] on input "NFI Source Warehouse   *" at bounding box center [165, 172] width 295 height 18
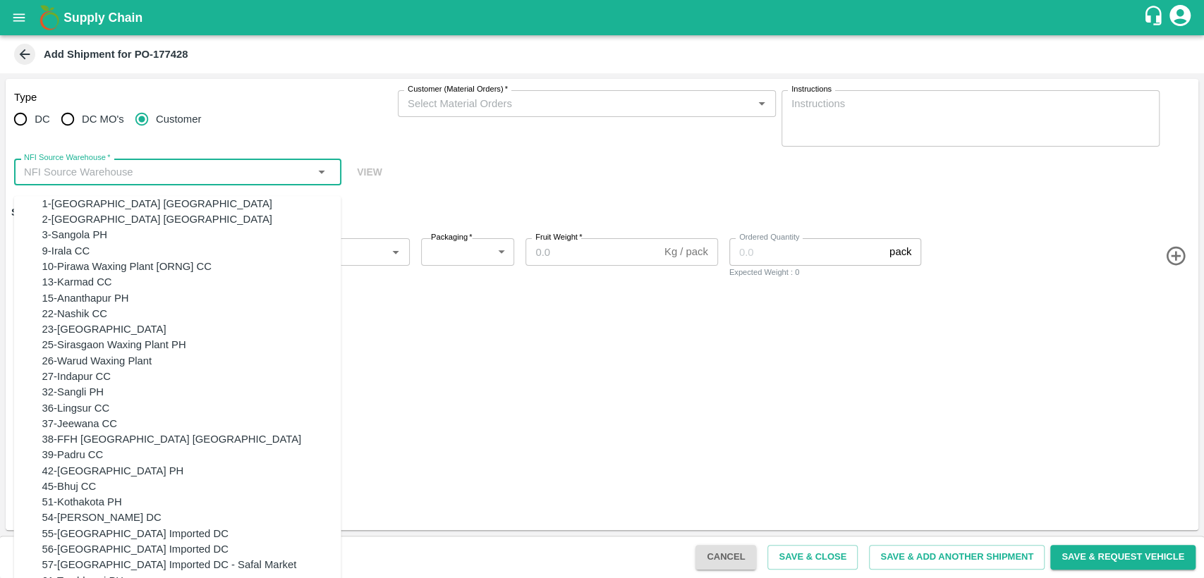
click at [535, 98] on input "Customer (Material Orders)   *" at bounding box center [575, 103] width 346 height 18
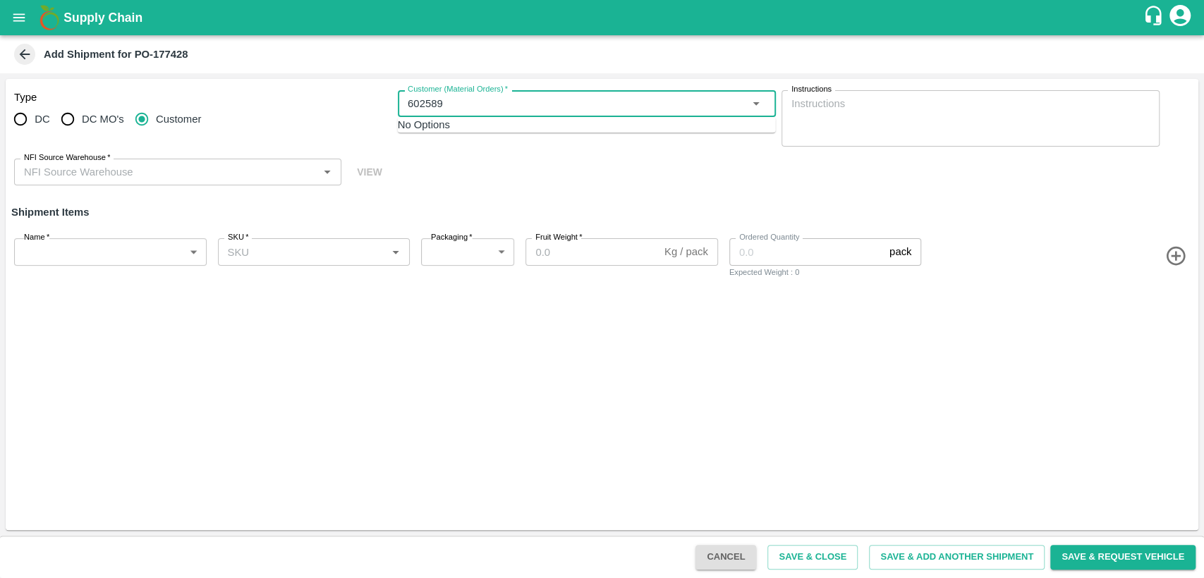
click at [472, 133] on div "No Options" at bounding box center [587, 125] width 378 height 16
type input "602589"
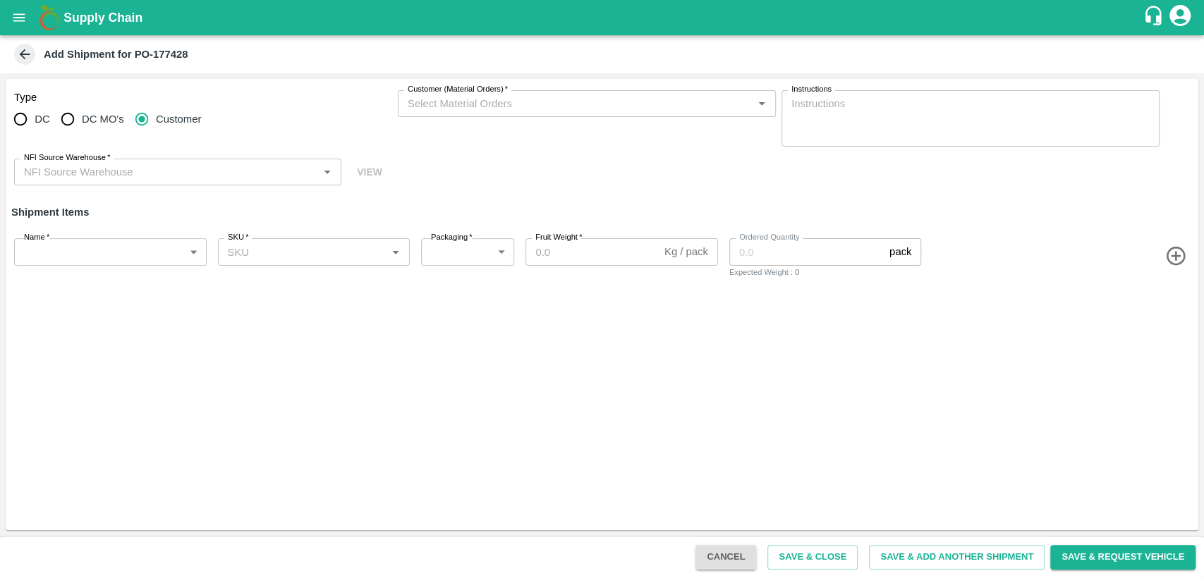
click at [460, 172] on div "Type DC DC MO's Customer Customer (Material Orders)   * Customer (Material Orde…" at bounding box center [602, 138] width 1192 height 118
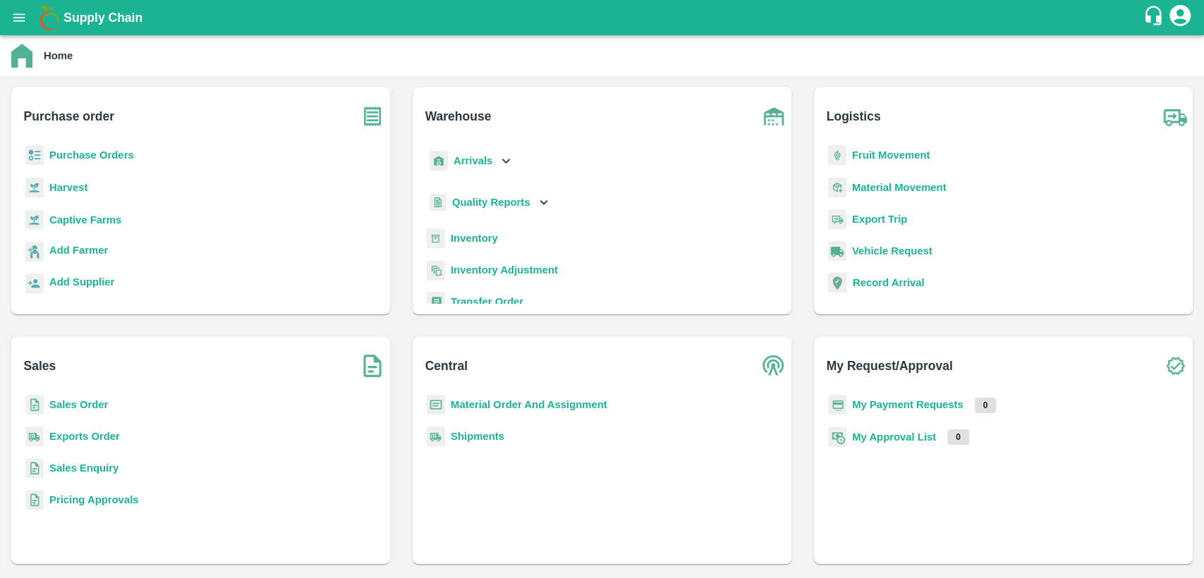
click at [485, 403] on b "Material Order And Assignment" at bounding box center [529, 404] width 157 height 11
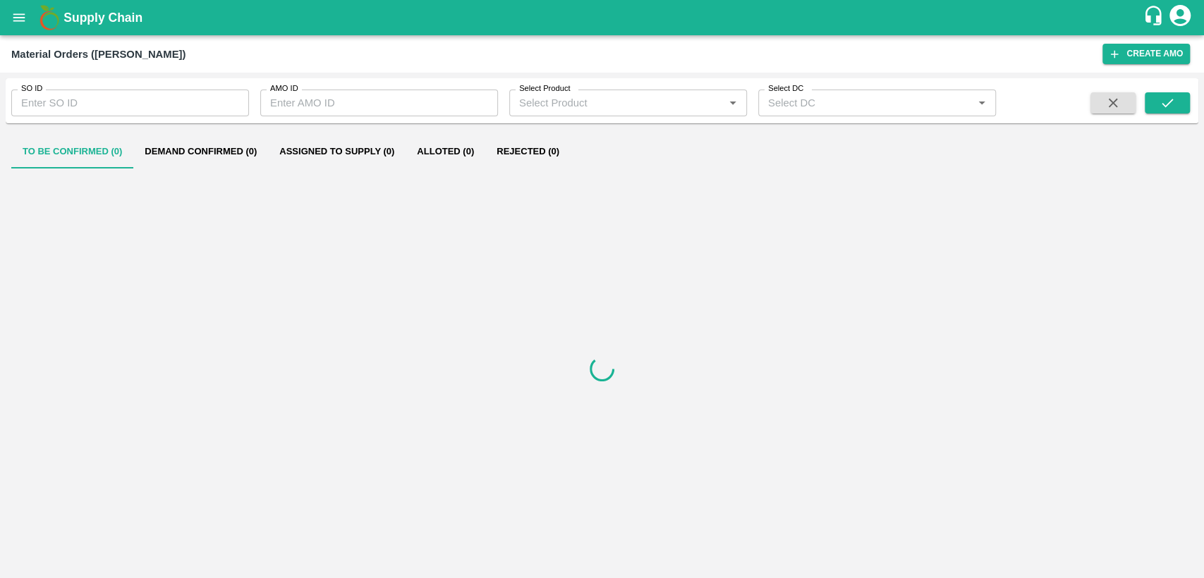
click at [91, 103] on input "SO ID" at bounding box center [130, 103] width 238 height 27
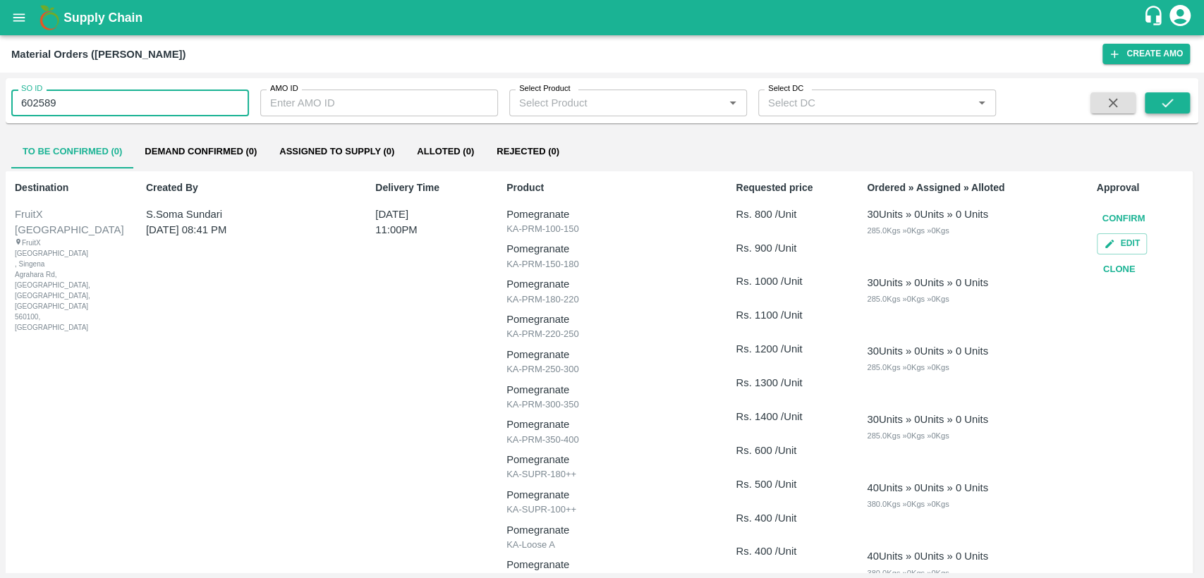
type input "602589"
click at [1166, 99] on icon "submit" at bounding box center [1167, 103] width 16 height 16
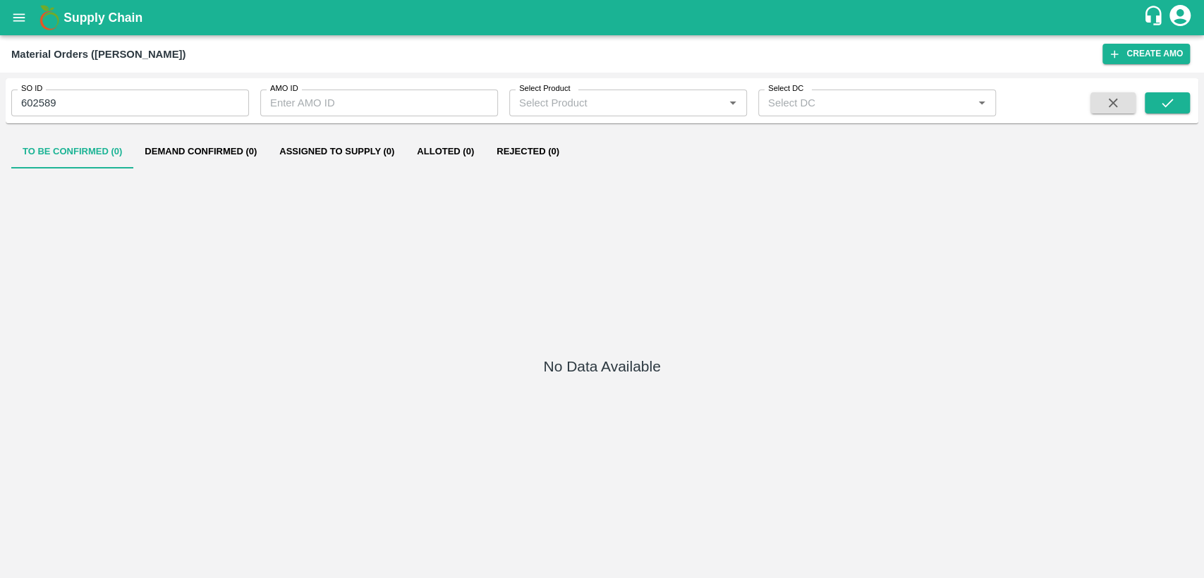
click at [219, 149] on button "Demand Confirmed (0)" at bounding box center [200, 152] width 135 height 34
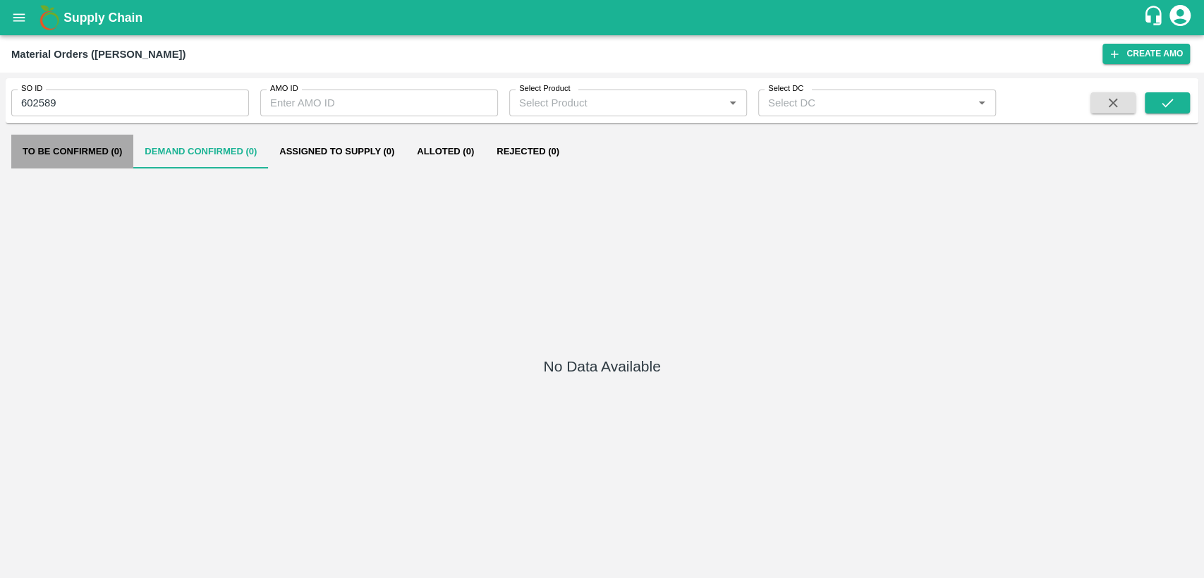
click at [93, 152] on button "To Be Confirmed (0)" at bounding box center [72, 152] width 122 height 34
